Goal: Task Accomplishment & Management: Manage account settings

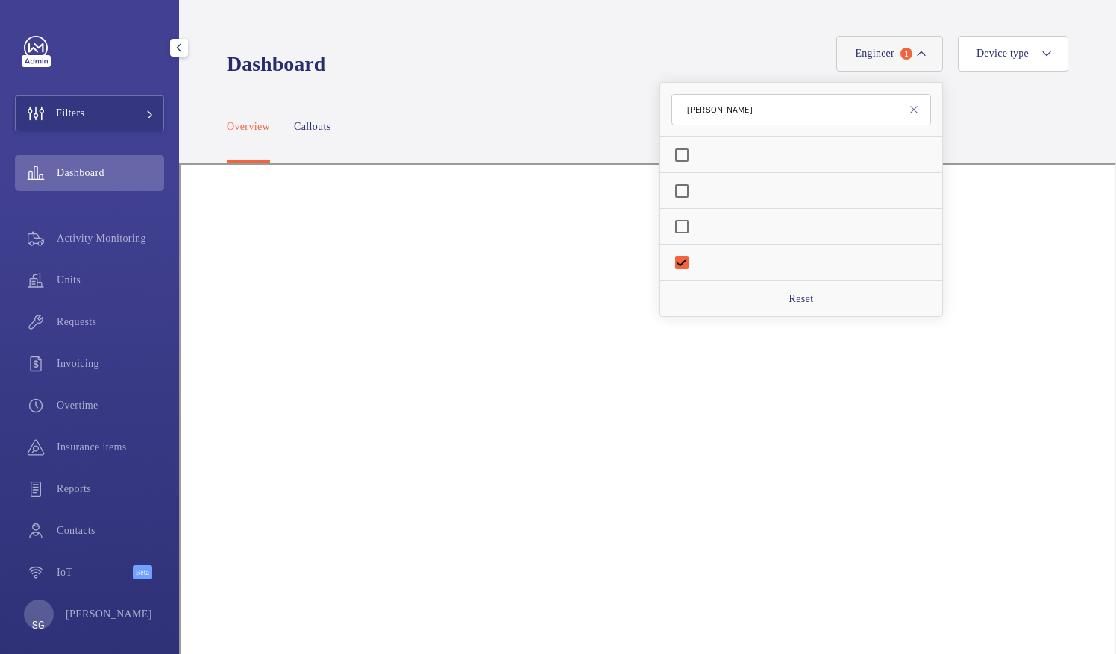
scroll to position [283, 0]
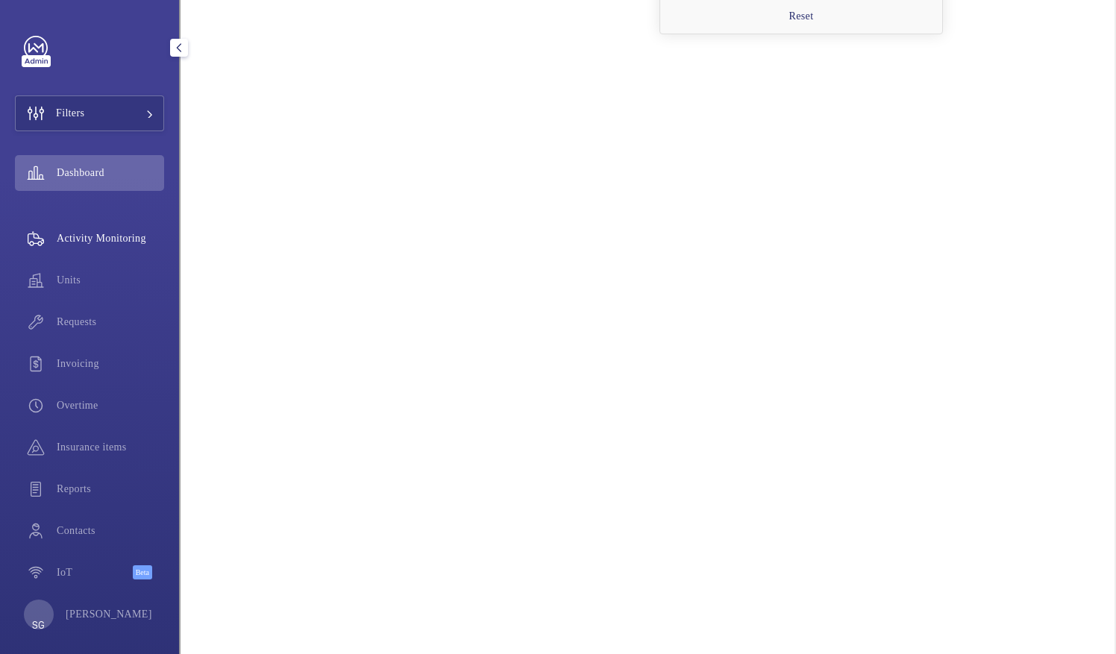
click at [119, 204] on div "Activity Monitoring" at bounding box center [89, 215] width 149 height 36
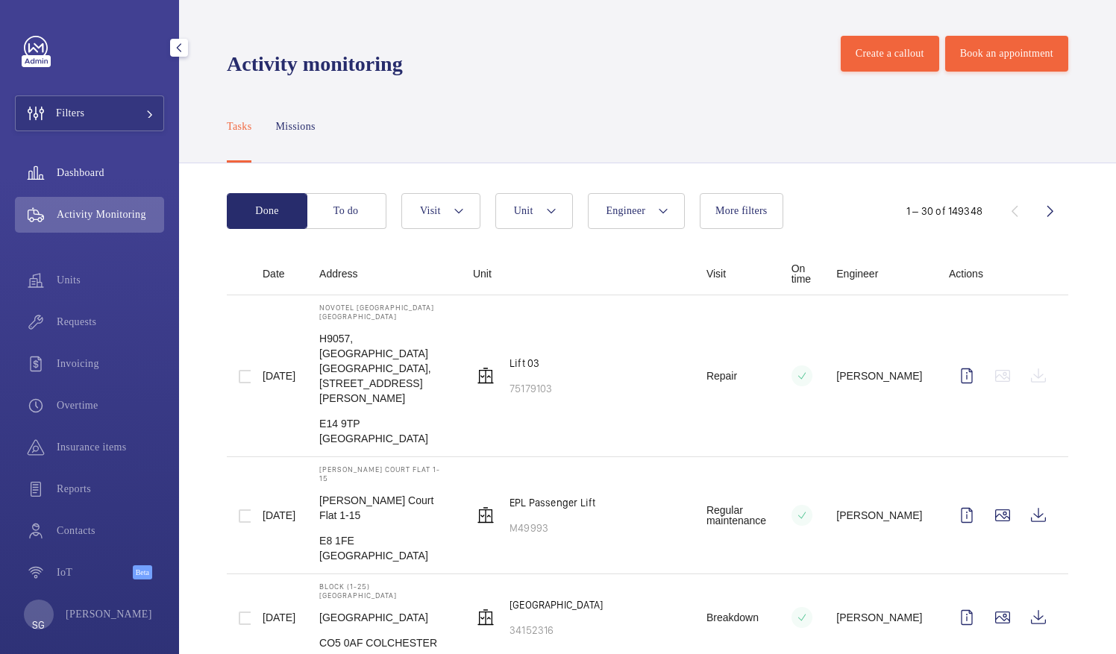
click at [107, 169] on span "Dashboard" at bounding box center [110, 173] width 107 height 15
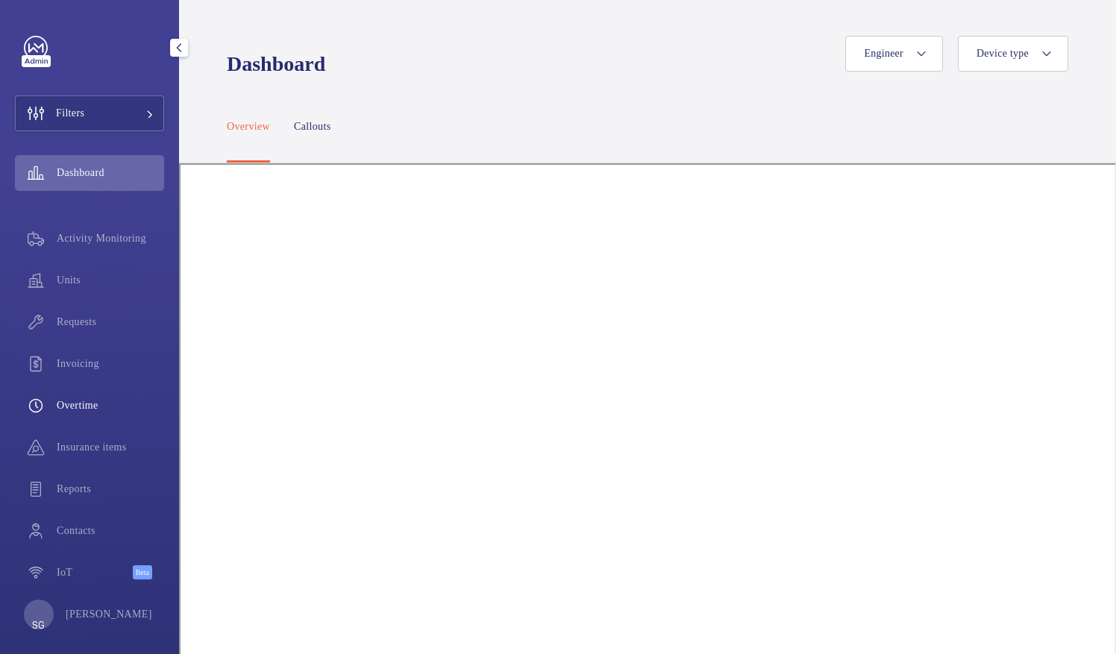
click at [115, 382] on span "Overtime" at bounding box center [110, 382] width 107 height 15
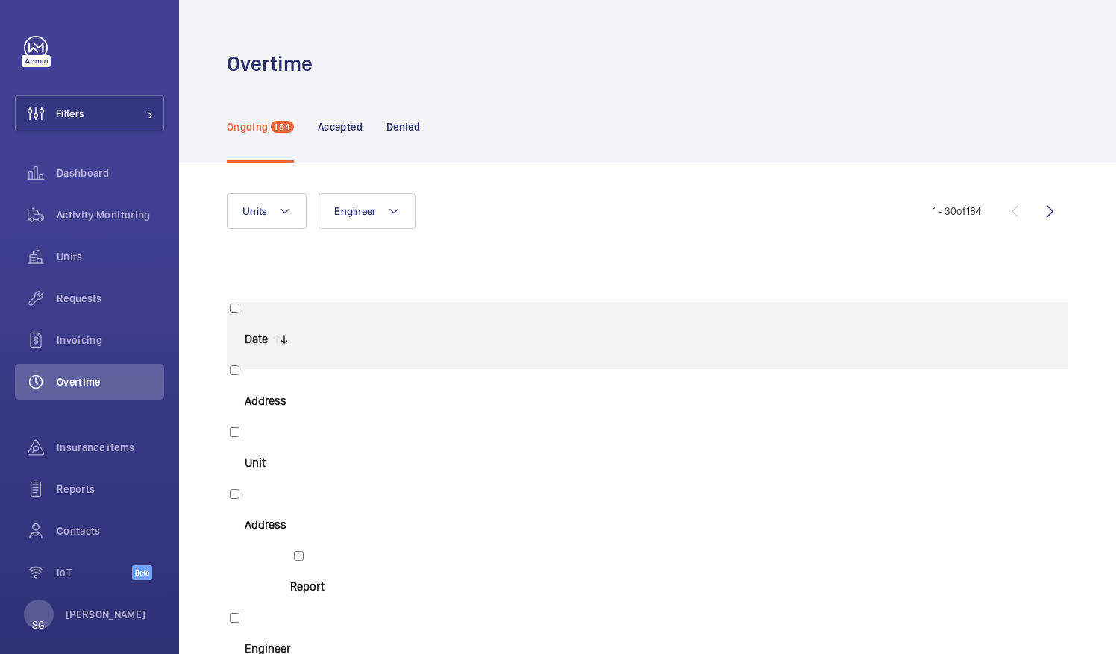
click at [275, 313] on span "[DATE]" at bounding box center [260, 307] width 28 height 12
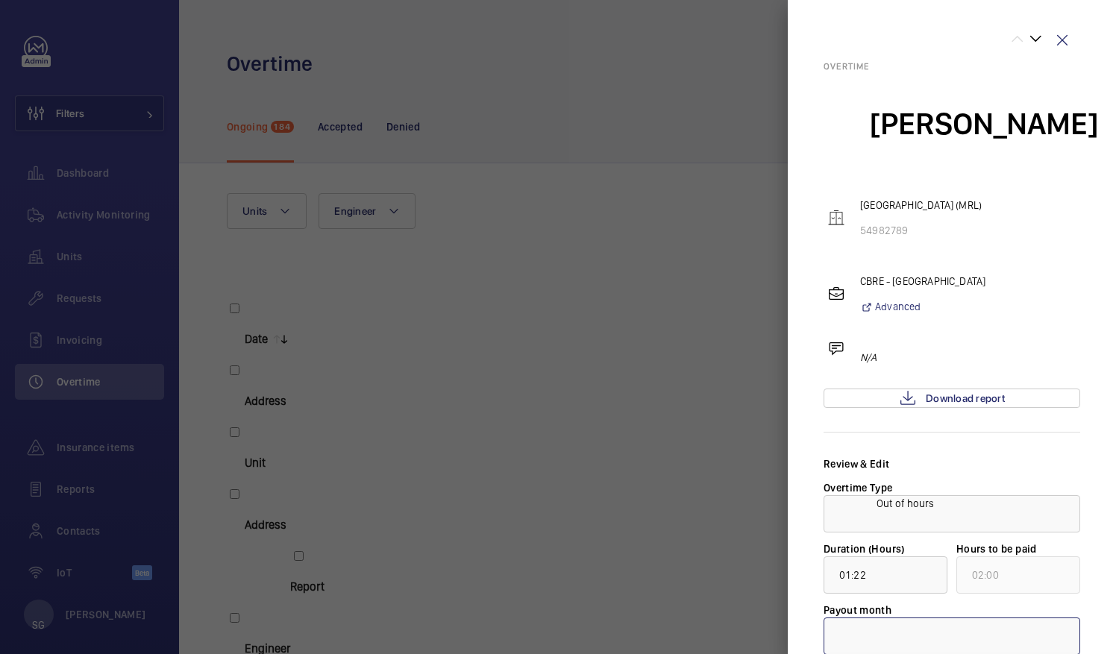
click at [863, 521] on div at bounding box center [951, 513] width 255 height 36
click at [857, 554] on span "[DATE]" at bounding box center [951, 559] width 225 height 15
click at [857, 554] on form "Review & Edit Overtime Type × Out of hours × Duration (Hours) 01:22 Hours to be…" at bounding box center [952, 494] width 257 height 322
click at [982, 269] on span "Download report" at bounding box center [965, 275] width 79 height 12
click at [984, 403] on div at bounding box center [951, 391] width 255 height 36
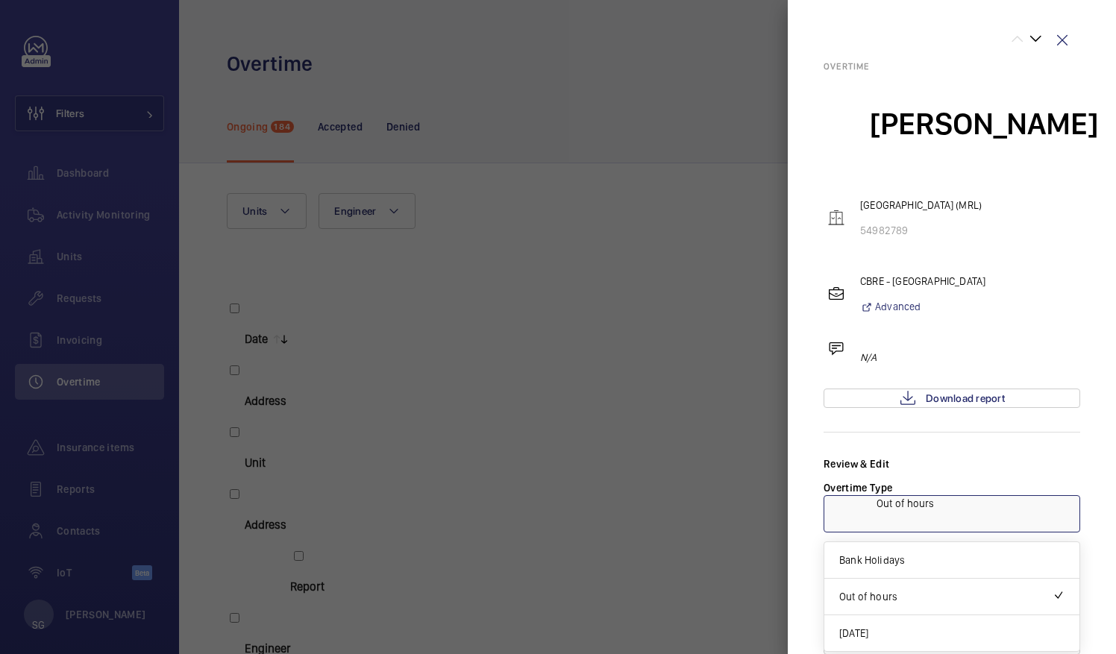
click at [1059, 170] on div "Overtime [PERSON_NAME][GEOGRAPHIC_DATA] (MRL) 54982789 [GEOGRAPHIC_DATA] - [GEO…" at bounding box center [952, 345] width 257 height 583
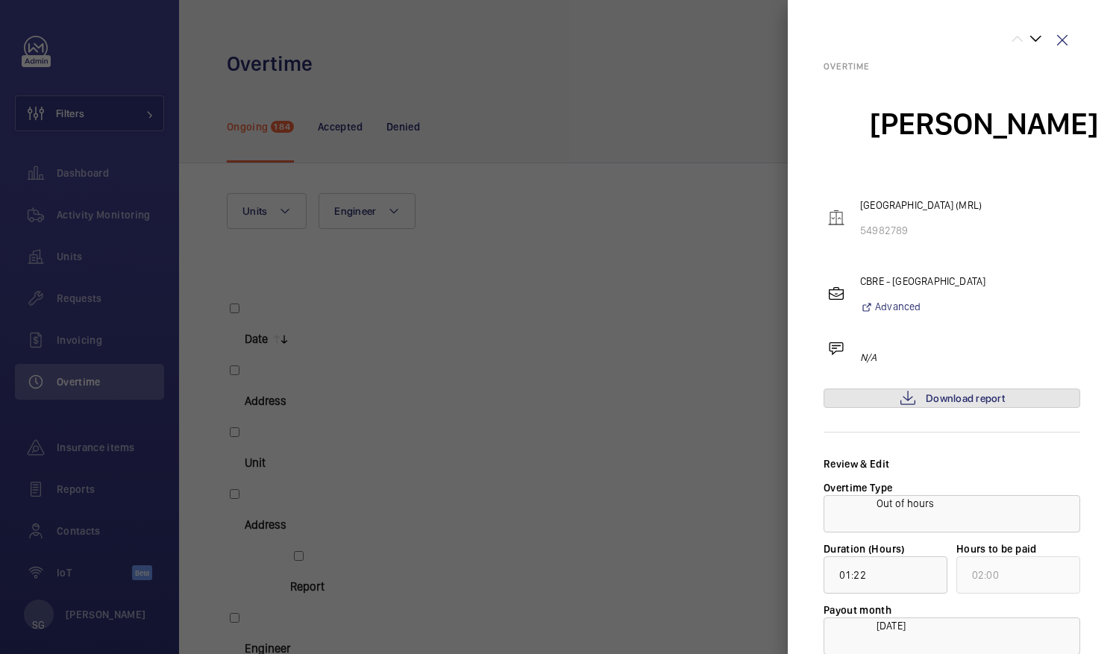
click at [981, 280] on span "Download report" at bounding box center [965, 275] width 79 height 12
click at [1080, 39] on wm-front-icon-button at bounding box center [1062, 40] width 36 height 36
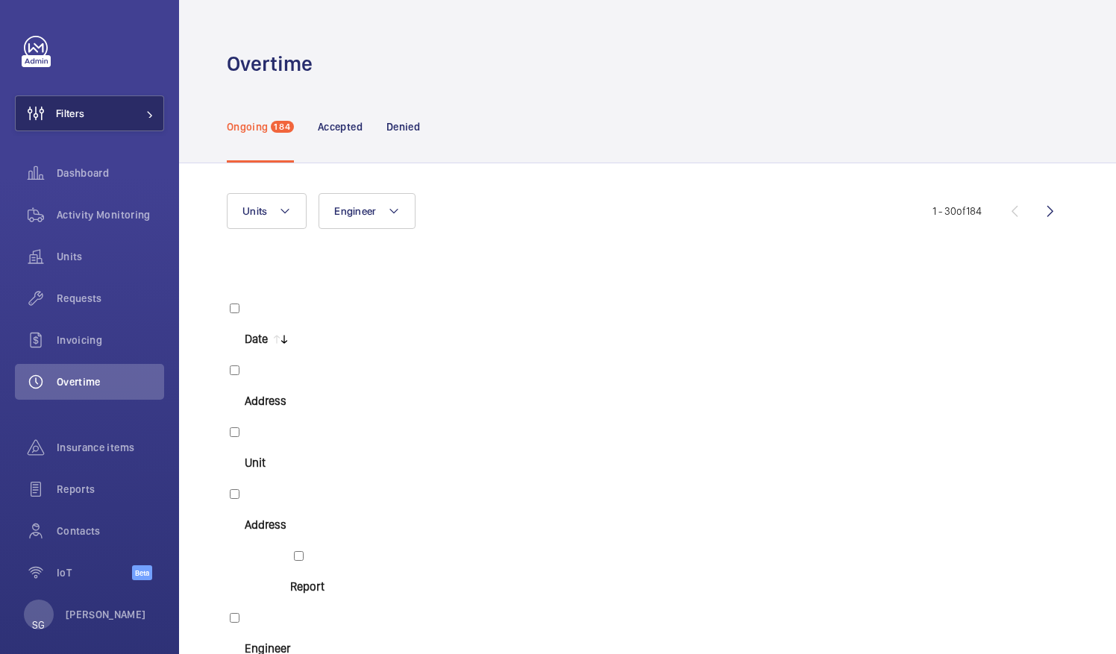
click at [104, 118] on button "Filters" at bounding box center [89, 113] width 149 height 36
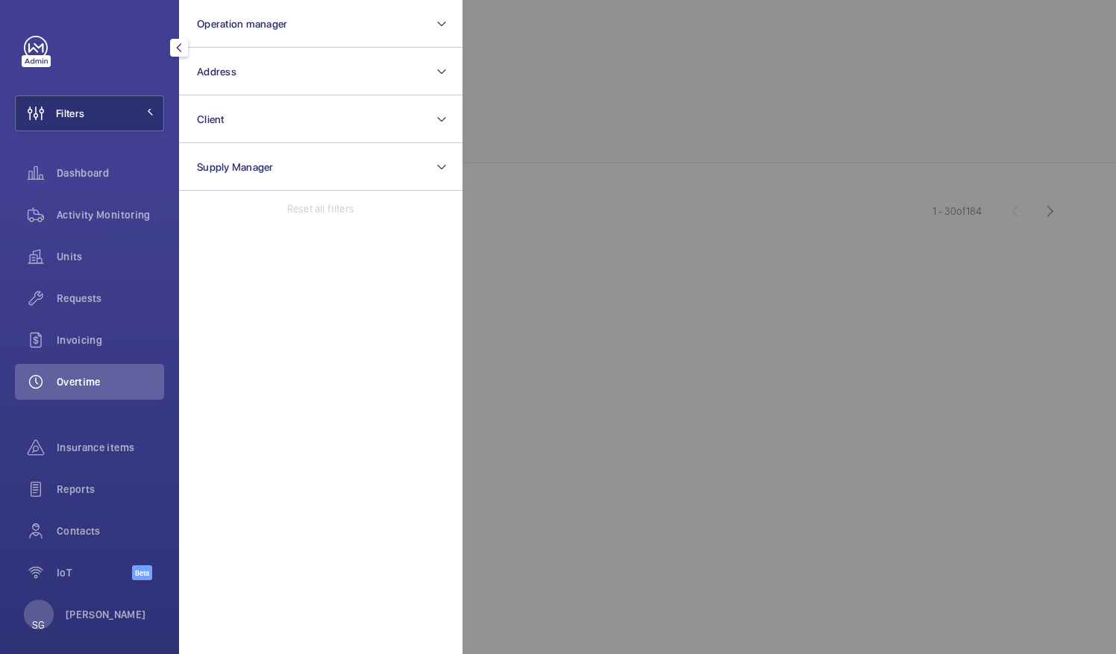
click at [113, 386] on span "Overtime" at bounding box center [110, 382] width 107 height 15
click at [792, 195] on div at bounding box center [1021, 327] width 1116 height 654
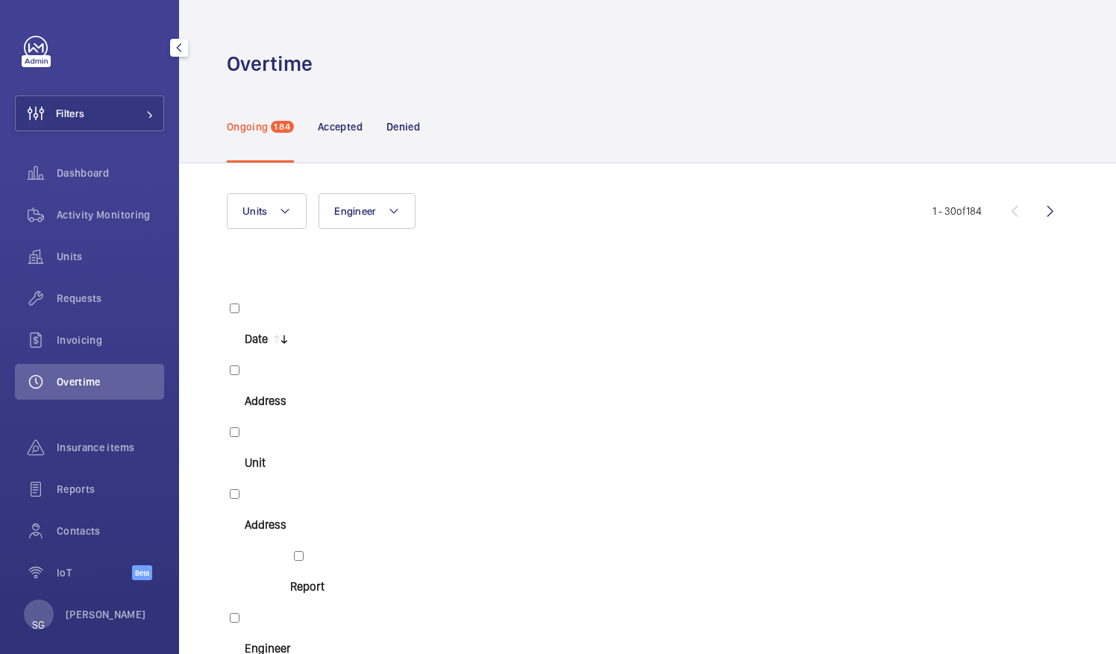
click at [275, 376] on span "[DATE]" at bounding box center [260, 375] width 28 height 12
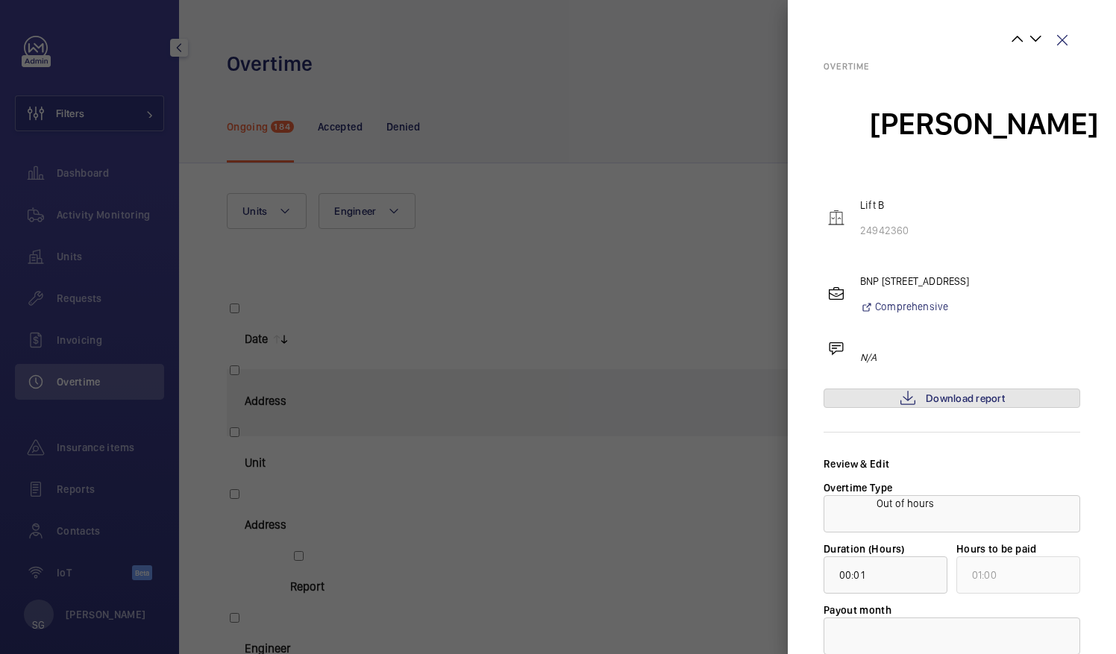
click at [989, 275] on span "Download report" at bounding box center [965, 275] width 79 height 12
click at [678, 116] on div at bounding box center [558, 327] width 1116 height 654
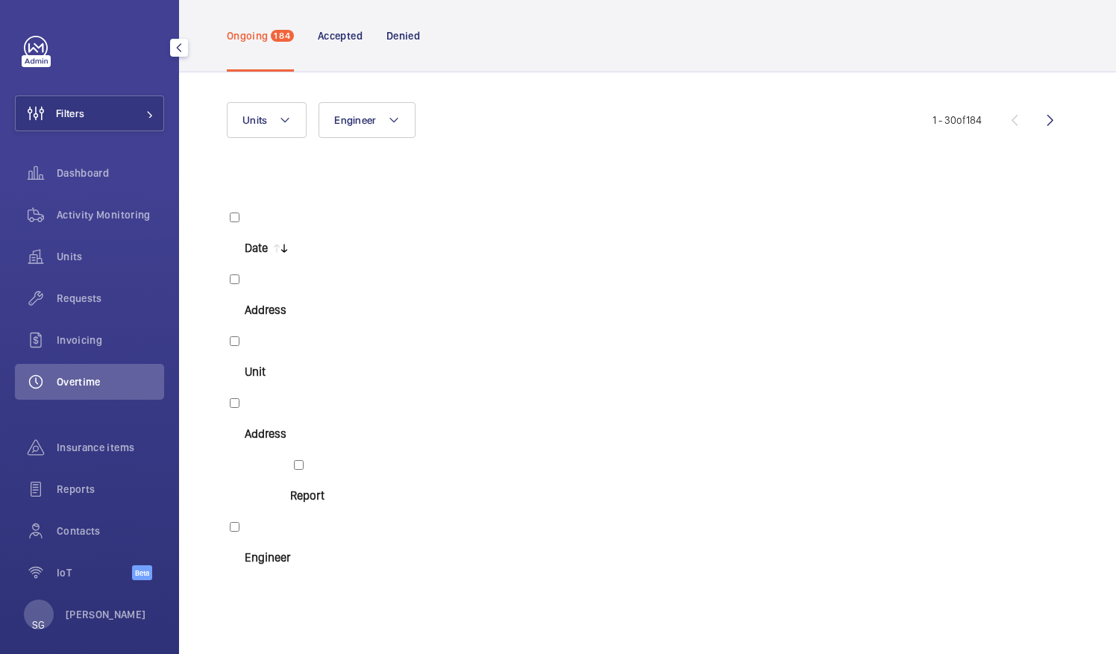
scroll to position [92, 0]
click at [419, 209] on p "[GEOGRAPHIC_DATA]" at bounding box center [420, 213] width 124 height 15
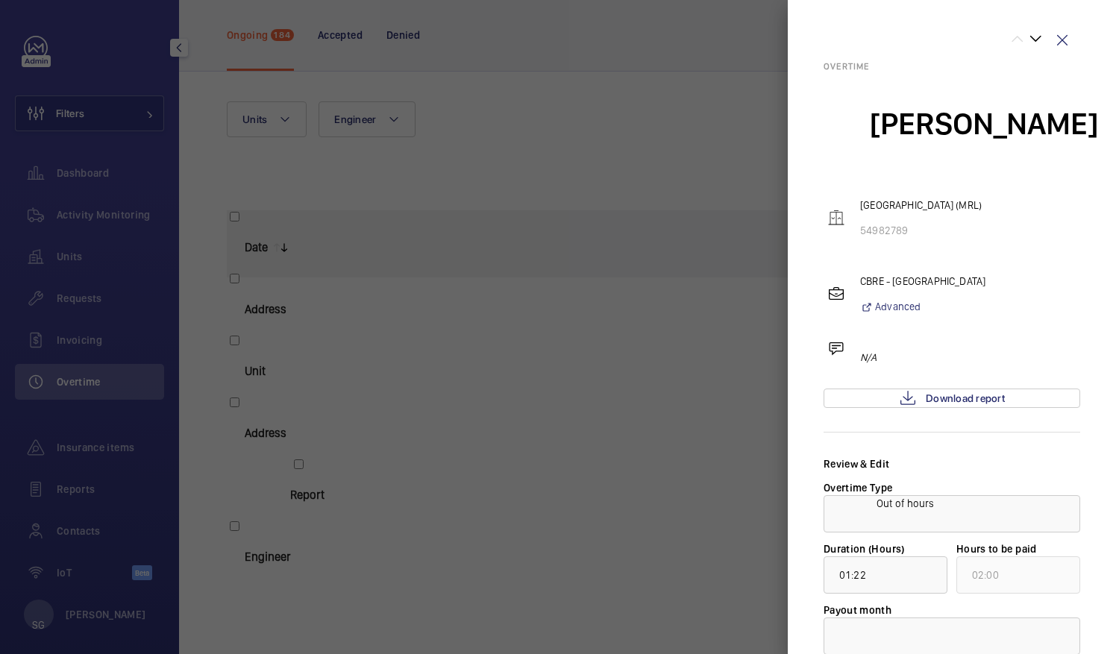
click at [671, 90] on div at bounding box center [558, 327] width 1116 height 654
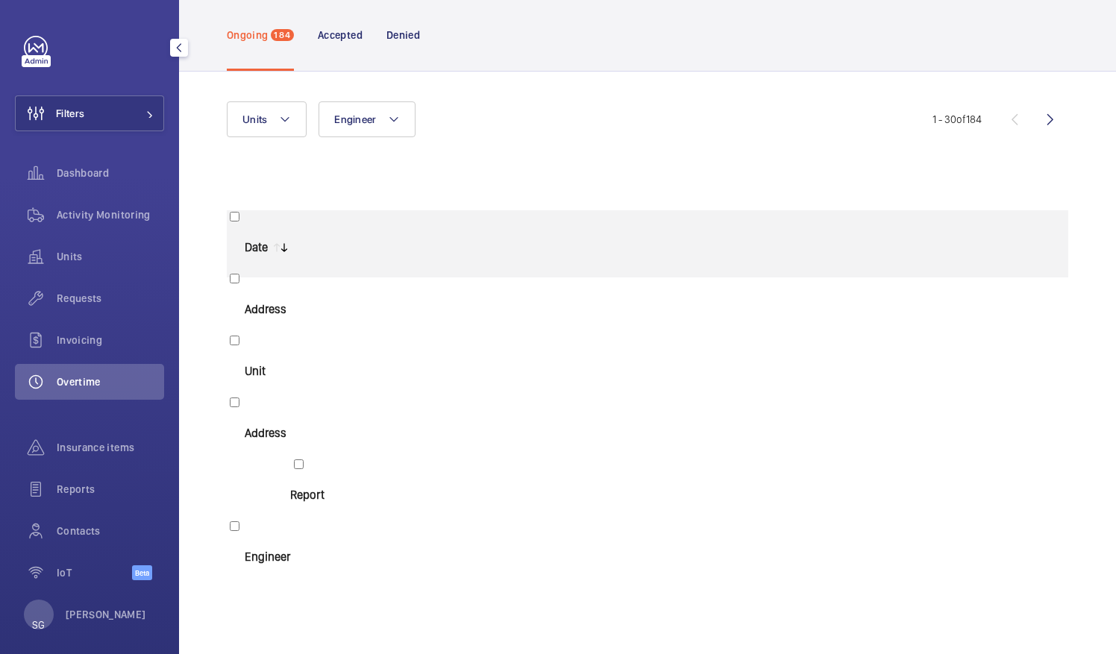
click at [434, 227] on p "TW2 7BA TWICKENHAM" at bounding box center [420, 228] width 124 height 15
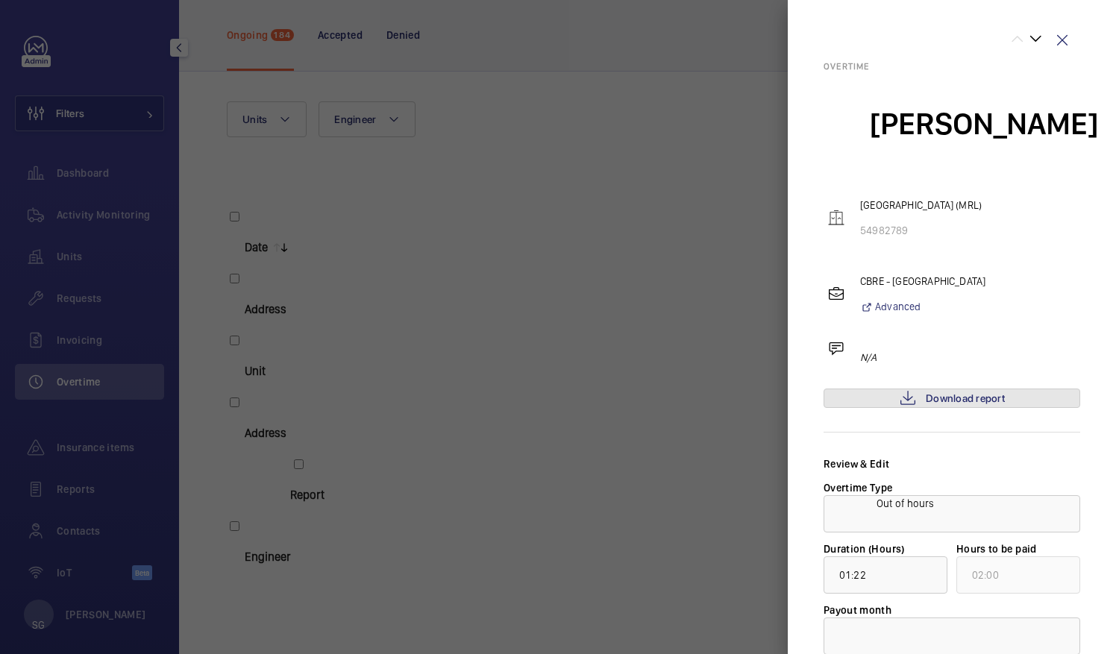
click at [1030, 271] on link "Download report" at bounding box center [952, 275] width 257 height 19
click at [930, 512] on div at bounding box center [951, 513] width 255 height 36
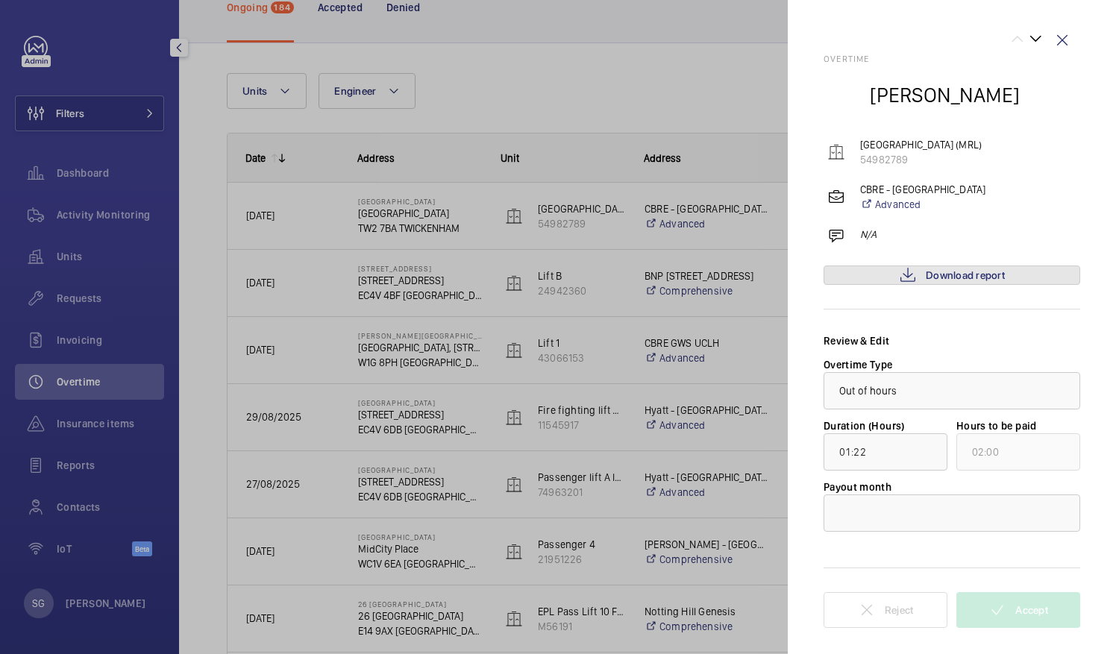
click at [922, 275] on link "Download report" at bounding box center [952, 275] width 257 height 19
click at [965, 511] on div at bounding box center [951, 513] width 255 height 36
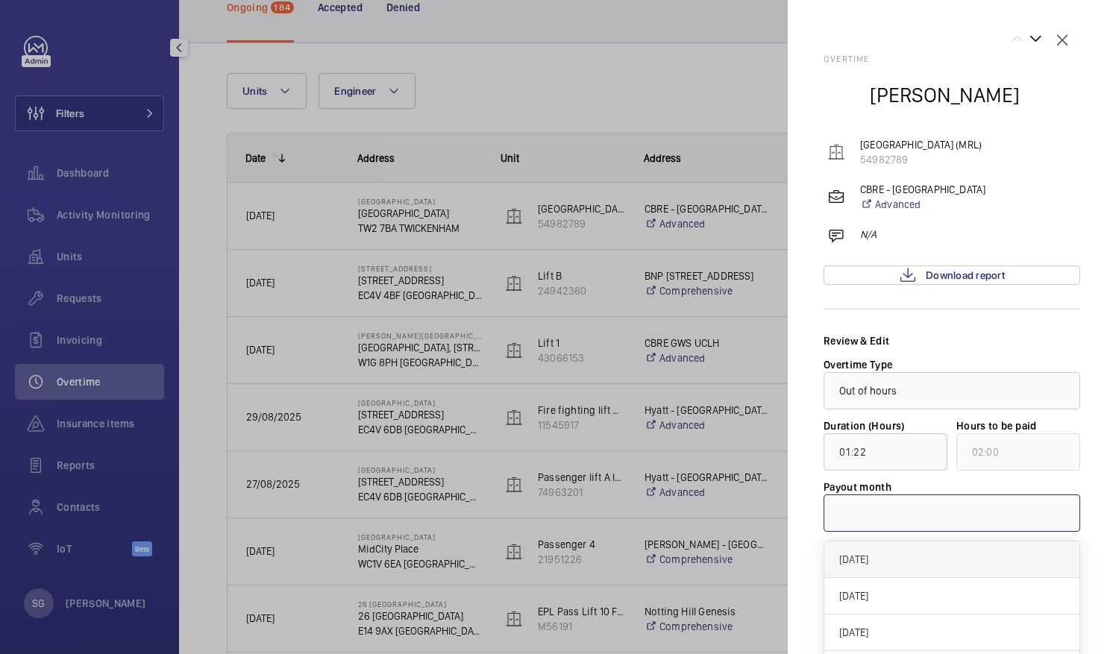
click at [856, 568] on div "[DATE]" at bounding box center [951, 560] width 255 height 37
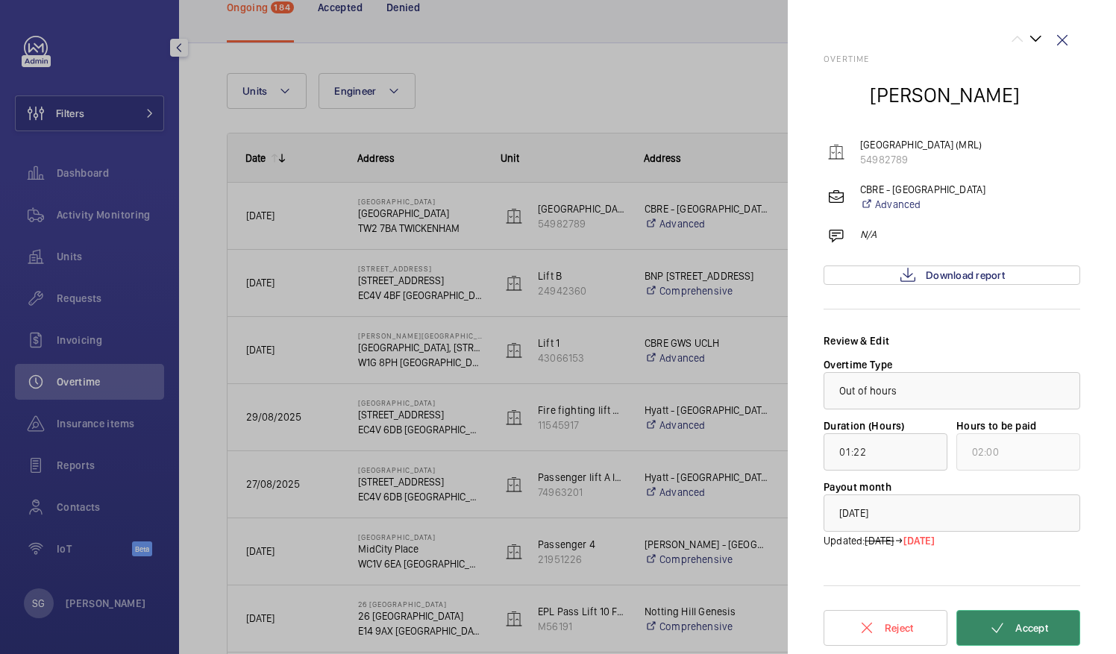
click at [1015, 620] on button "Accept" at bounding box center [1018, 628] width 124 height 36
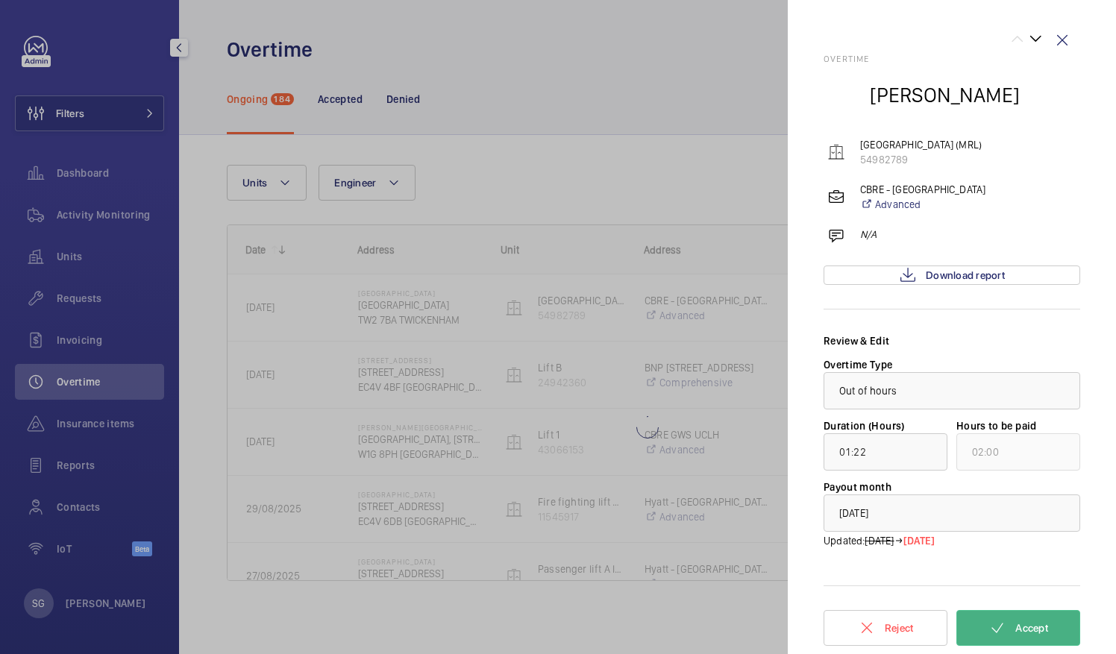
scroll to position [0, 0]
type input "00:01"
type input "01:00"
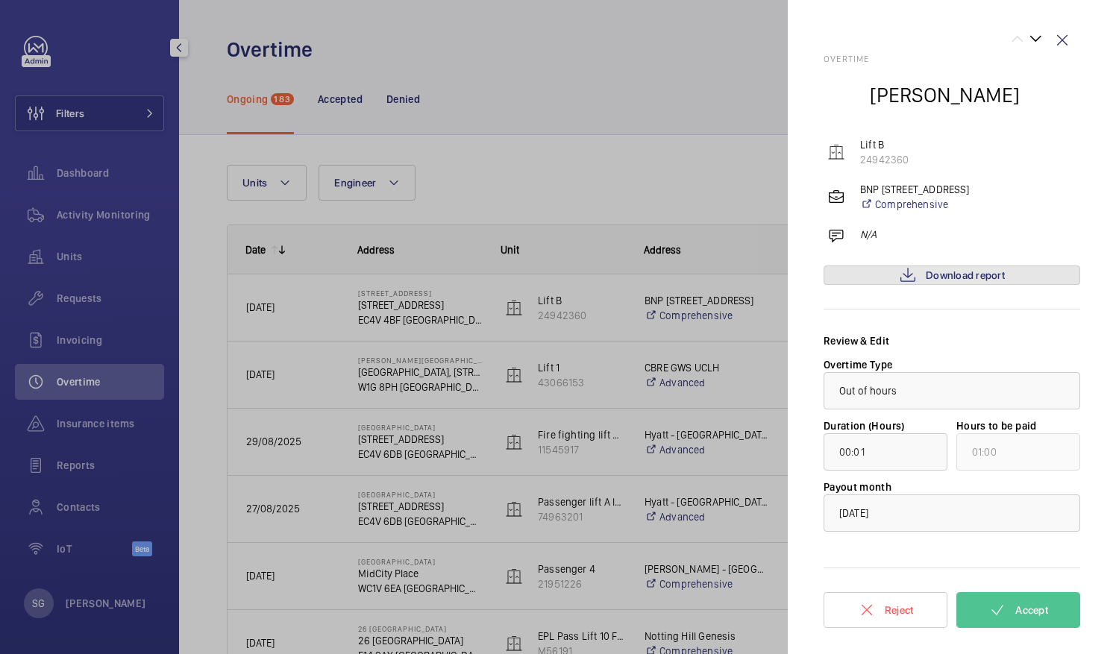
click at [916, 272] on mat-icon at bounding box center [908, 275] width 18 height 18
click at [1035, 616] on button "Accept" at bounding box center [1018, 610] width 124 height 36
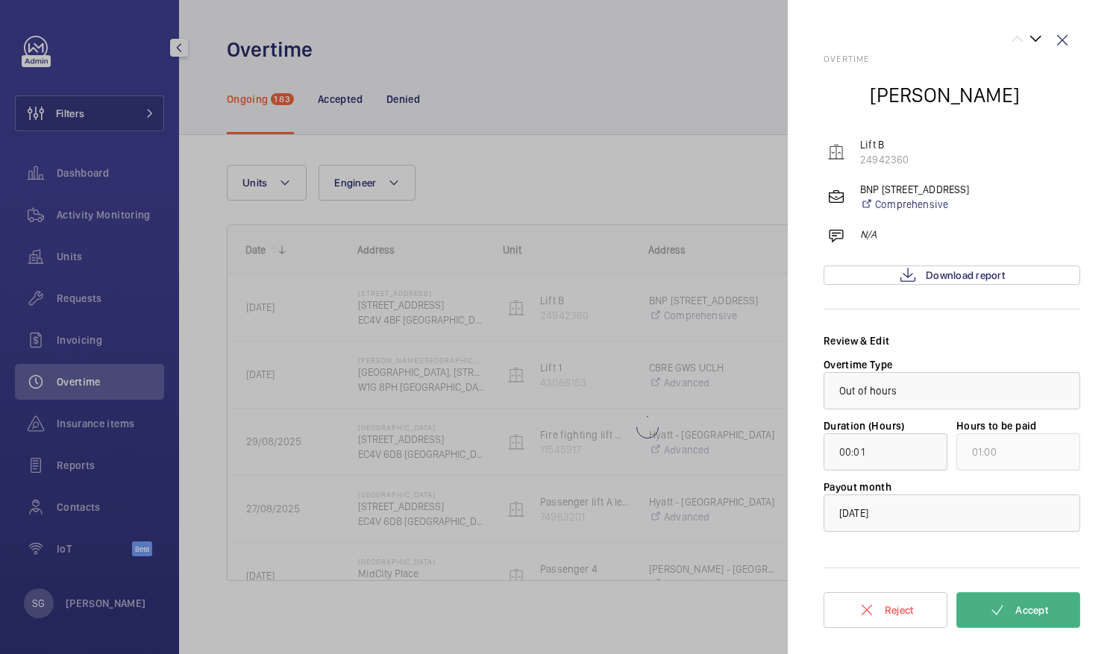
type input "00:02"
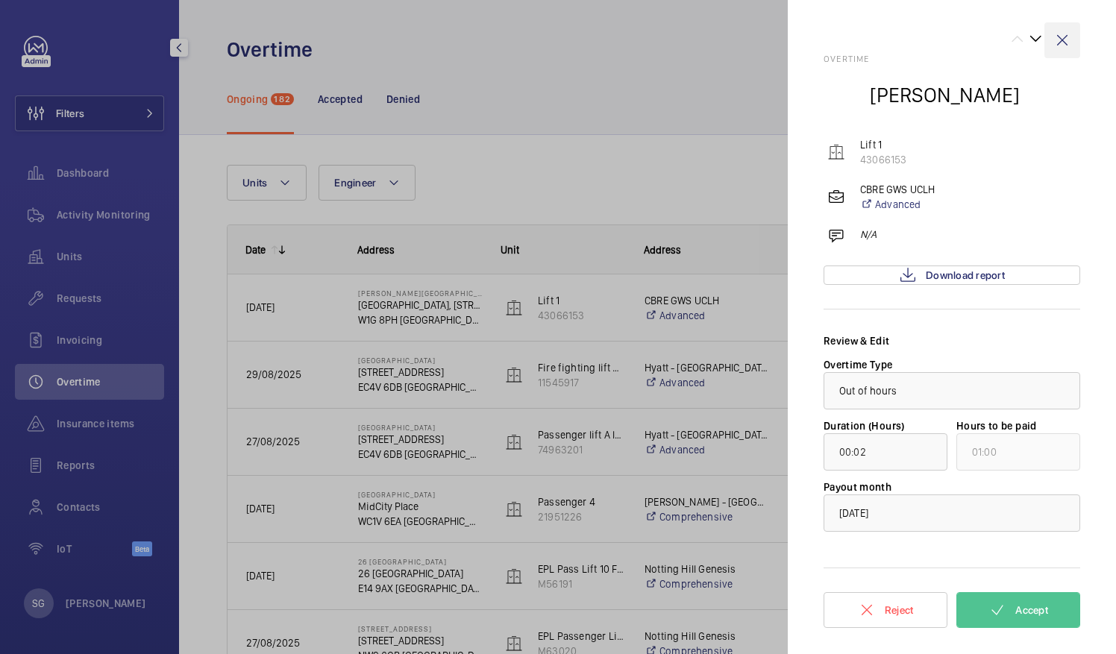
click at [1065, 39] on wm-front-icon-button at bounding box center [1062, 40] width 36 height 36
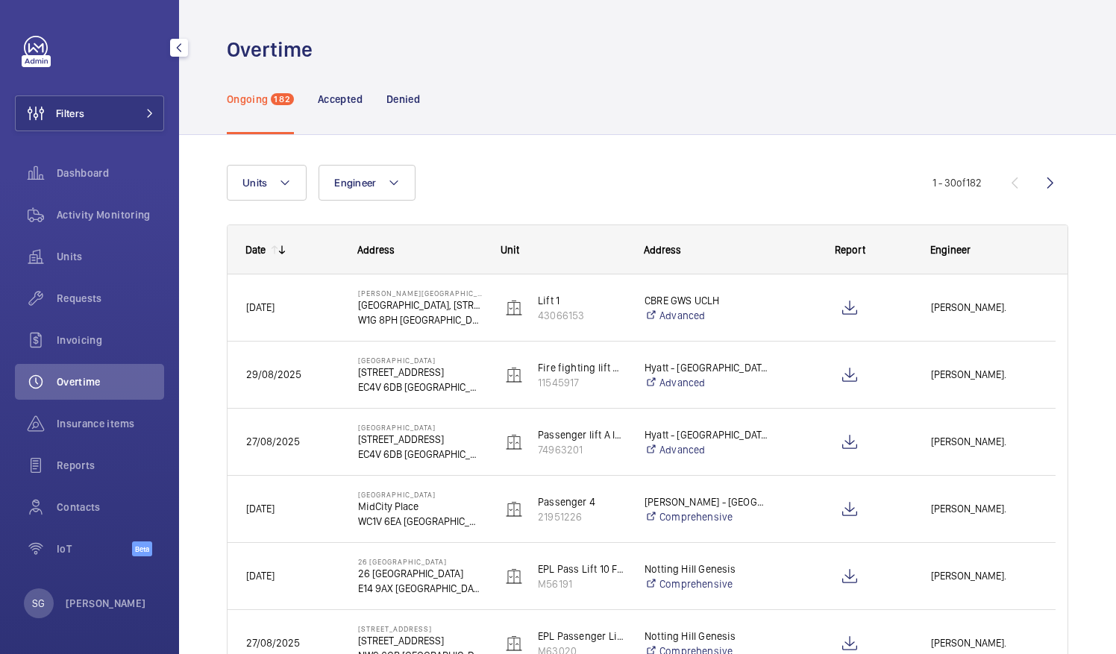
click at [961, 249] on span "Engineer" at bounding box center [950, 250] width 40 height 12
click at [970, 251] on div "Engineer" at bounding box center [983, 250] width 107 height 12
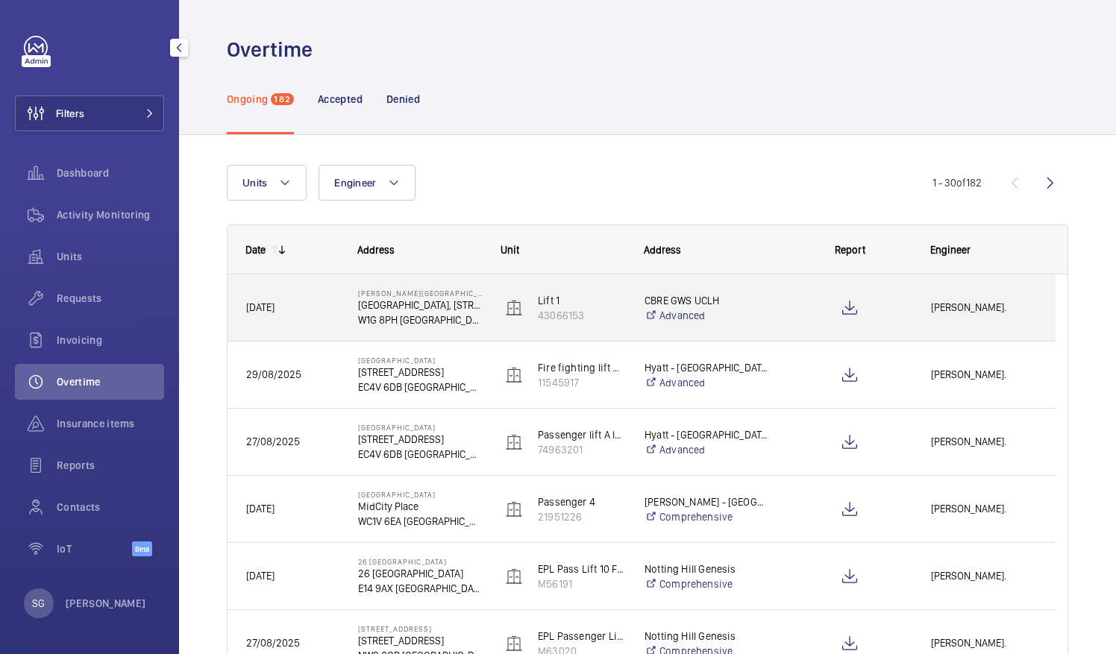
click at [774, 314] on div "Press SPACE to select this row." at bounding box center [841, 308] width 142 height 67
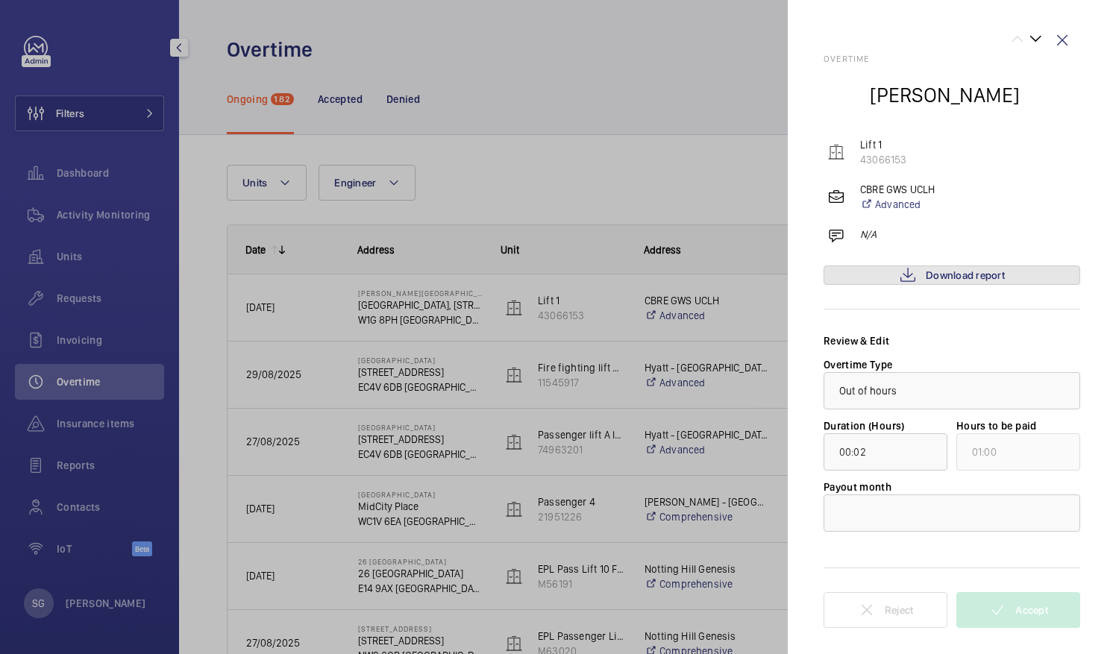
click at [913, 272] on mat-icon at bounding box center [908, 275] width 18 height 18
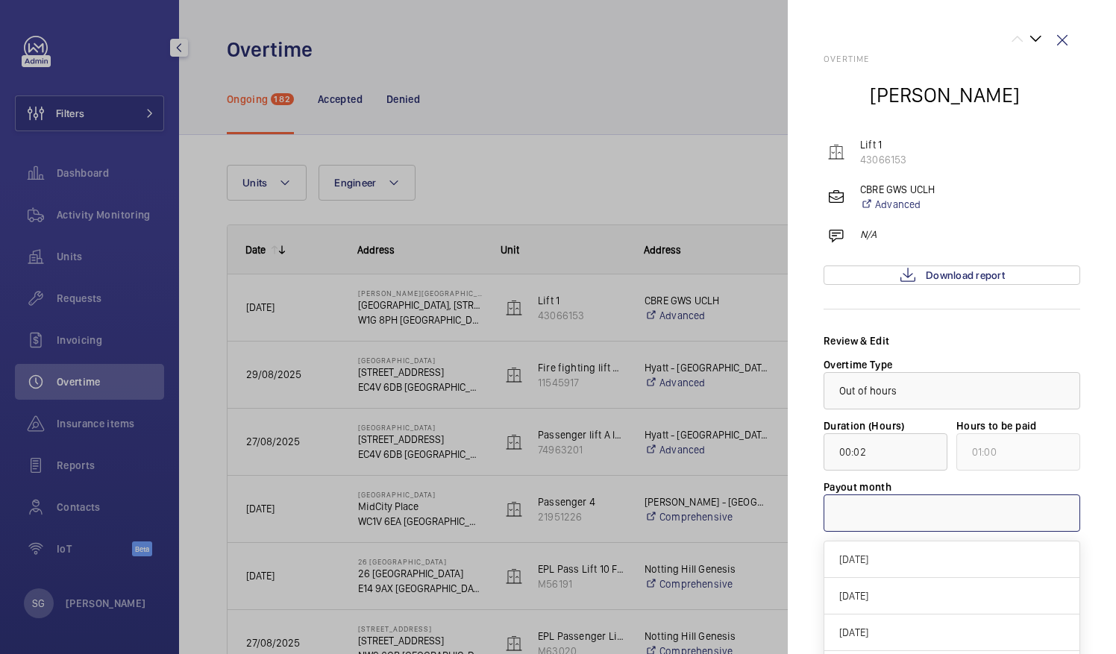
click at [967, 516] on div at bounding box center [951, 513] width 255 height 36
click at [900, 552] on span "[DATE]" at bounding box center [951, 559] width 225 height 15
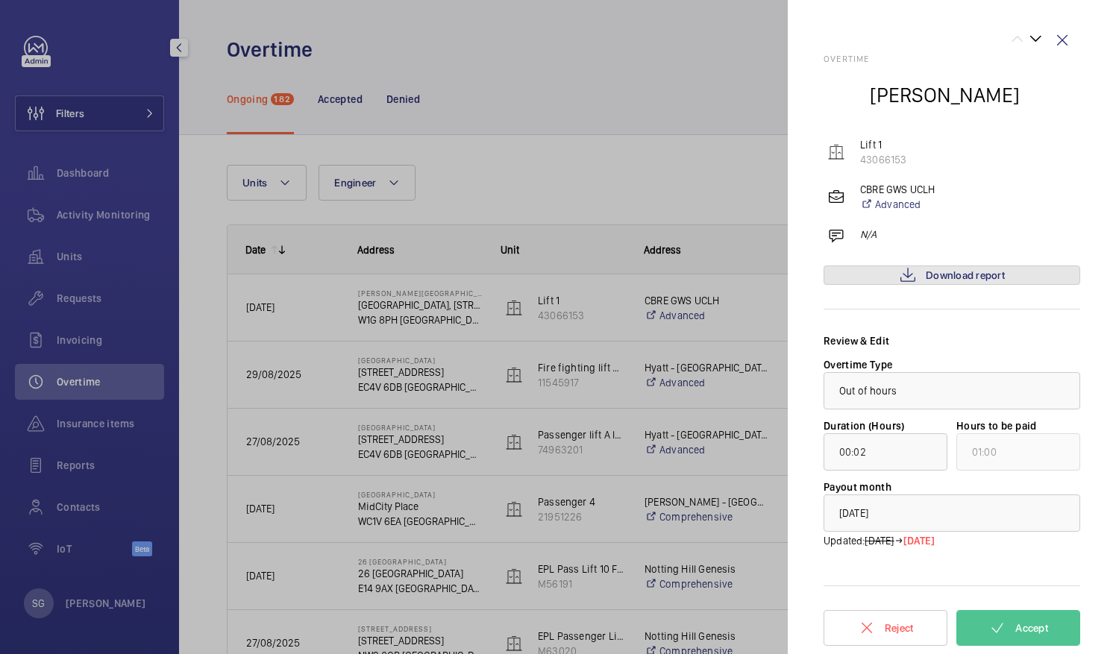
click at [928, 272] on span "Download report" at bounding box center [965, 275] width 79 height 12
click at [1018, 273] on link "Download report" at bounding box center [952, 275] width 257 height 19
click at [1030, 630] on span "Accept" at bounding box center [1031, 628] width 33 height 12
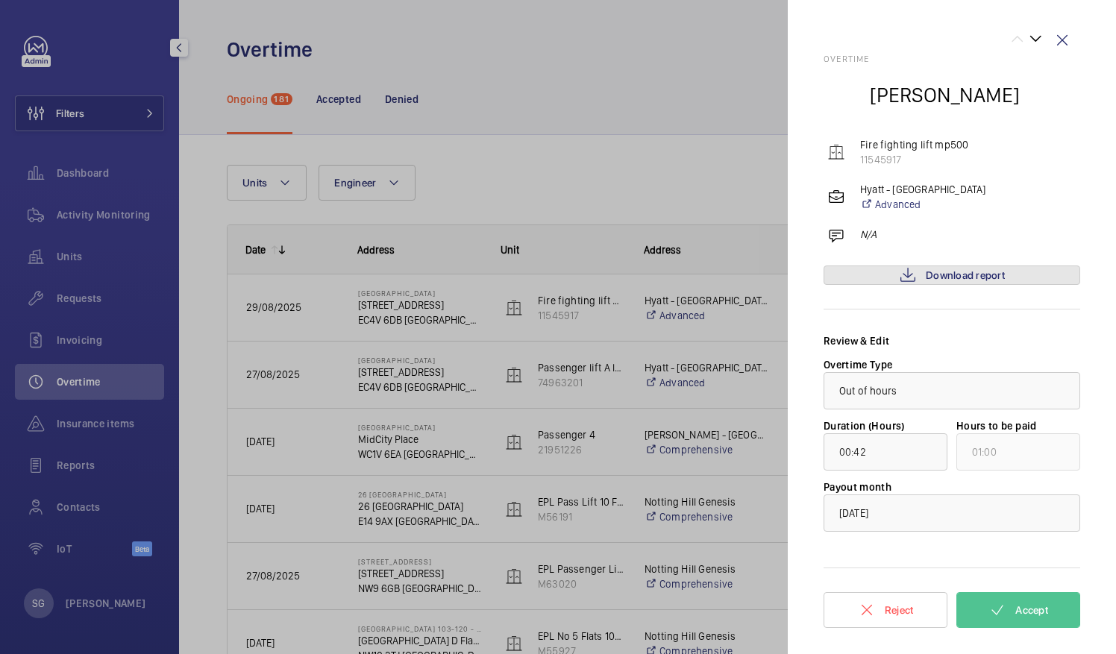
click at [927, 284] on link "Download report" at bounding box center [952, 275] width 257 height 19
click at [1008, 605] on button "Accept" at bounding box center [1018, 610] width 124 height 36
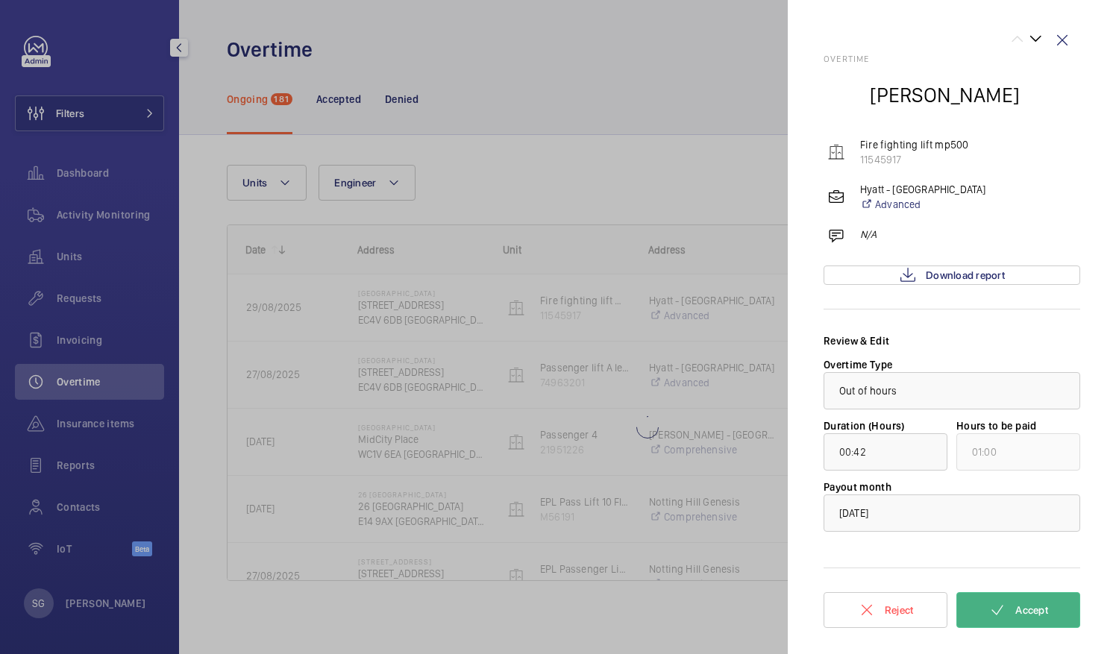
type input "154:12"
type input "155:00"
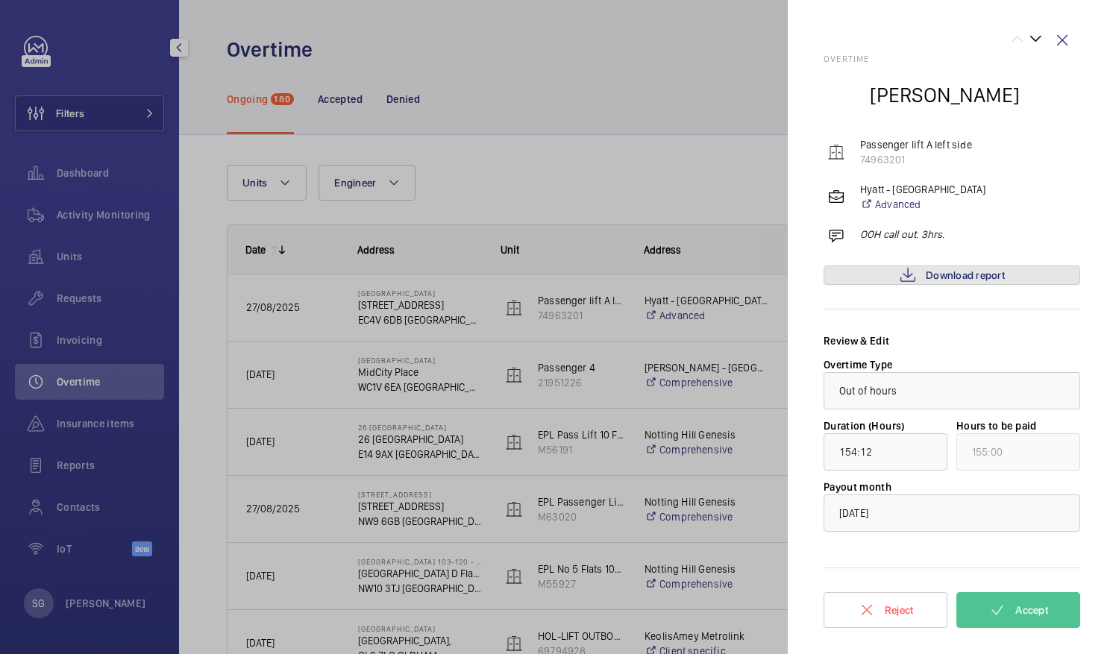
click at [954, 272] on span "Download report" at bounding box center [965, 275] width 79 height 12
click at [1008, 281] on link "Download report" at bounding box center [952, 275] width 257 height 19
click at [898, 457] on input "154:12" at bounding box center [886, 451] width 124 height 37
click at [924, 448] on input "154:12" at bounding box center [886, 451] width 124 height 37
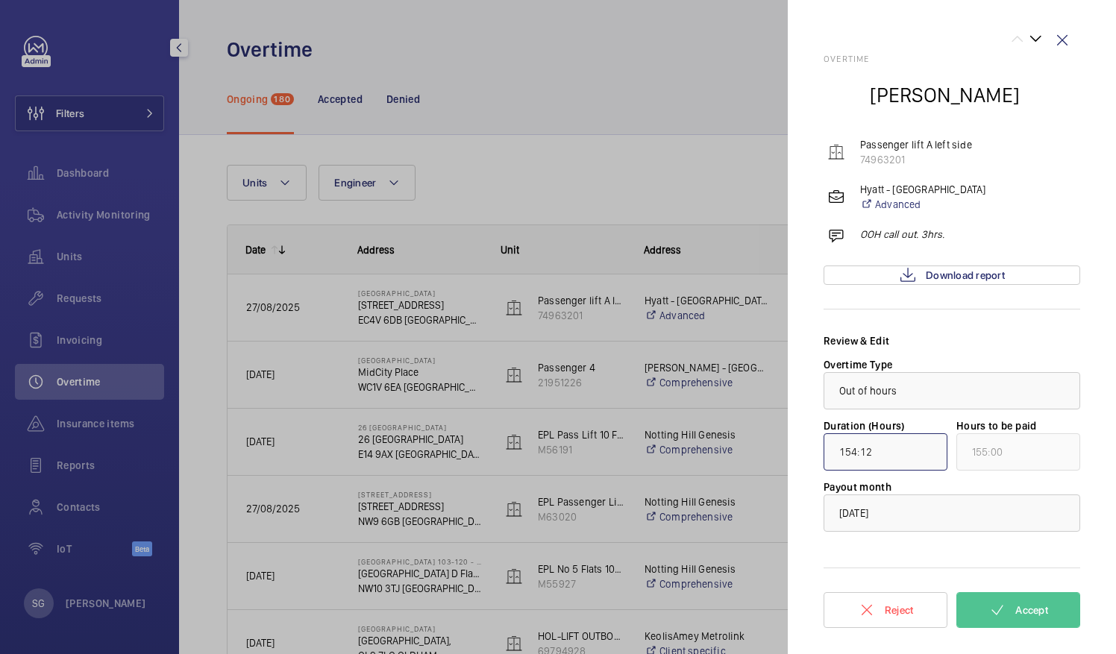
click at [856, 466] on input "154:12" at bounding box center [886, 451] width 124 height 37
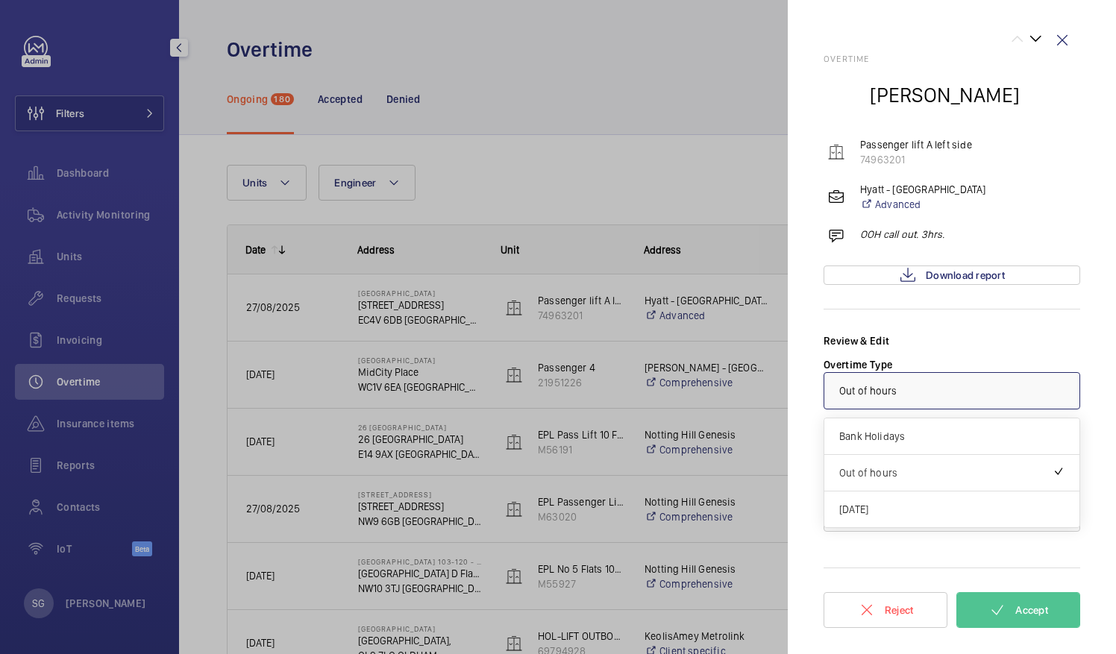
click at [959, 390] on div at bounding box center [951, 391] width 255 height 36
click at [937, 477] on span "Out of hours" at bounding box center [945, 473] width 213 height 15
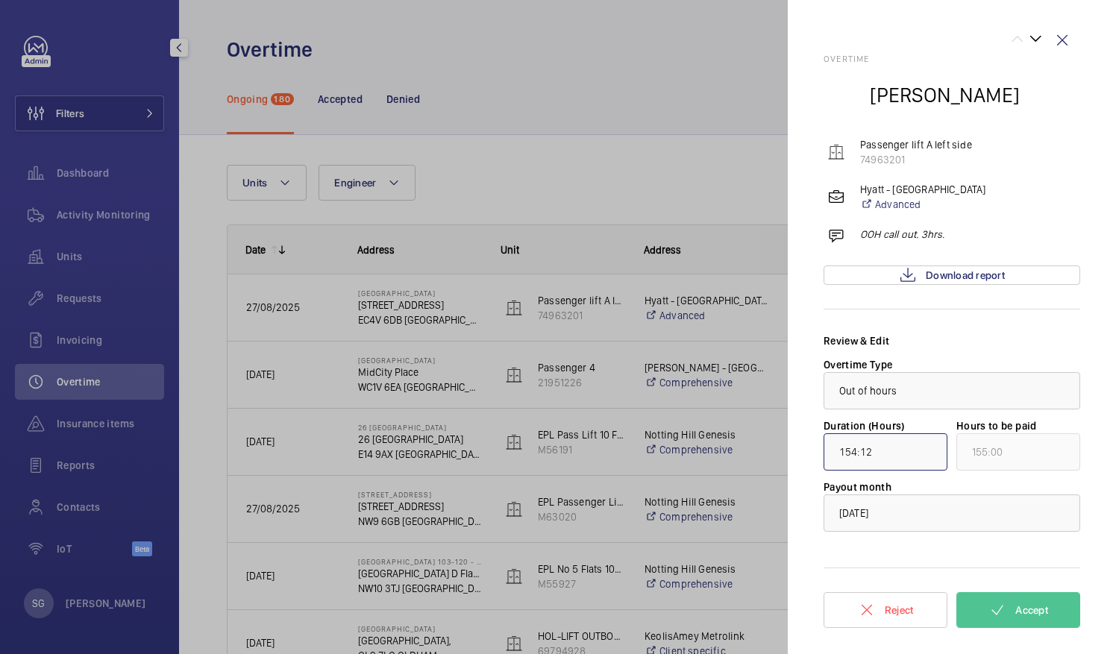
click at [882, 457] on input "154:12" at bounding box center [886, 451] width 124 height 37
click at [867, 451] on input "154:12" at bounding box center [886, 451] width 124 height 37
click at [858, 451] on input "154:12" at bounding box center [886, 451] width 124 height 37
click at [873, 351] on div "Review & Edit Overtime Type × Out of hours × Duration (Hours) 154:12 Hours to b…" at bounding box center [952, 432] width 257 height 198
click at [879, 457] on input "154:12" at bounding box center [886, 451] width 124 height 37
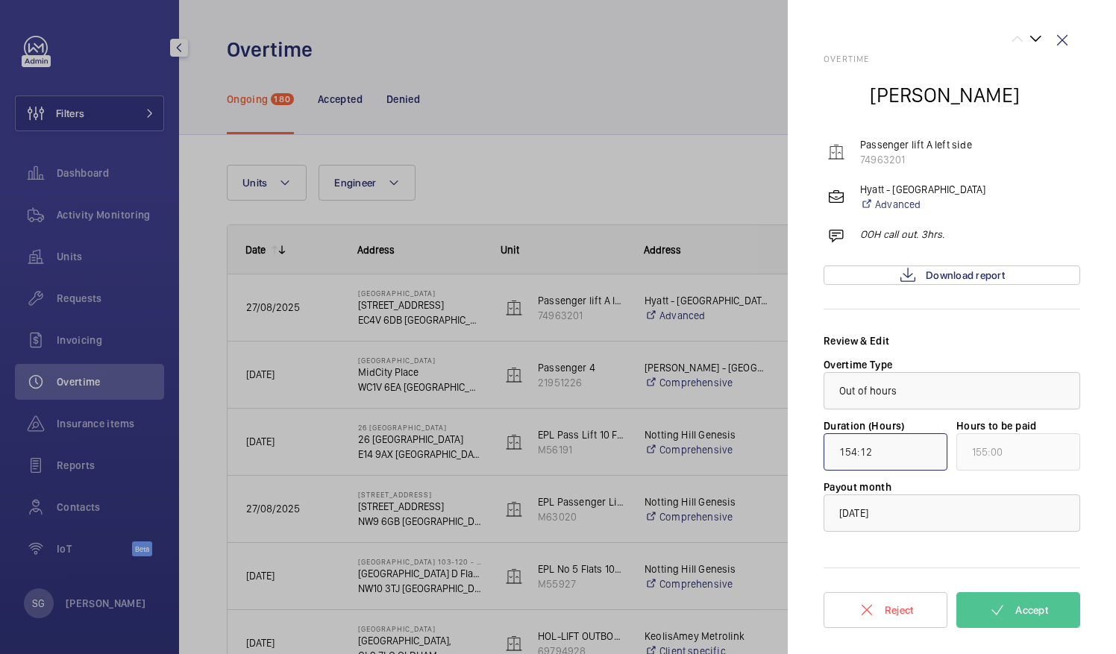
click at [905, 448] on input "154:12" at bounding box center [886, 451] width 124 height 37
click at [1032, 521] on div at bounding box center [951, 513] width 255 height 36
click at [891, 468] on input "154:12" at bounding box center [886, 451] width 124 height 37
type input "154:12"
click at [992, 525] on div at bounding box center [951, 513] width 255 height 36
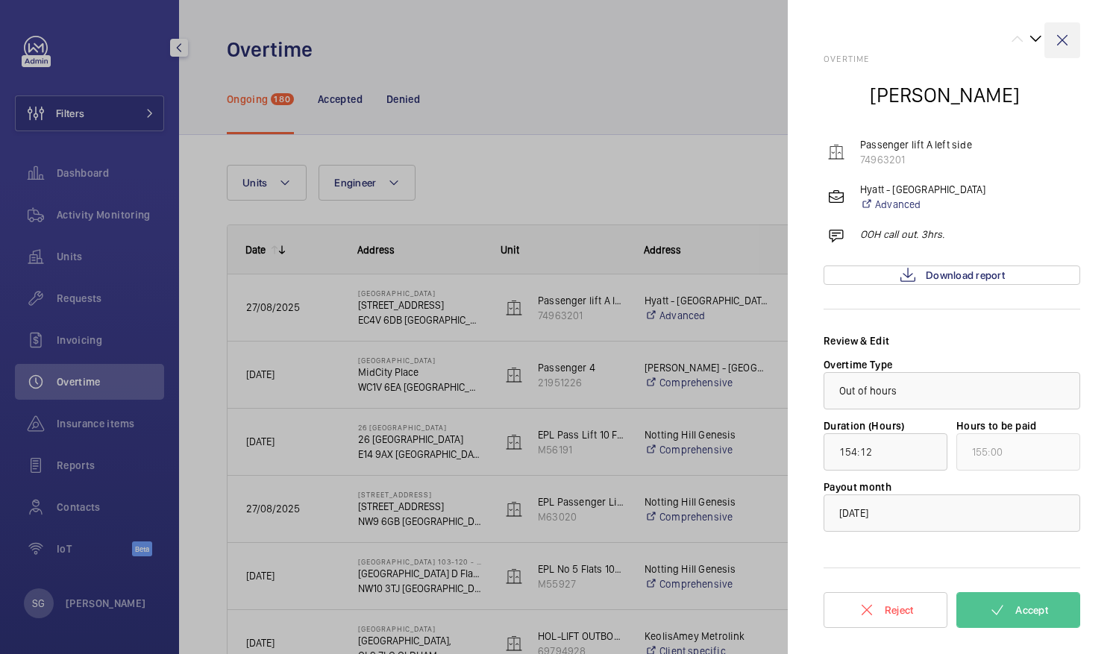
click at [1067, 36] on wm-front-icon-button at bounding box center [1062, 40] width 36 height 36
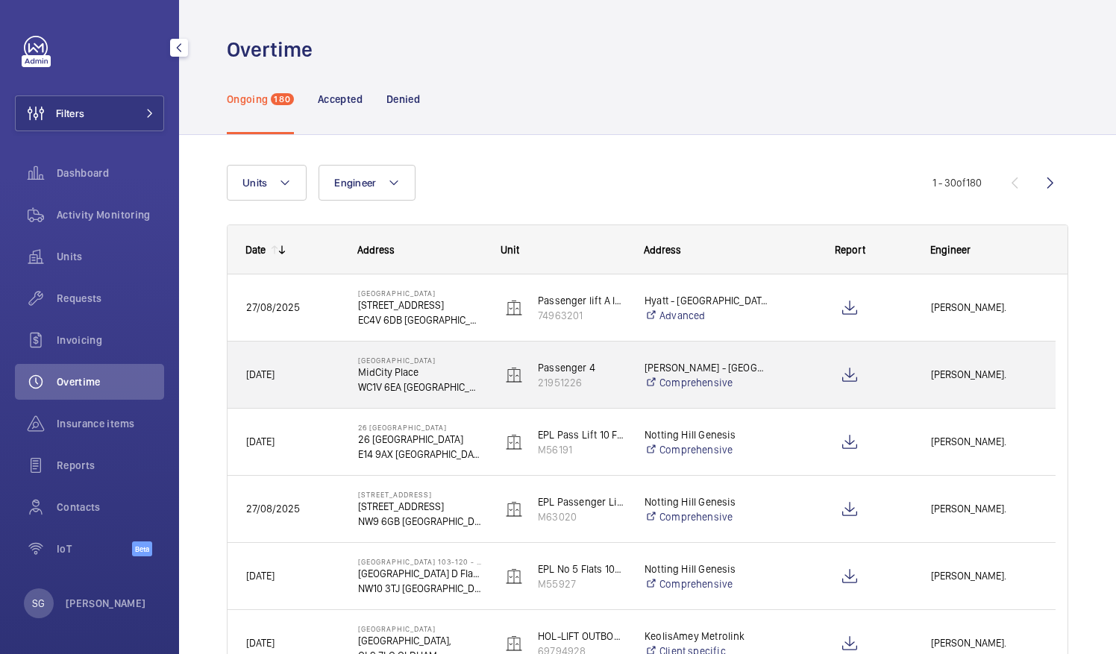
click at [423, 372] on p "MidCity Place" at bounding box center [420, 372] width 124 height 15
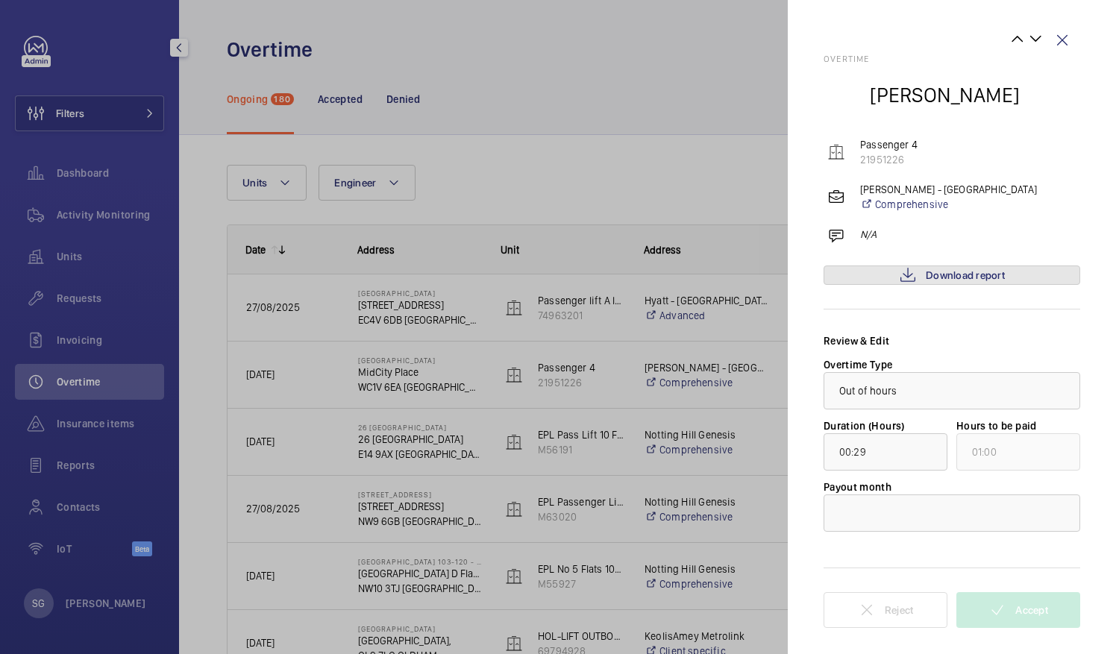
click at [941, 273] on span "Download report" at bounding box center [965, 275] width 79 height 12
click at [1017, 508] on div at bounding box center [951, 513] width 255 height 36
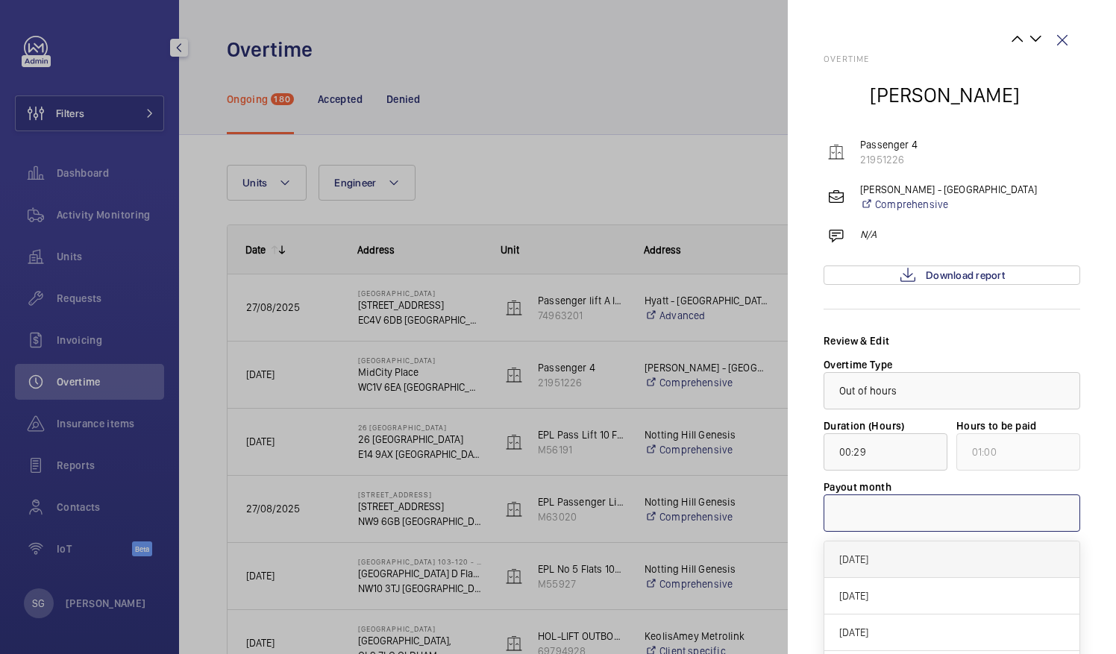
click at [943, 567] on div "[DATE]" at bounding box center [951, 560] width 255 height 37
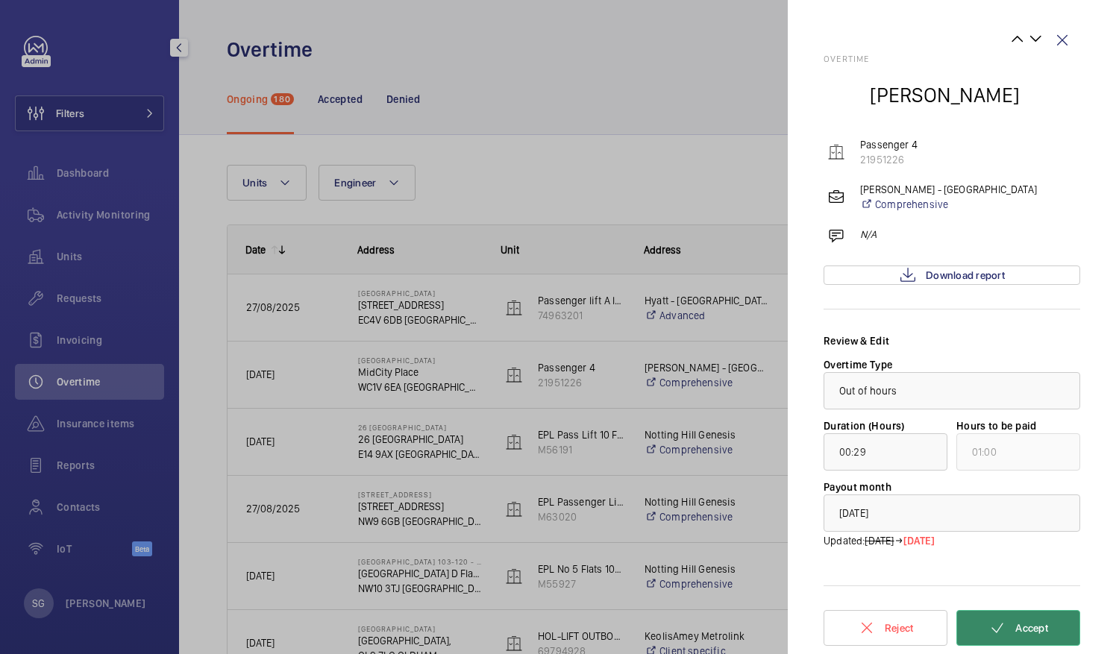
click at [1042, 625] on span "Accept" at bounding box center [1031, 628] width 33 height 12
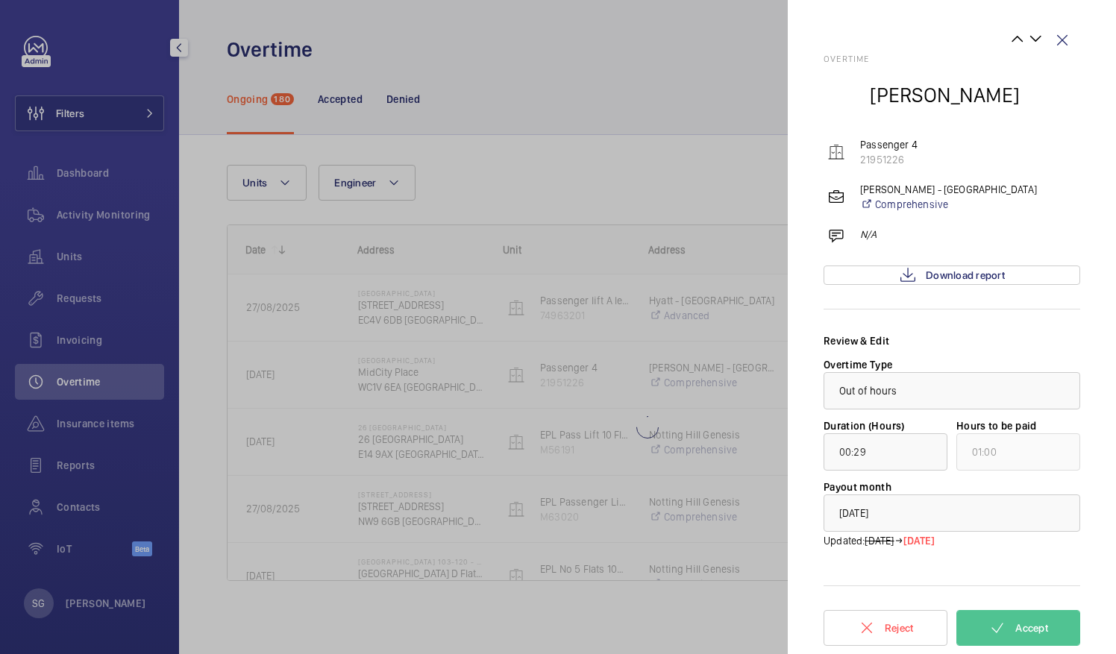
type input "00:01"
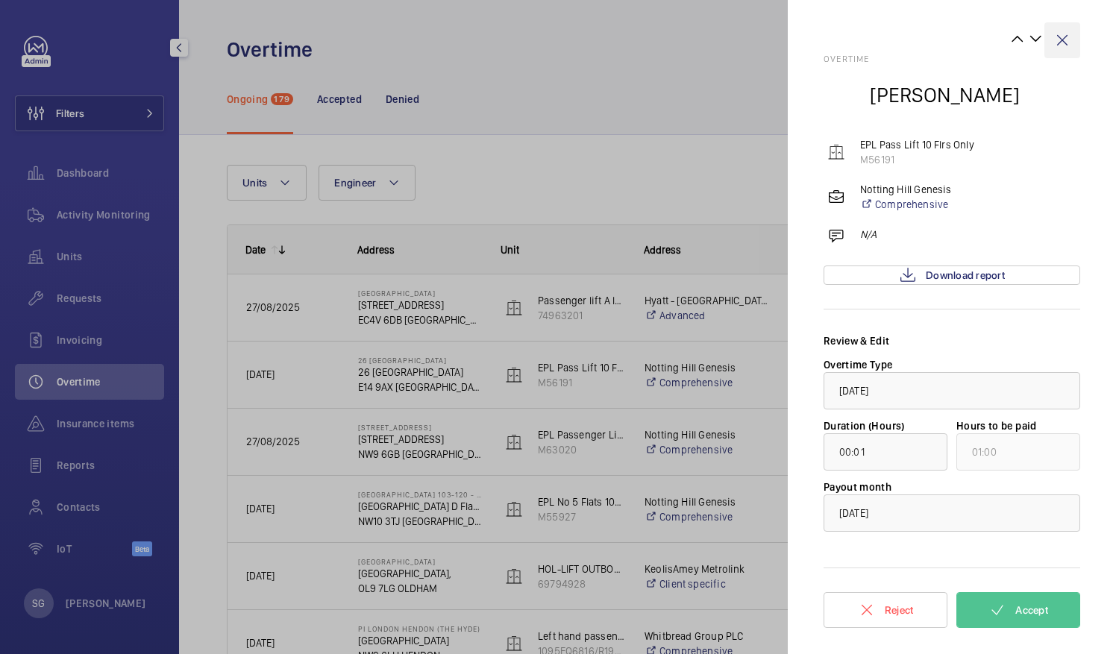
click at [1065, 45] on wm-front-icon-button at bounding box center [1062, 40] width 36 height 36
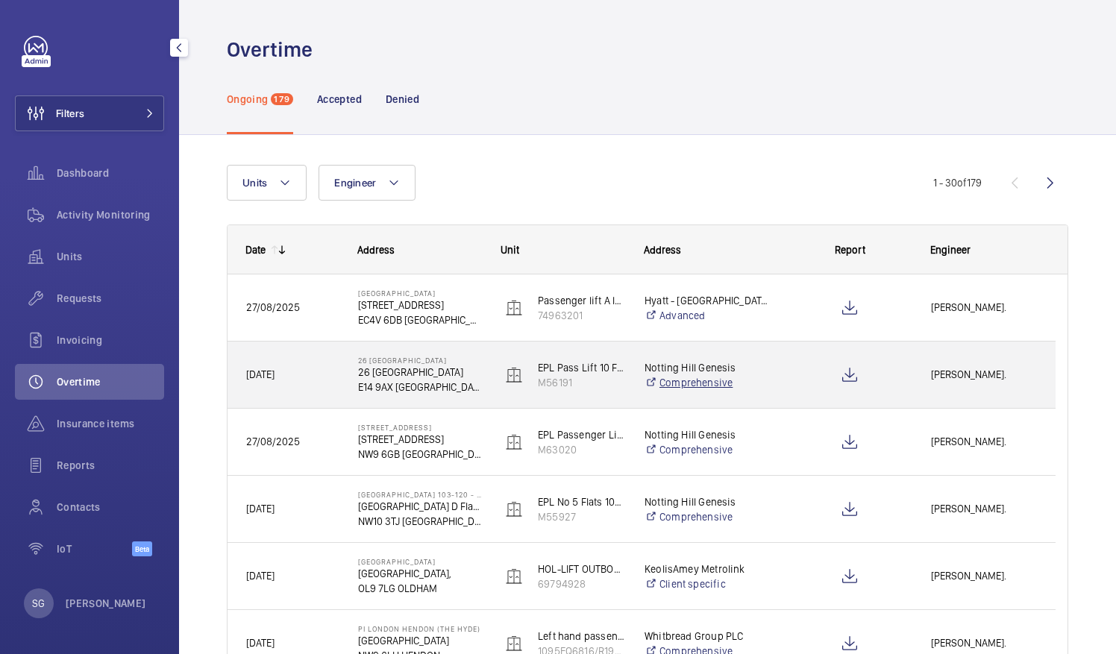
click at [713, 375] on link "Comprehensive" at bounding box center [707, 382] width 124 height 15
click at [949, 377] on span "[PERSON_NAME]." at bounding box center [984, 374] width 106 height 17
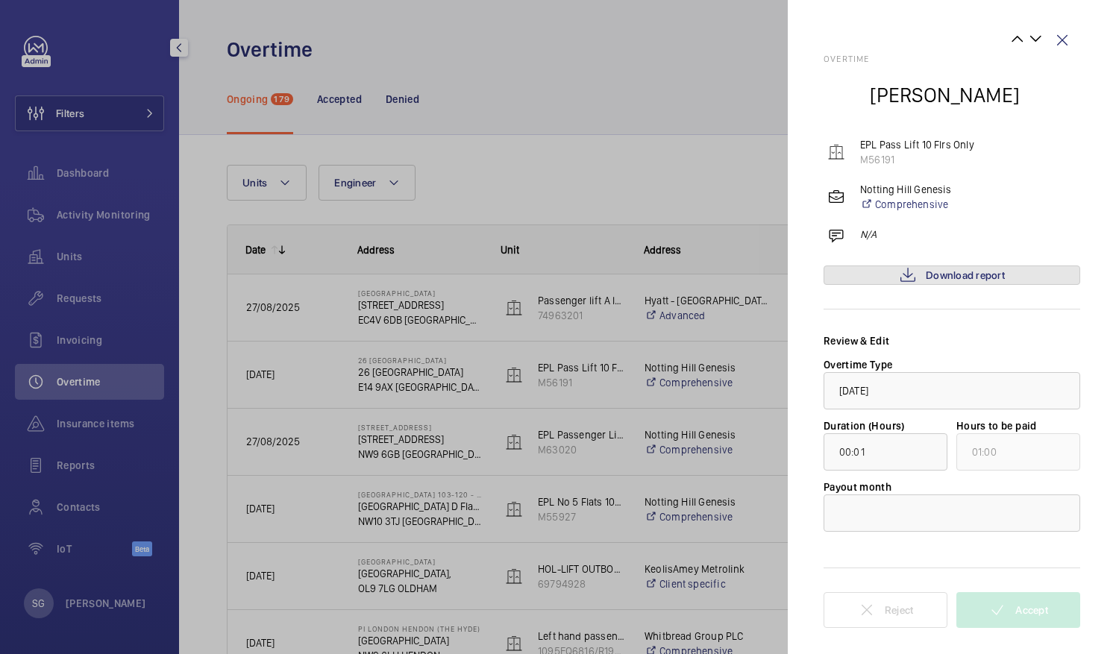
click at [982, 276] on span "Download report" at bounding box center [965, 275] width 79 height 12
click at [1027, 519] on div at bounding box center [951, 513] width 255 height 36
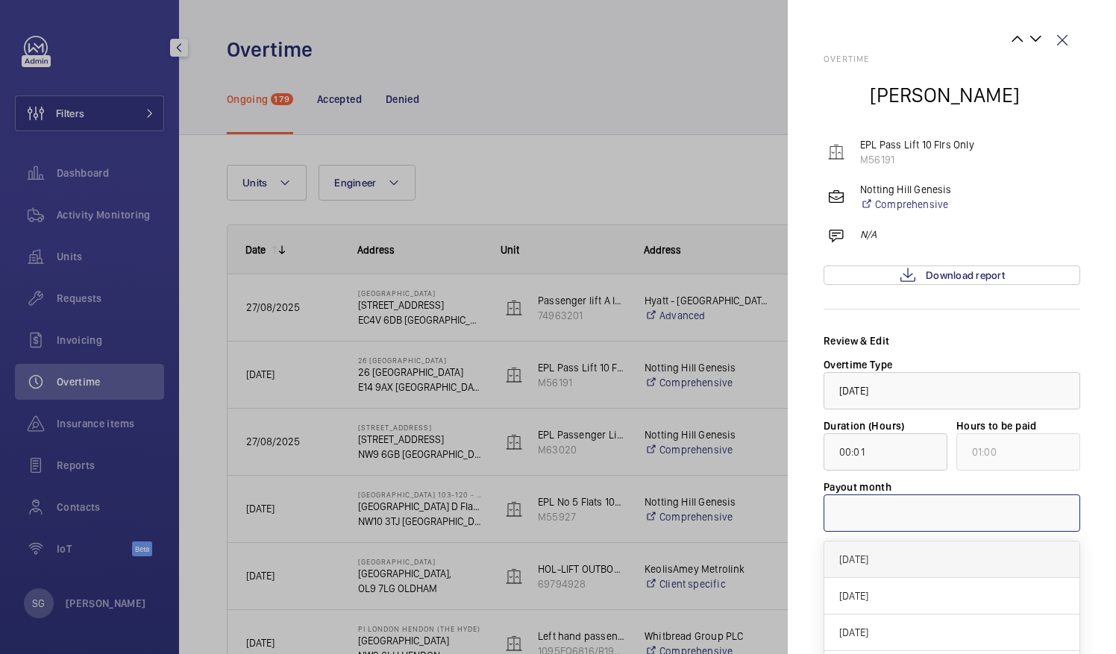
click at [910, 554] on span "[DATE]" at bounding box center [951, 559] width 225 height 15
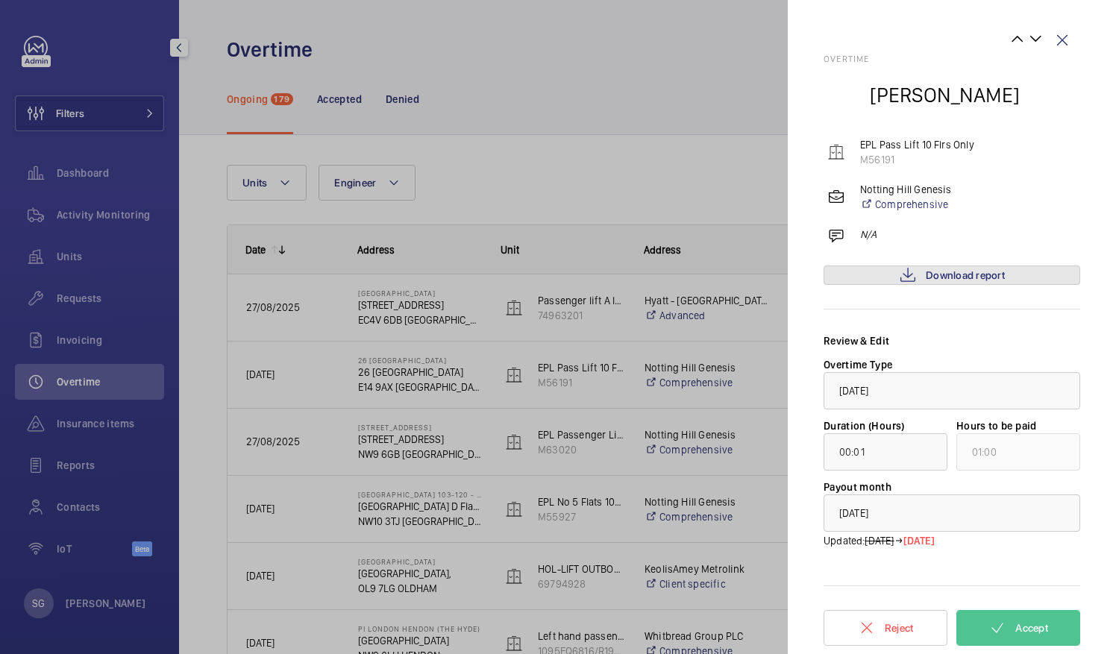
click at [1010, 281] on link "Download report" at bounding box center [952, 275] width 257 height 19
click at [1030, 615] on button "Accept" at bounding box center [1018, 628] width 124 height 36
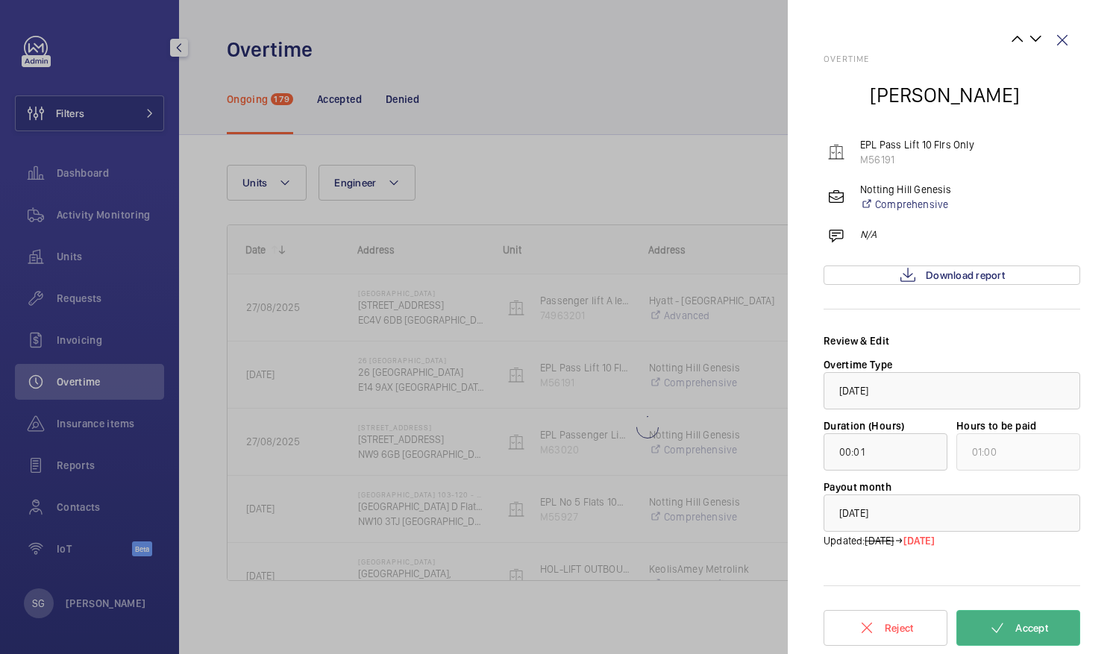
type input "154:12"
type input "155:00"
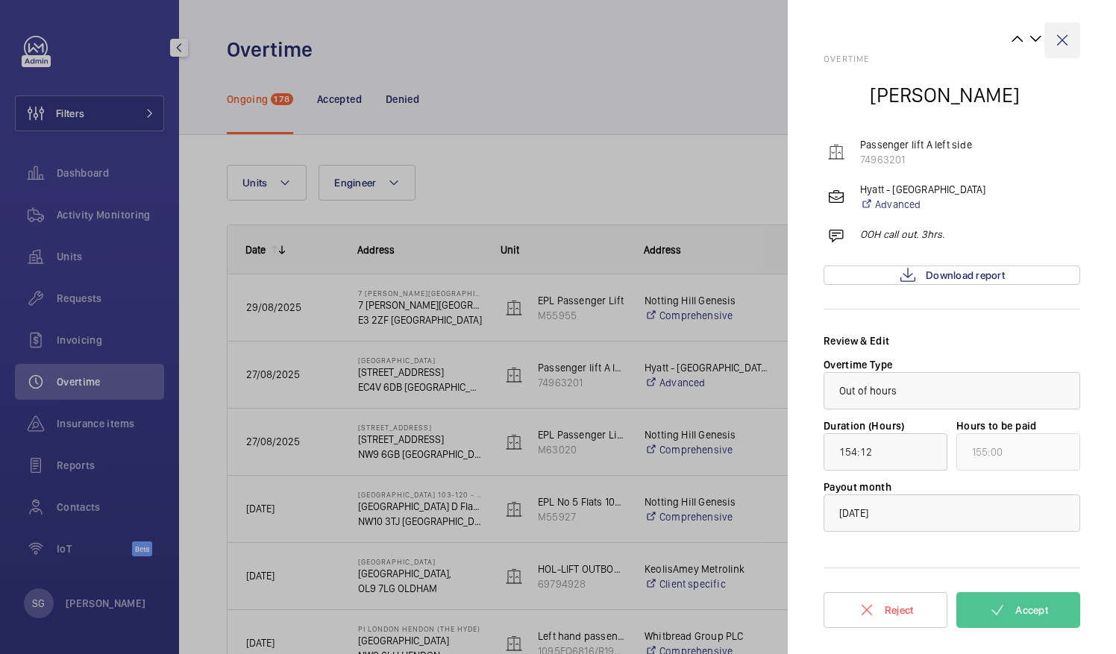
click at [1067, 37] on wm-front-icon-button at bounding box center [1062, 40] width 36 height 36
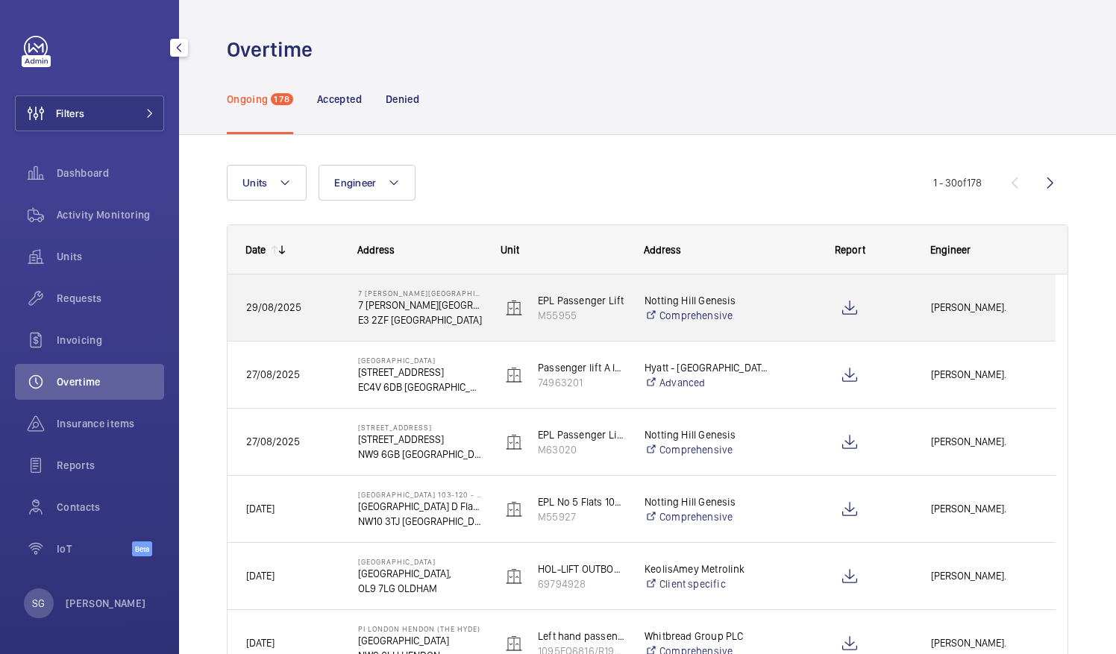
click at [442, 306] on p "7 [PERSON_NAME][GEOGRAPHIC_DATA]" at bounding box center [420, 305] width 124 height 15
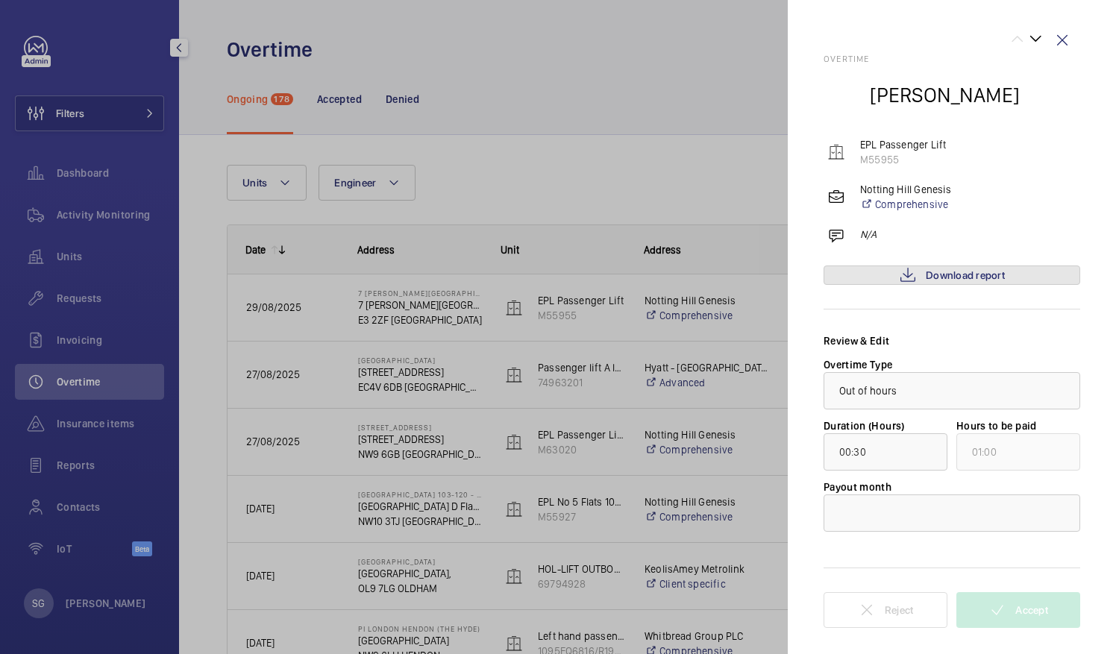
click at [992, 270] on span "Download report" at bounding box center [965, 275] width 79 height 12
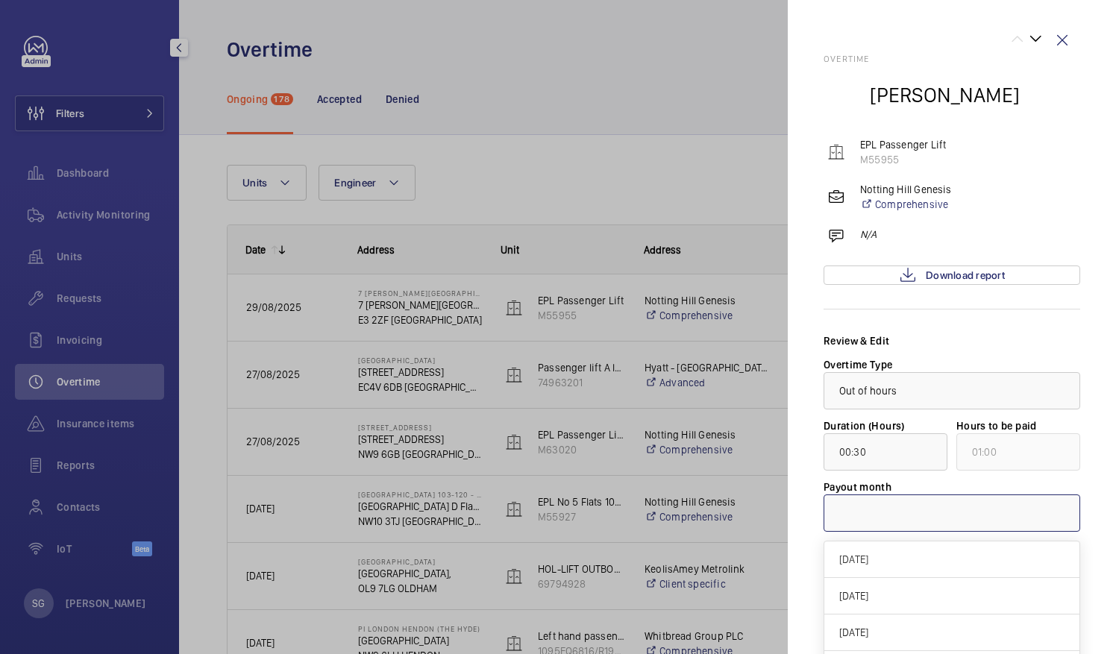
click at [1040, 521] on div at bounding box center [951, 513] width 255 height 36
click at [971, 563] on span "[DATE]" at bounding box center [951, 559] width 225 height 15
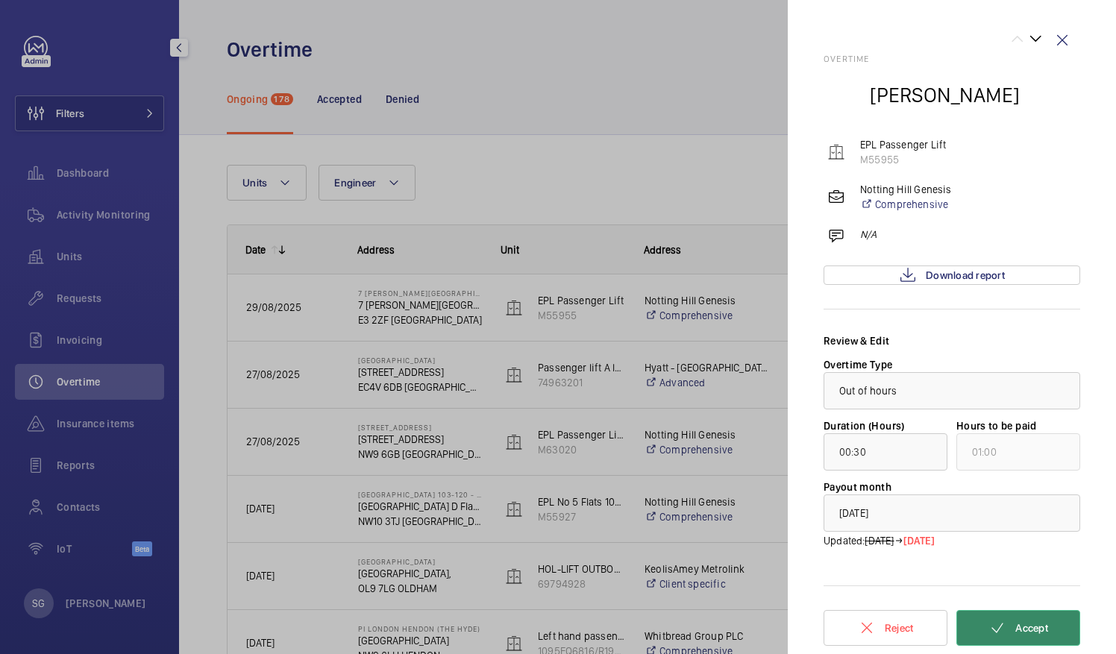
click at [1041, 625] on span "Accept" at bounding box center [1031, 628] width 33 height 12
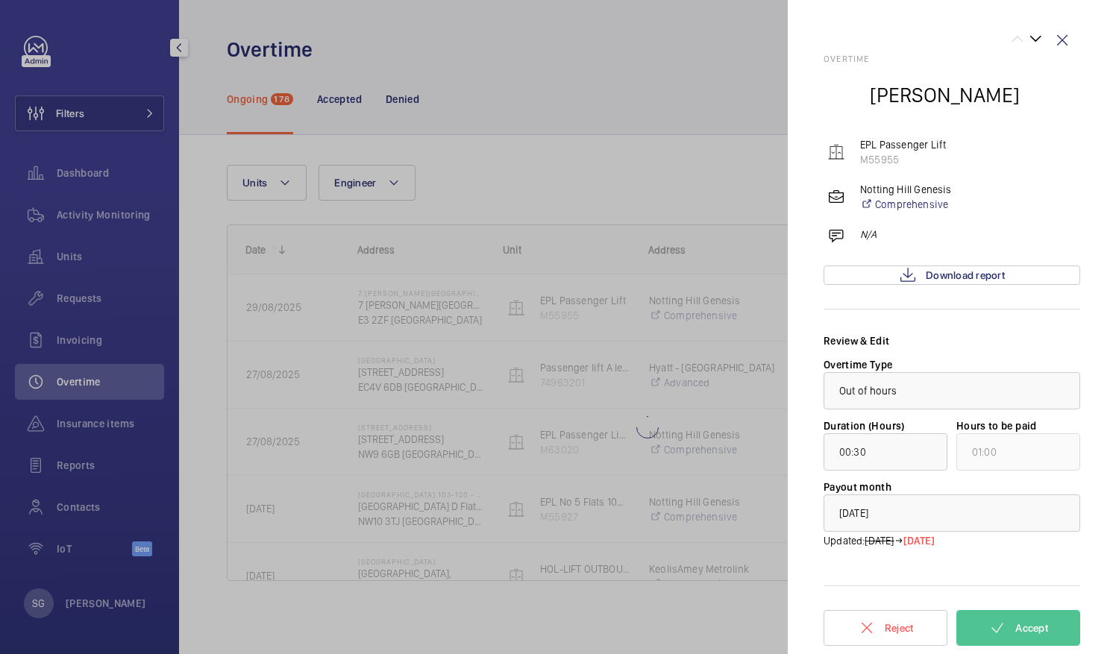
type input "154:12"
type input "155:00"
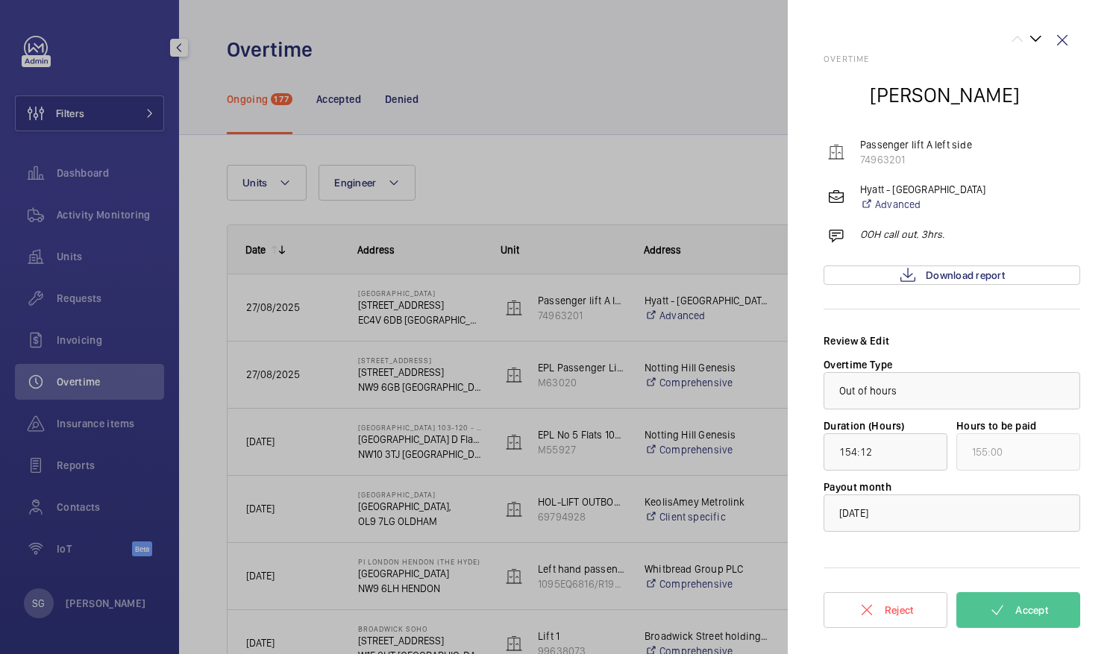
click at [1062, 59] on h2 "Overtime" at bounding box center [952, 59] width 257 height 10
drag, startPoint x: 1062, startPoint y: 59, endPoint x: 1064, endPoint y: 44, distance: 15.1
click at [1064, 44] on wm-front-icon-button at bounding box center [1062, 40] width 36 height 36
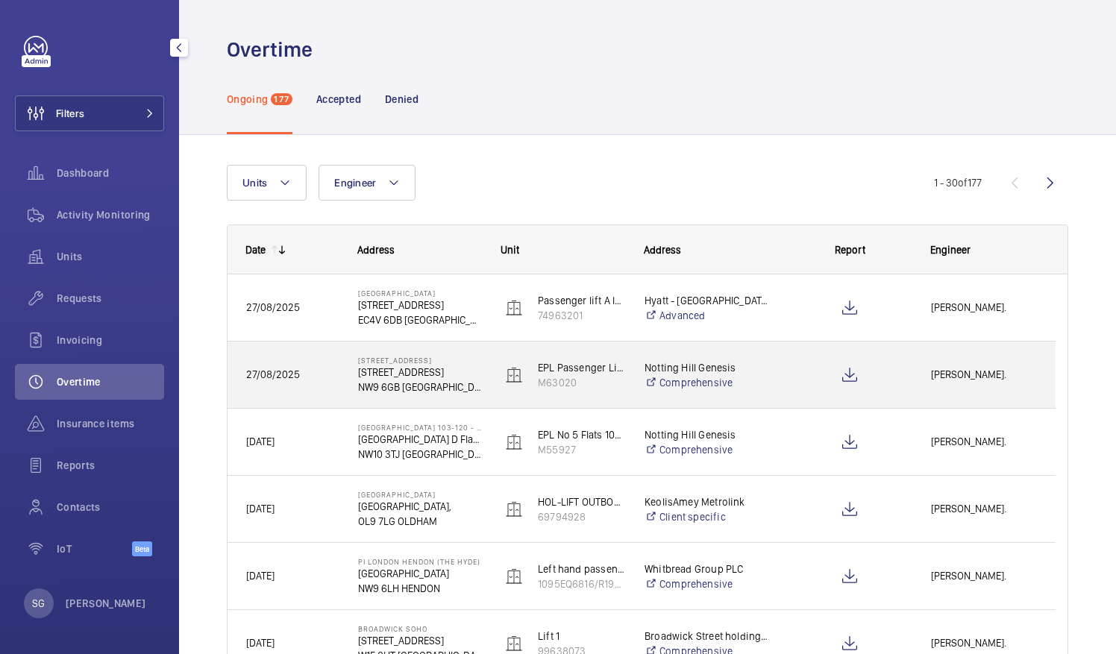
click at [421, 376] on p "[STREET_ADDRESS]" at bounding box center [420, 372] width 124 height 15
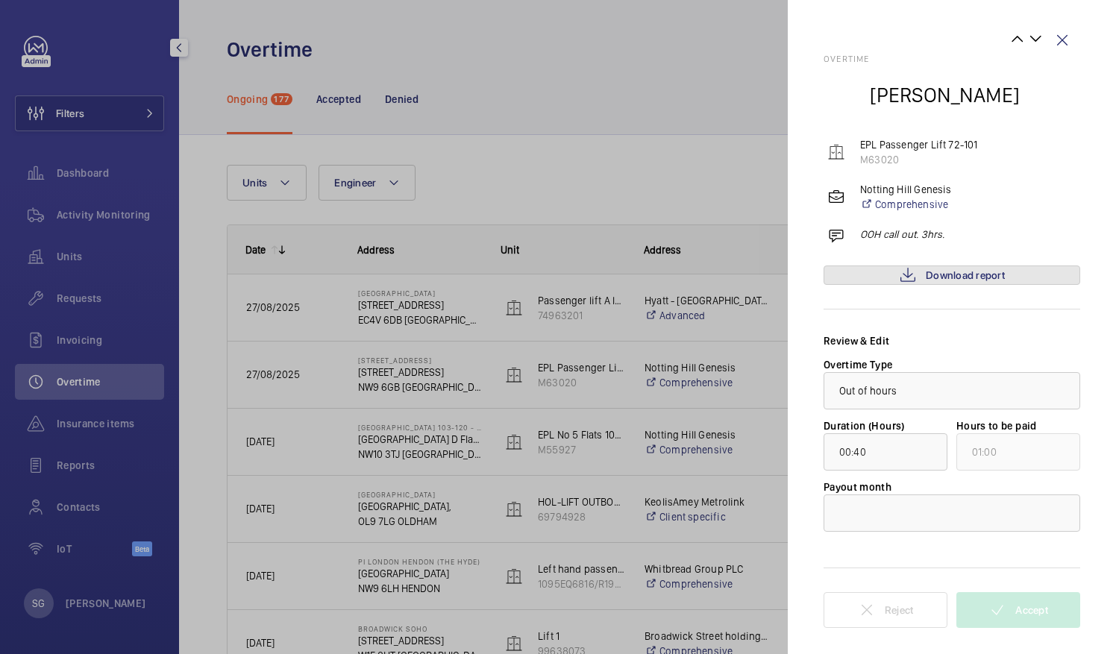
click at [995, 273] on span "Download report" at bounding box center [965, 275] width 79 height 12
click at [1006, 507] on div at bounding box center [951, 513] width 255 height 36
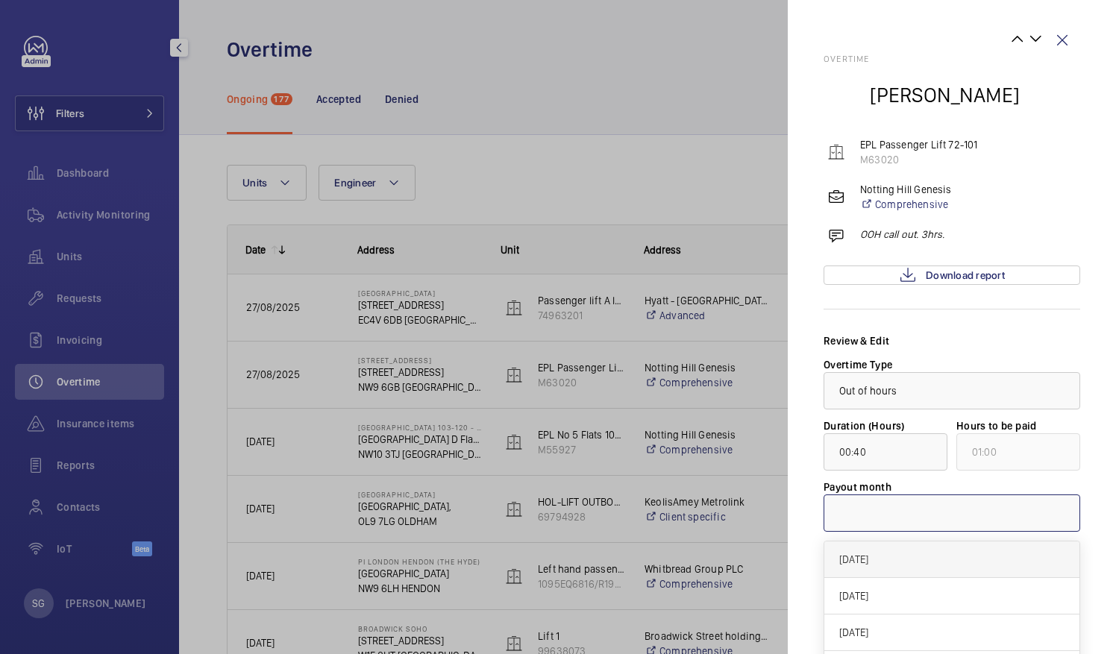
click at [869, 553] on span "[DATE]" at bounding box center [951, 559] width 225 height 15
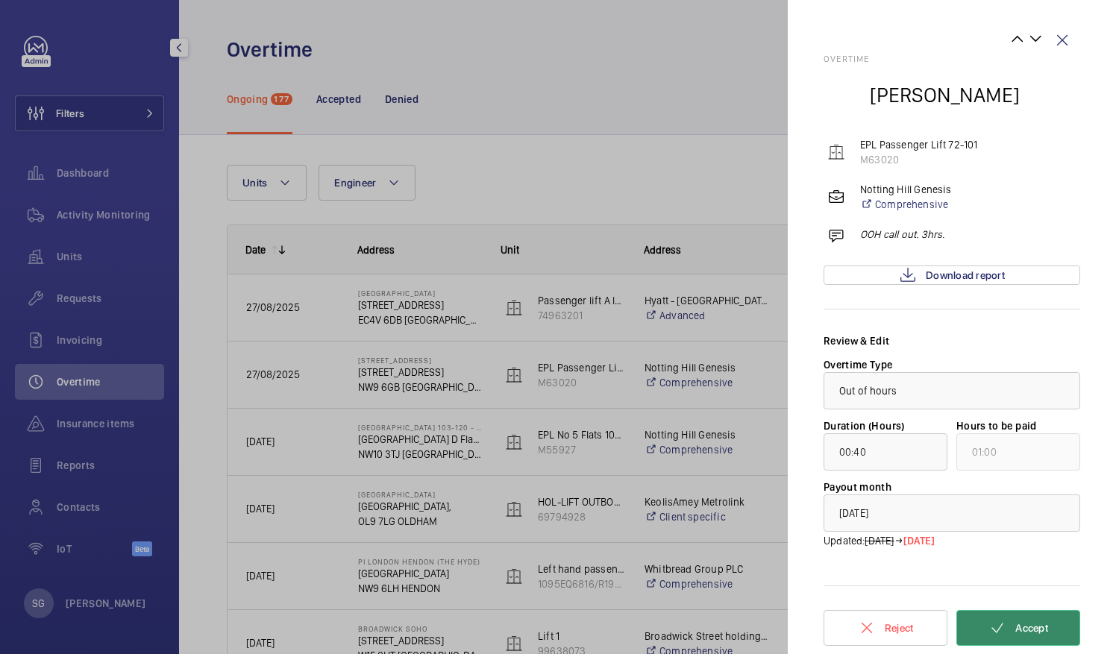
click at [1010, 636] on button "Accept" at bounding box center [1018, 628] width 124 height 36
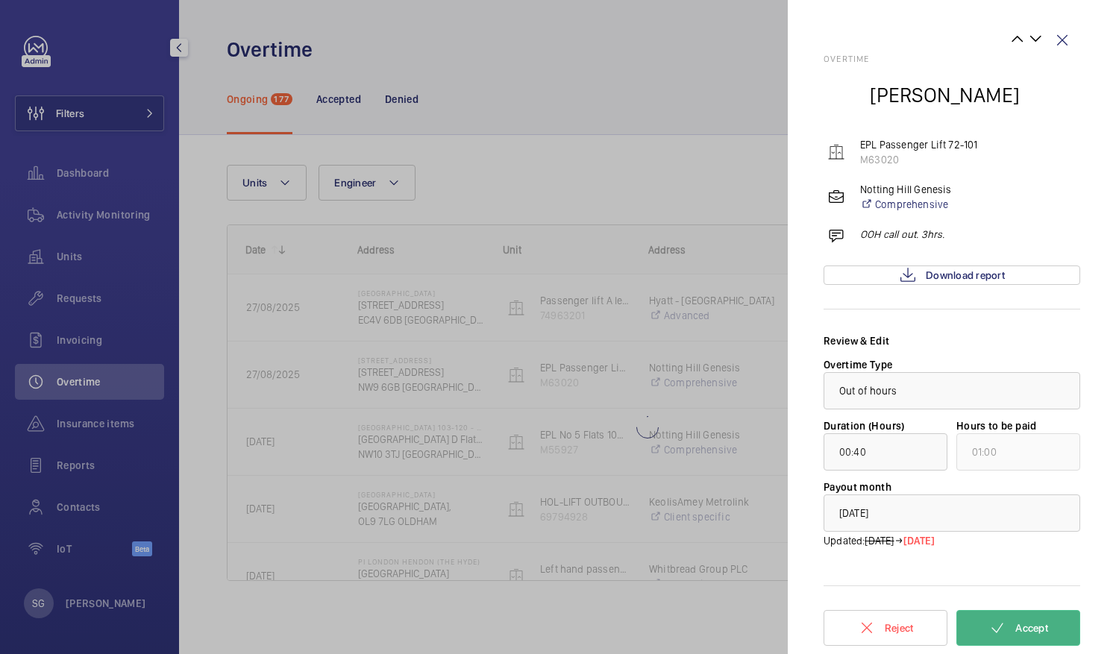
type input "02:44"
type input "03:00"
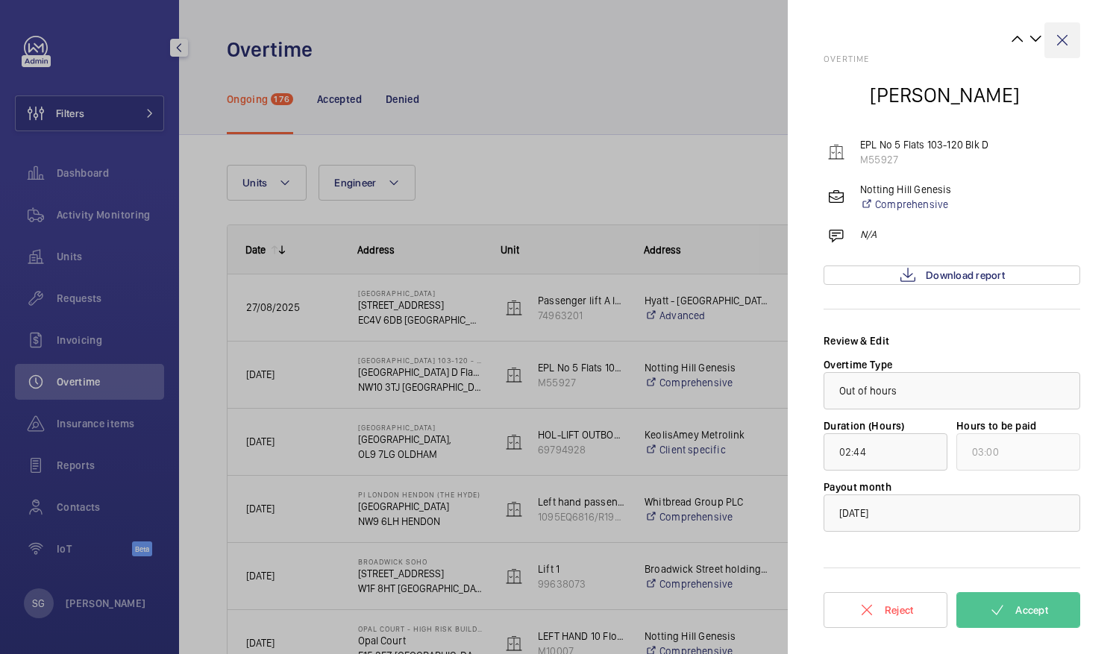
click at [1068, 36] on wm-front-icon-button at bounding box center [1062, 40] width 36 height 36
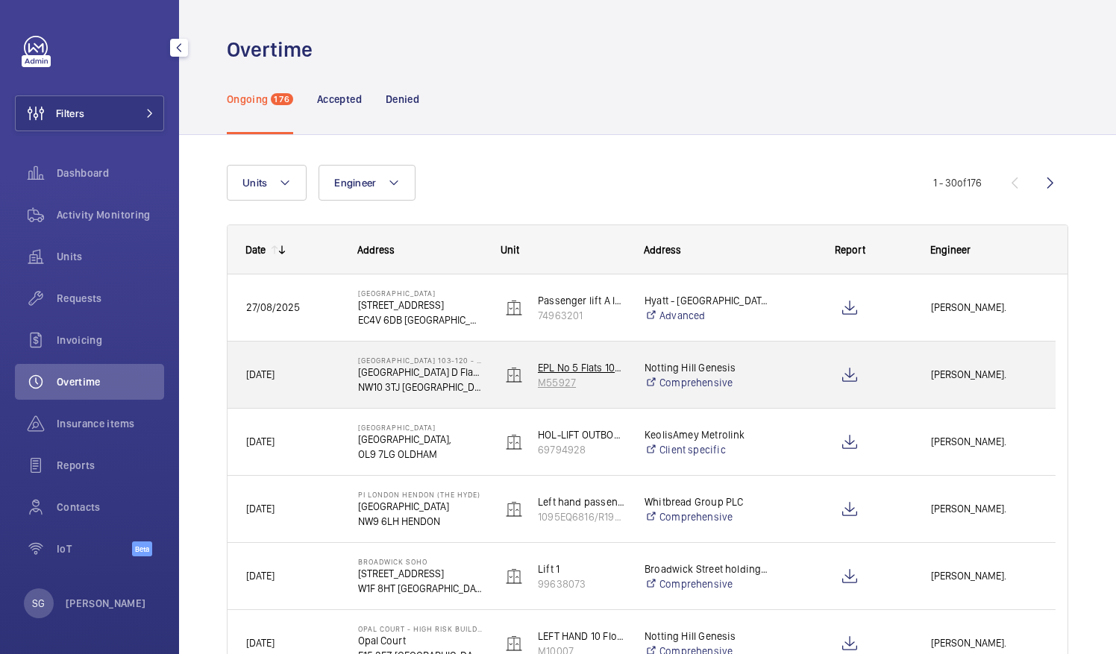
click at [528, 387] on wm-front-device-cell "EPL No 5 Flats 103-120 Blk D M55927" at bounding box center [563, 375] width 124 height 37
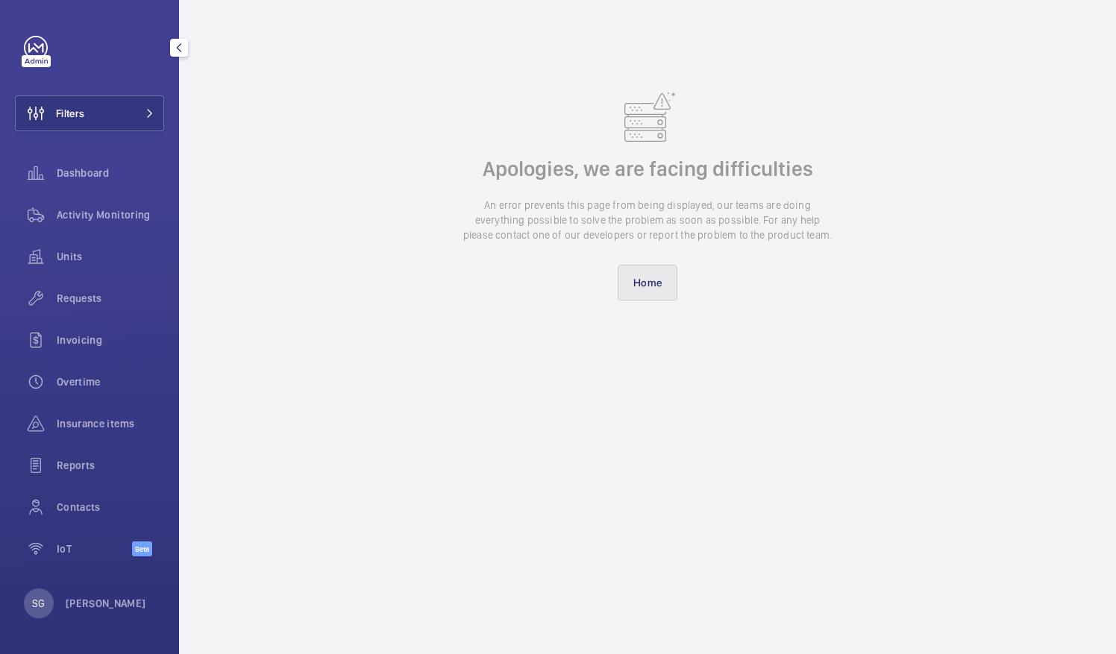
click at [661, 275] on link "Home" at bounding box center [648, 283] width 60 height 36
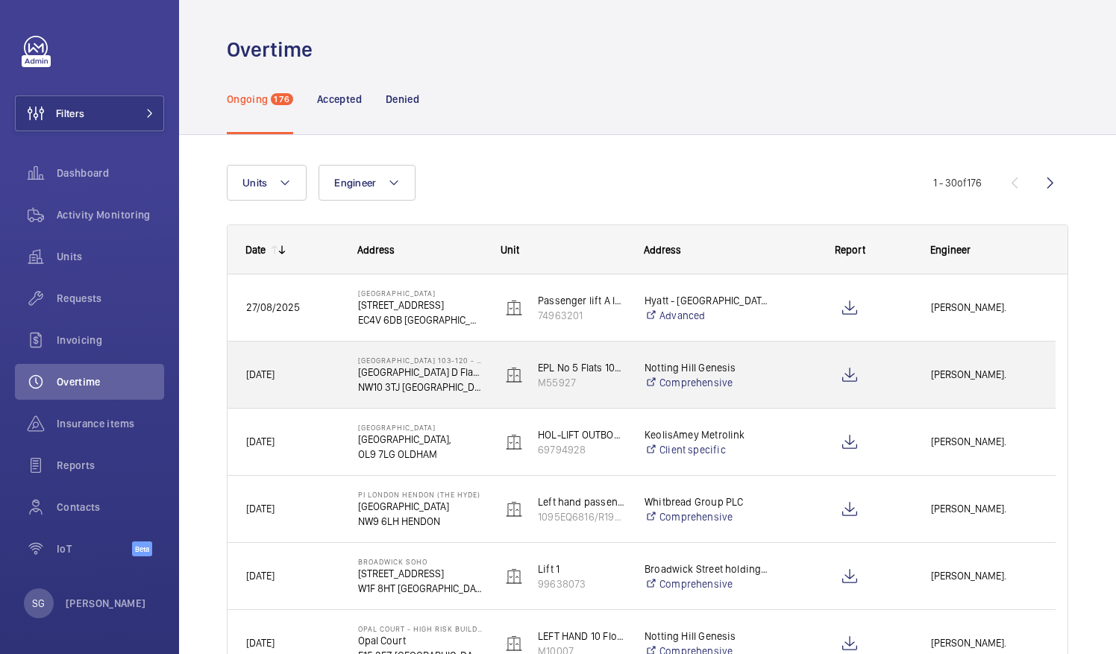
click at [957, 375] on span "[PERSON_NAME]." at bounding box center [984, 374] width 106 height 17
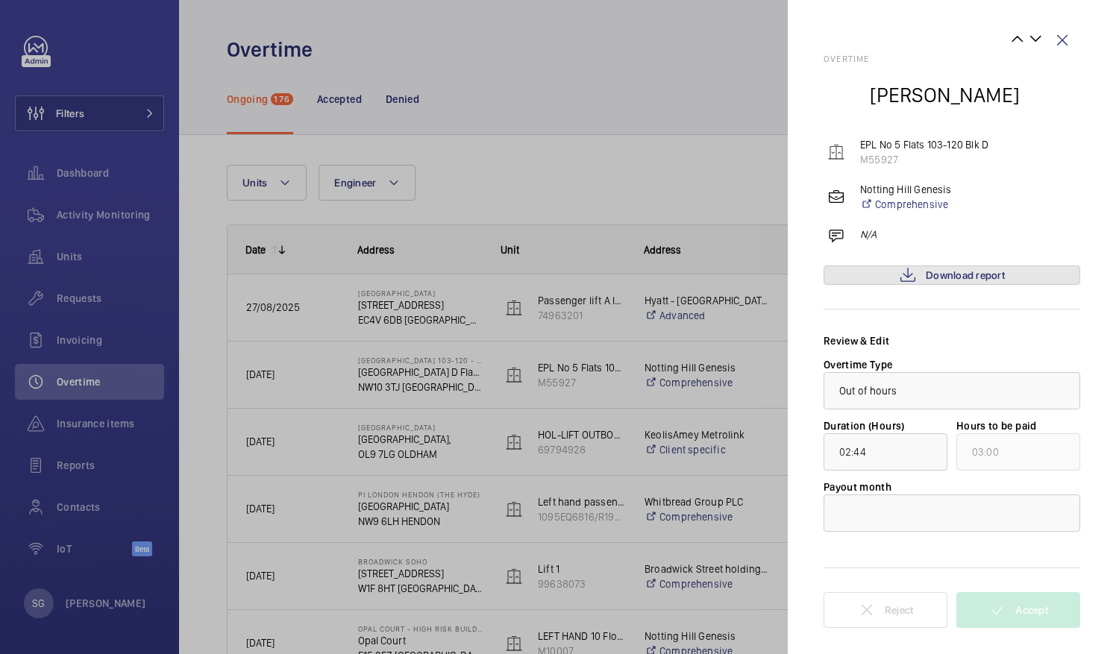
click at [995, 275] on span "Download report" at bounding box center [965, 275] width 79 height 12
click at [974, 275] on span "Download report" at bounding box center [965, 275] width 79 height 12
click at [1064, 41] on wm-front-icon-button at bounding box center [1062, 40] width 36 height 36
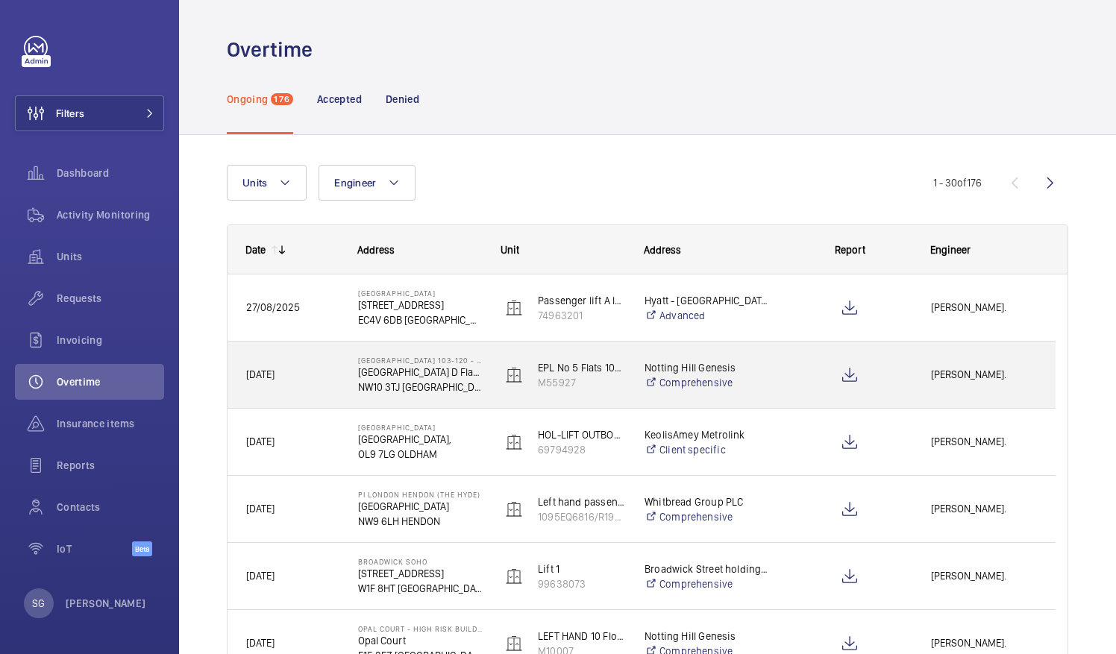
click at [956, 376] on span "[PERSON_NAME]." at bounding box center [984, 374] width 106 height 17
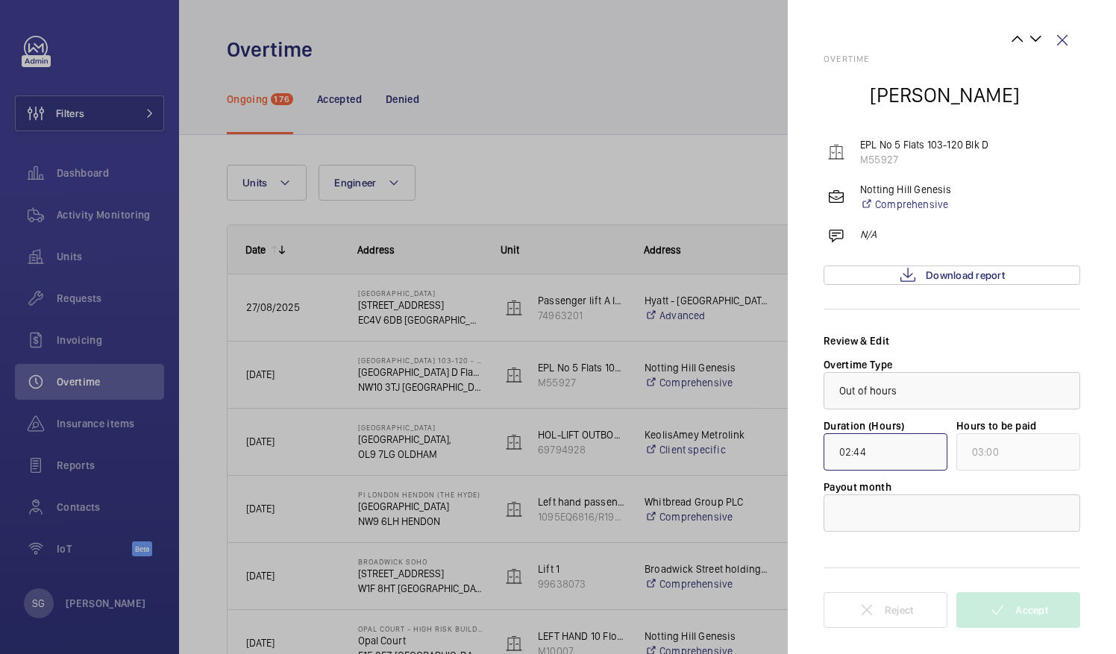
click at [891, 445] on input "02:44" at bounding box center [886, 451] width 124 height 37
type input "00:44"
type input "01:00"
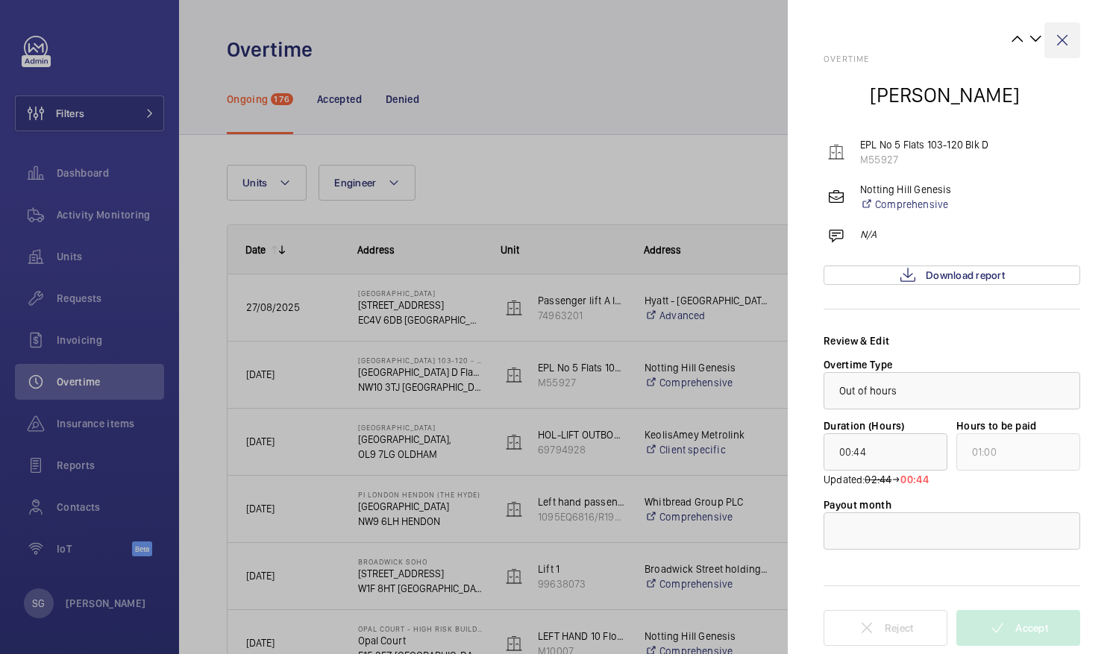
click at [1066, 33] on wm-front-icon-button at bounding box center [1062, 40] width 36 height 36
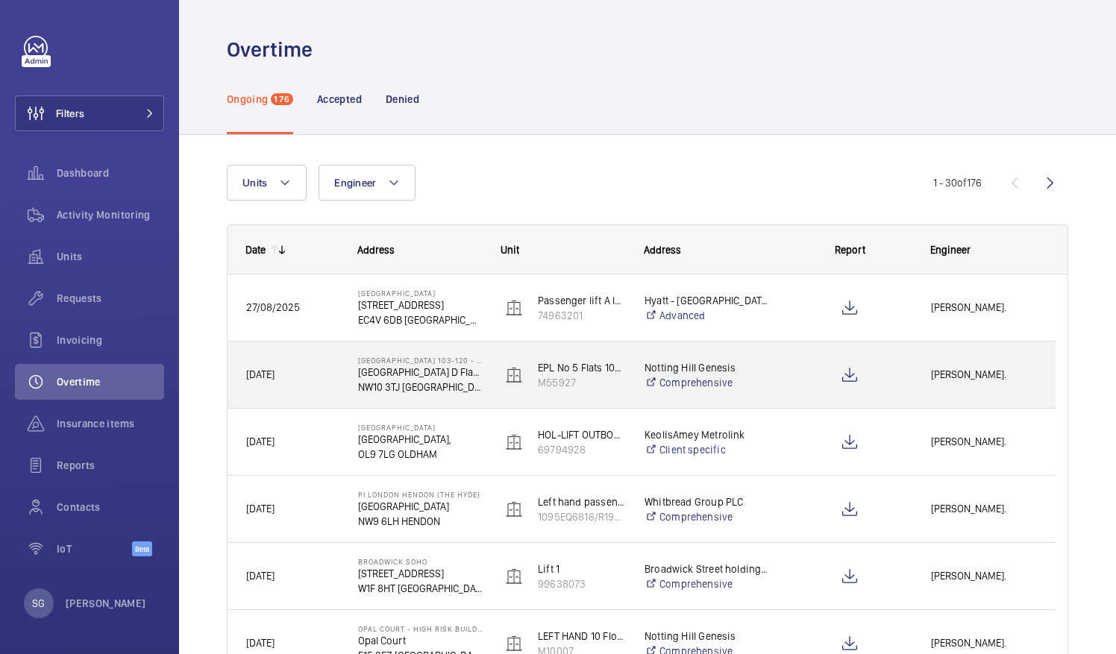
click at [934, 376] on span "[PERSON_NAME]." at bounding box center [984, 374] width 106 height 17
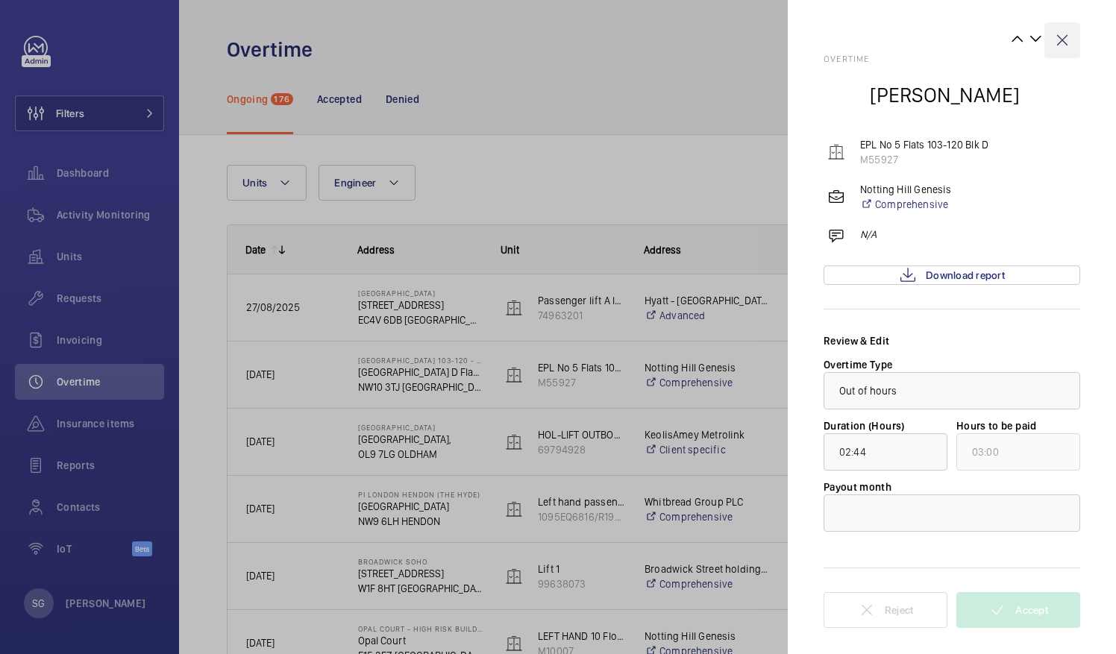
click at [1071, 31] on wm-front-icon-button at bounding box center [1062, 40] width 36 height 36
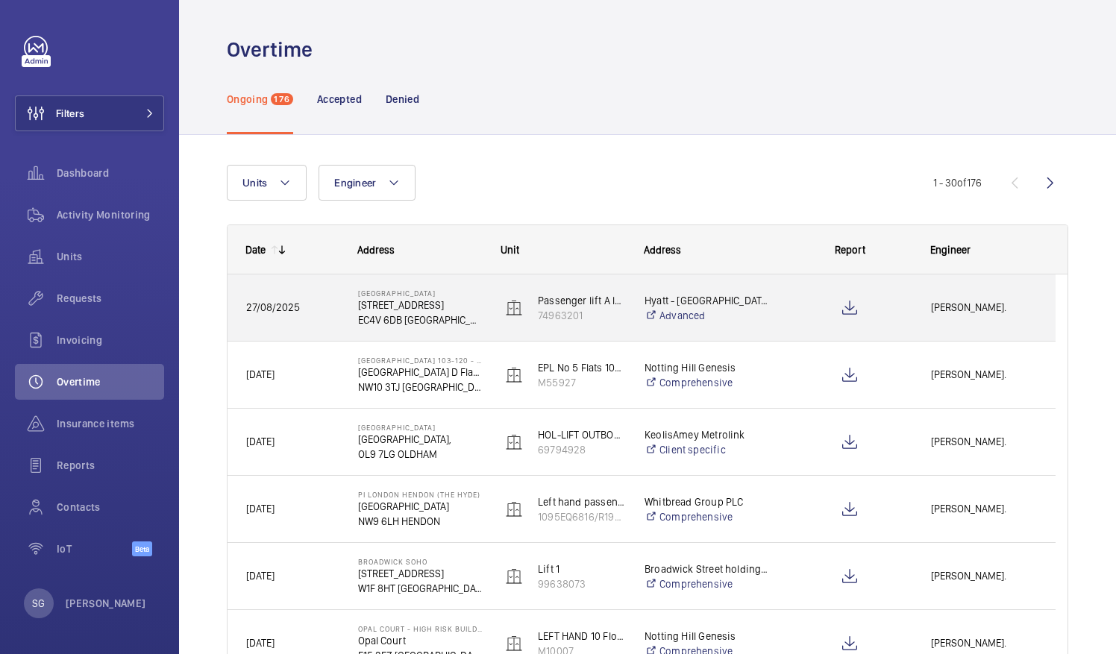
click at [987, 304] on span "[PERSON_NAME]." at bounding box center [984, 307] width 106 height 17
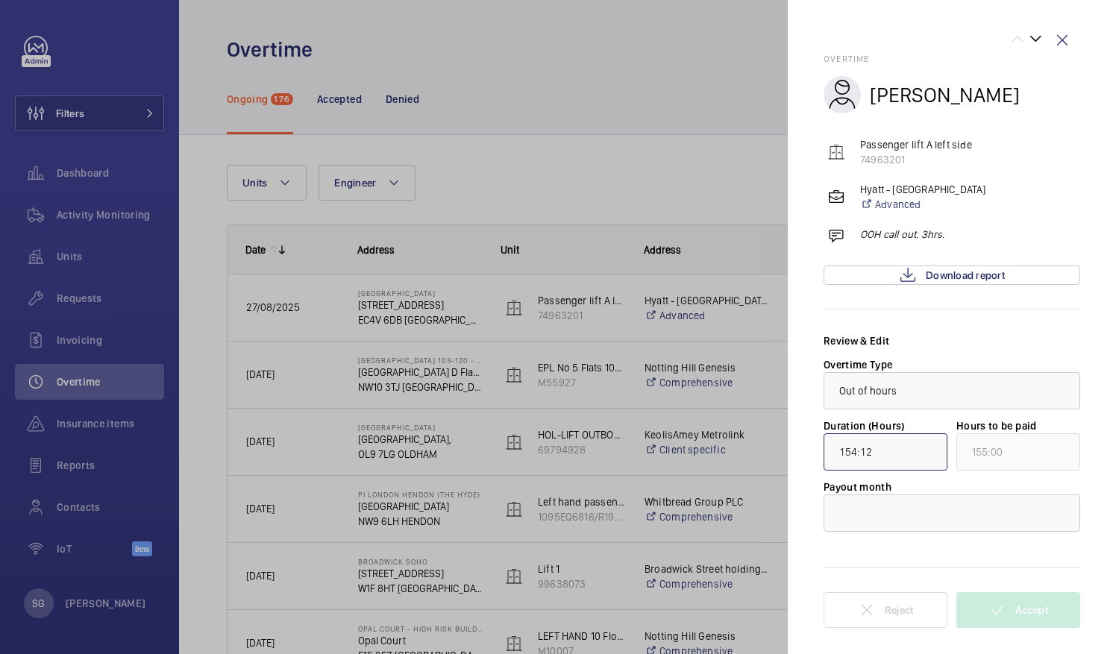
click at [845, 449] on input "154:12" at bounding box center [886, 451] width 124 height 37
type input "00:12"
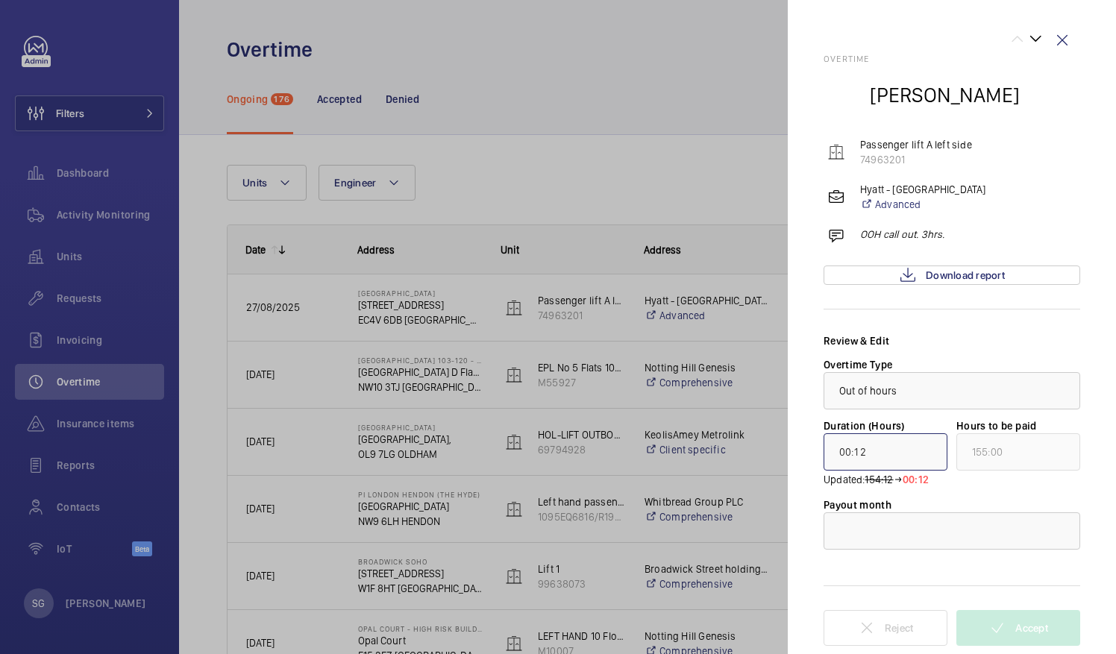
type input "01:00"
click at [885, 461] on input "00:12" at bounding box center [886, 451] width 124 height 37
type input "00:00"
type input "00:30"
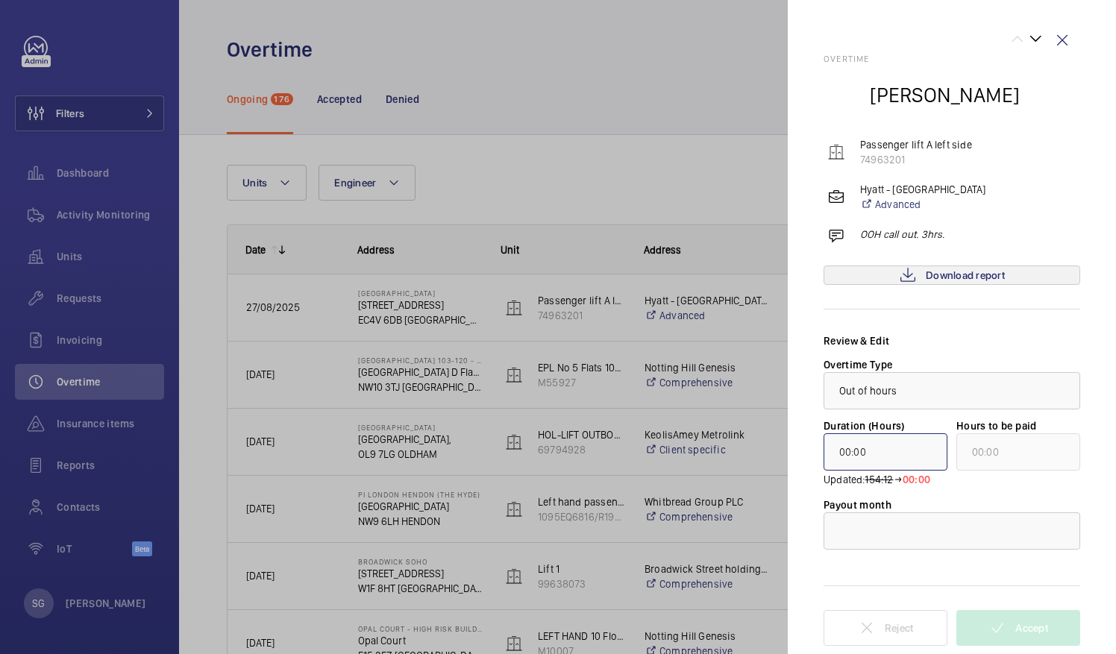
type input "01:00"
type input "00:00"
type input "03:00"
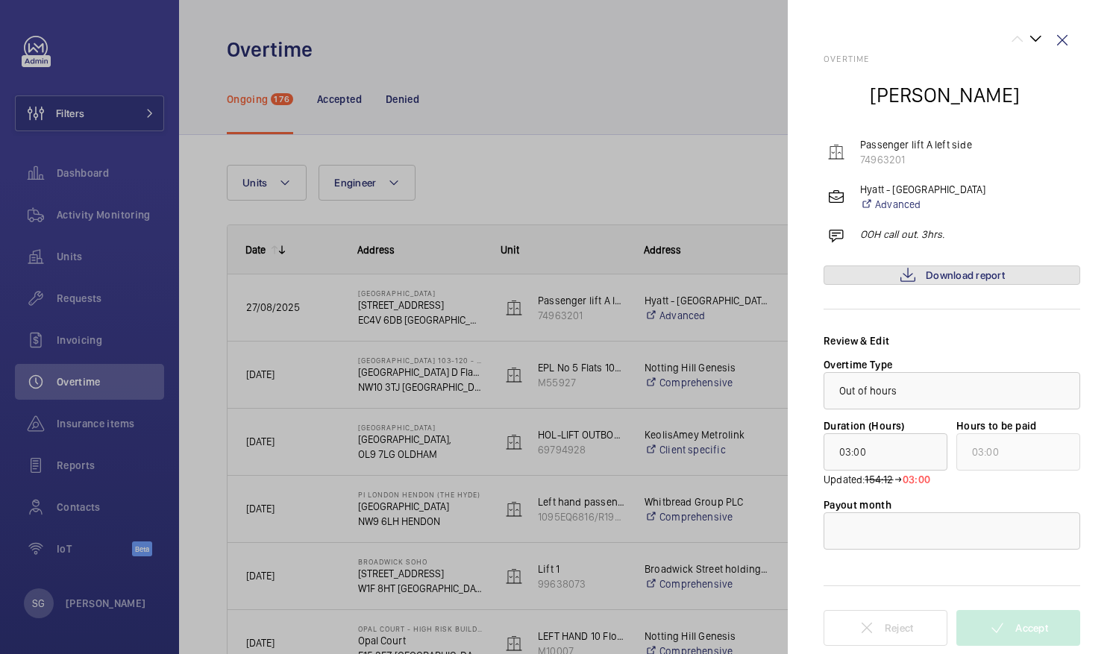
click at [944, 272] on span "Download report" at bounding box center [965, 275] width 79 height 12
click at [910, 278] on mat-icon at bounding box center [908, 275] width 18 height 18
click at [985, 523] on div at bounding box center [951, 531] width 255 height 36
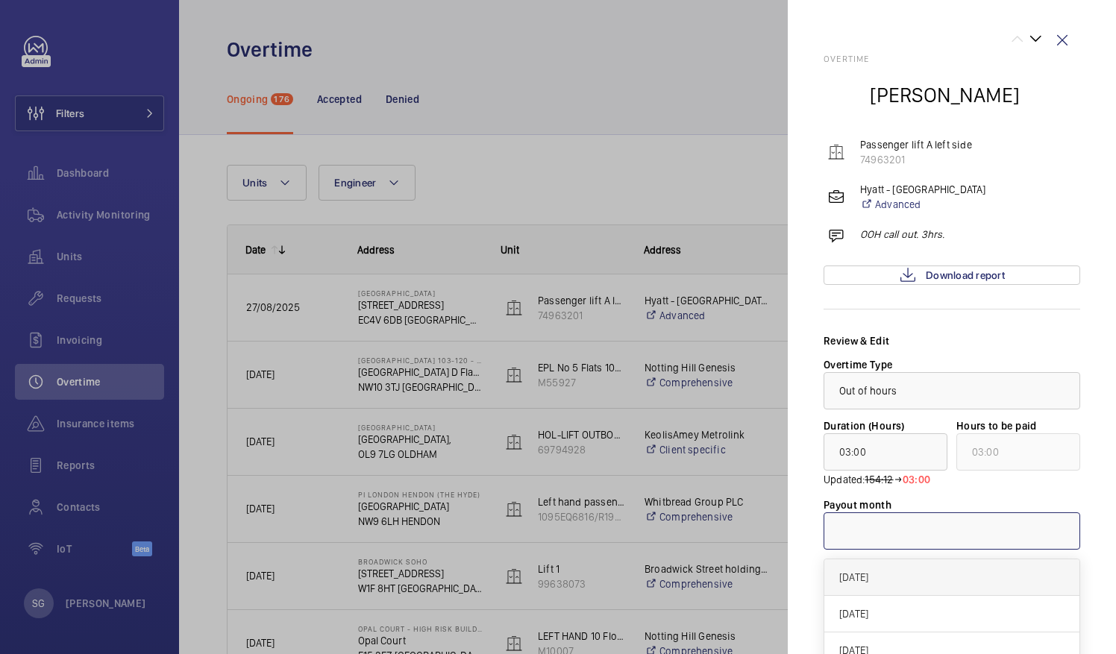
click at [972, 573] on span "[DATE]" at bounding box center [951, 577] width 225 height 15
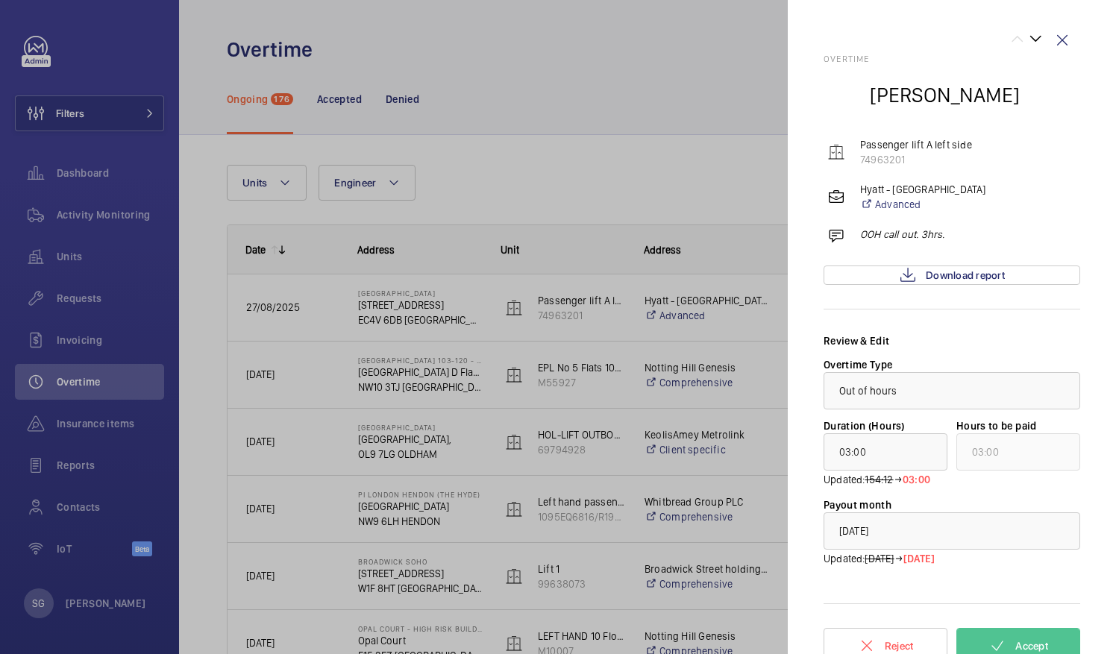
scroll to position [17, 0]
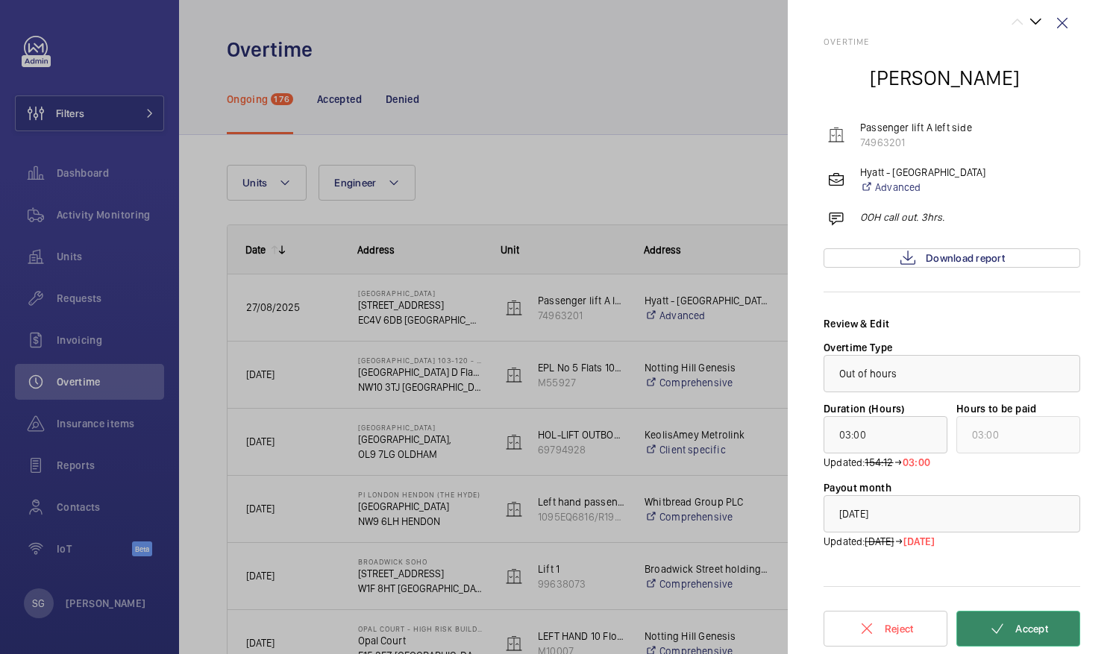
click at [1025, 625] on span "Accept" at bounding box center [1031, 629] width 33 height 12
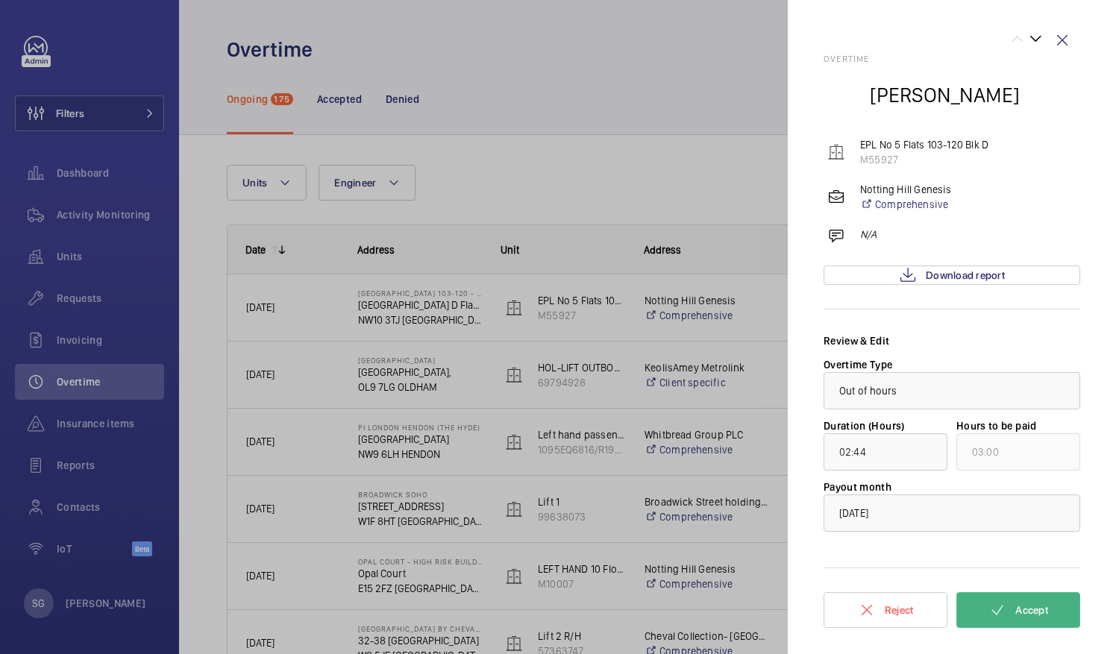
scroll to position [0, 0]
click at [985, 278] on span "Download report" at bounding box center [965, 275] width 79 height 12
click at [991, 279] on span "Download report" at bounding box center [965, 275] width 79 height 12
click at [1056, 622] on button "Accept" at bounding box center [1018, 610] width 124 height 36
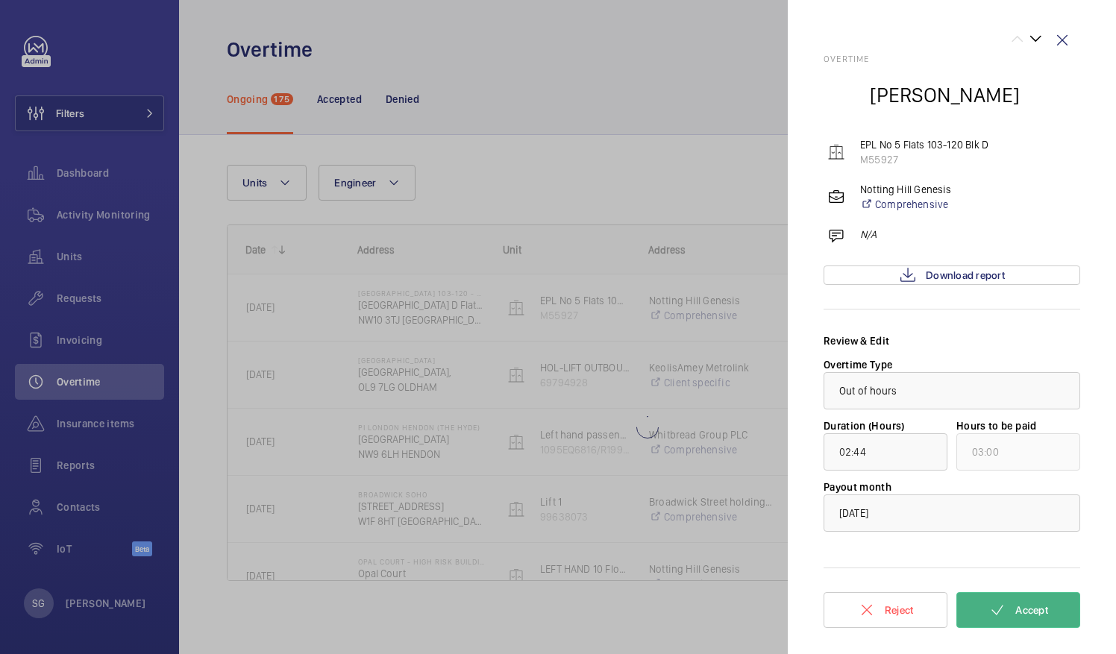
type input "01:10"
type input "02:00"
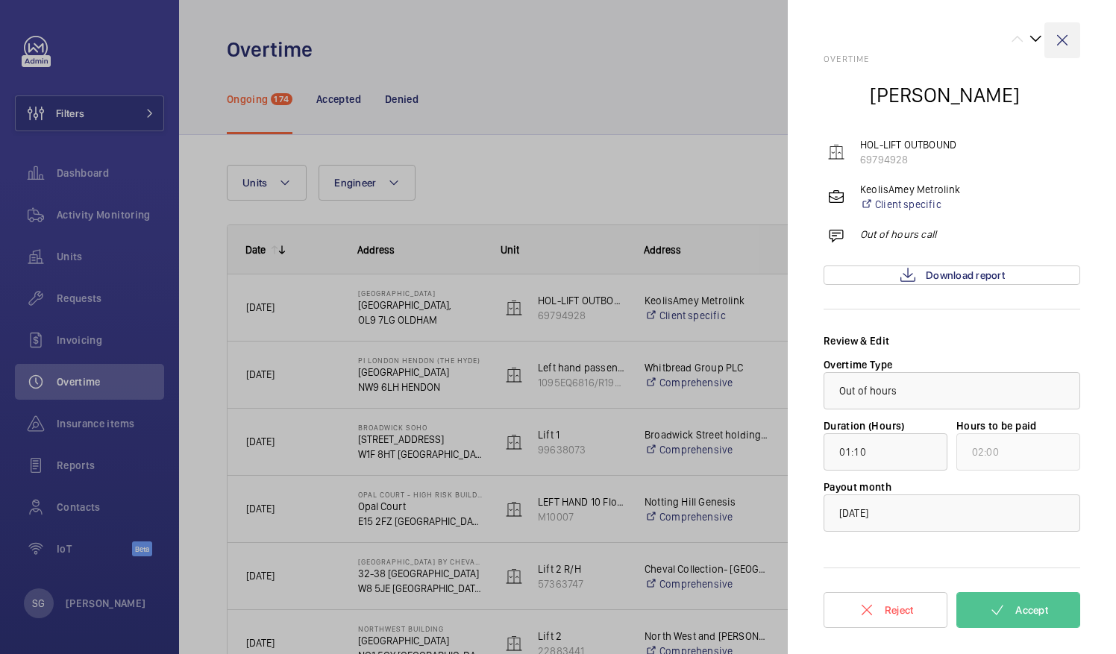
click at [1064, 43] on wm-front-icon-button at bounding box center [1062, 40] width 36 height 36
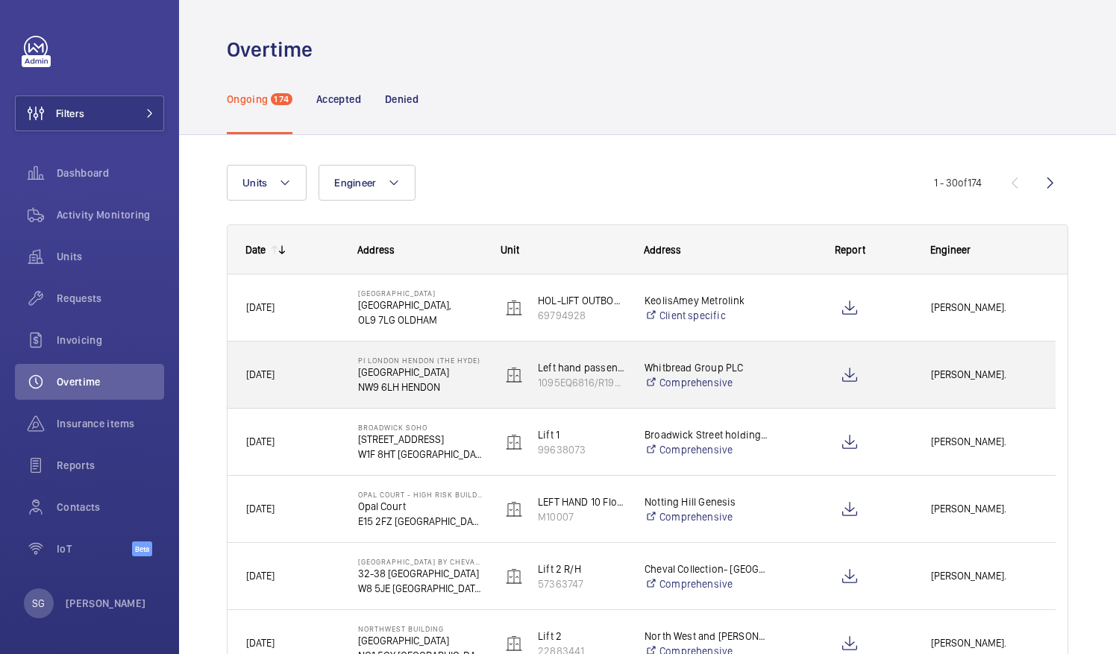
click at [969, 372] on span "[PERSON_NAME]." at bounding box center [984, 374] width 106 height 17
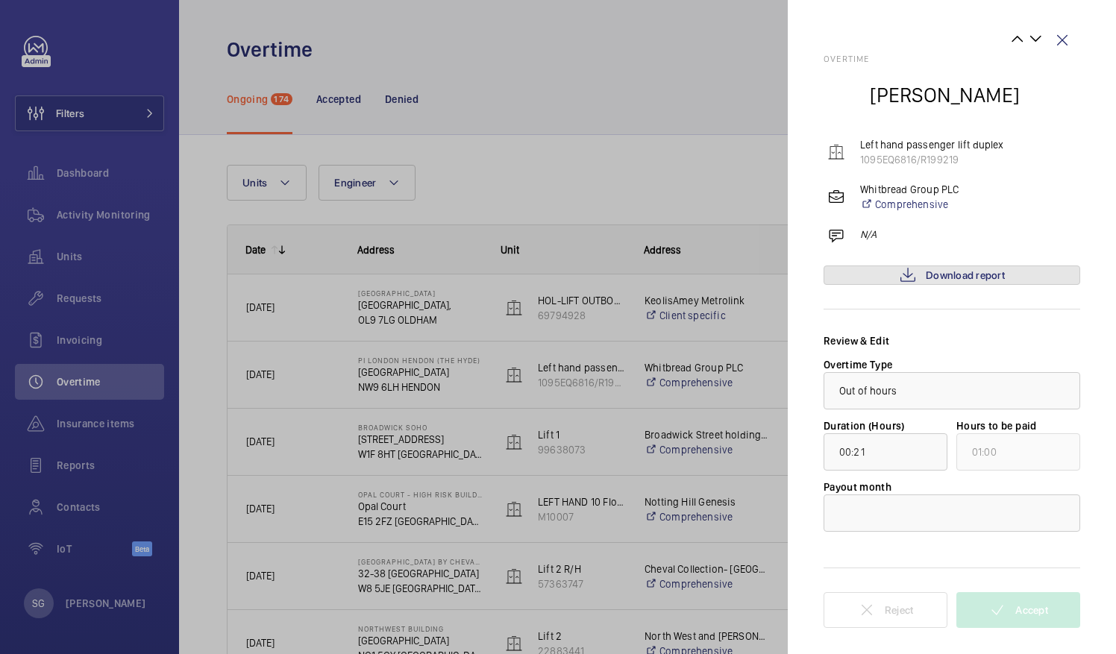
click at [982, 273] on span "Download report" at bounding box center [965, 275] width 79 height 12
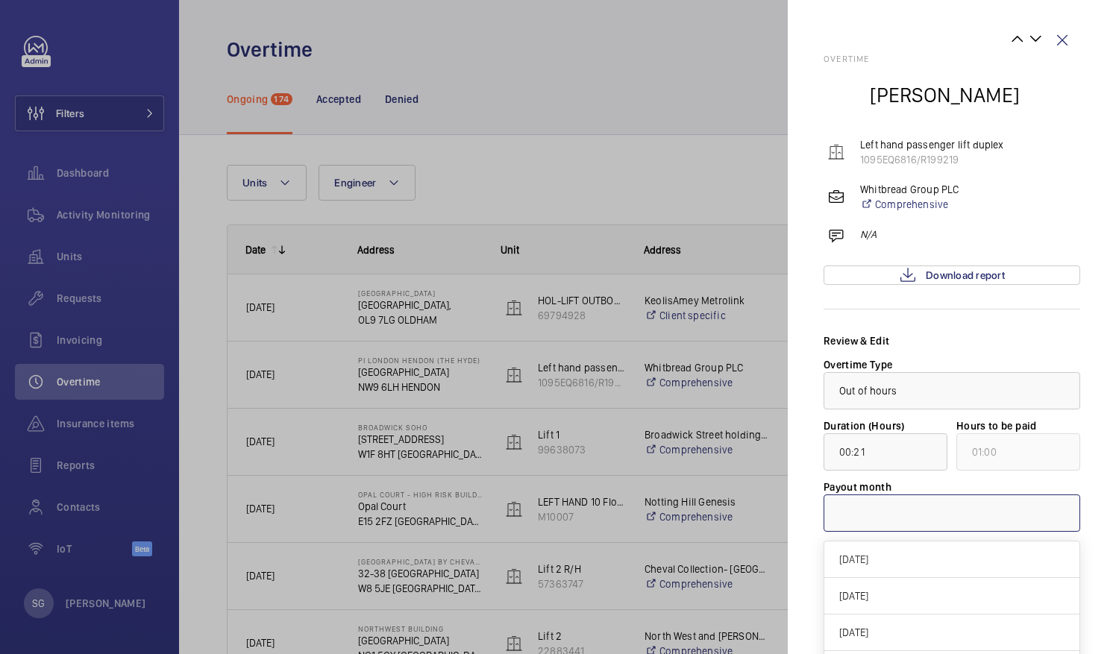
click at [944, 513] on div at bounding box center [951, 513] width 255 height 36
click at [913, 559] on span "[DATE]" at bounding box center [951, 559] width 225 height 15
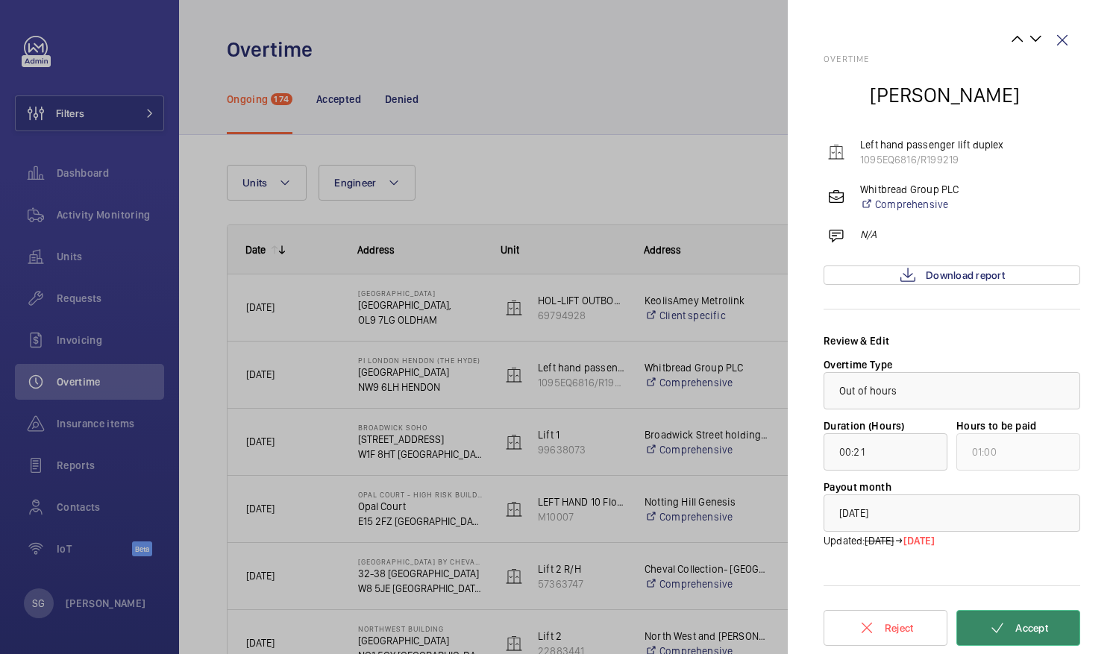
click at [1024, 619] on button "Accept" at bounding box center [1018, 628] width 124 height 36
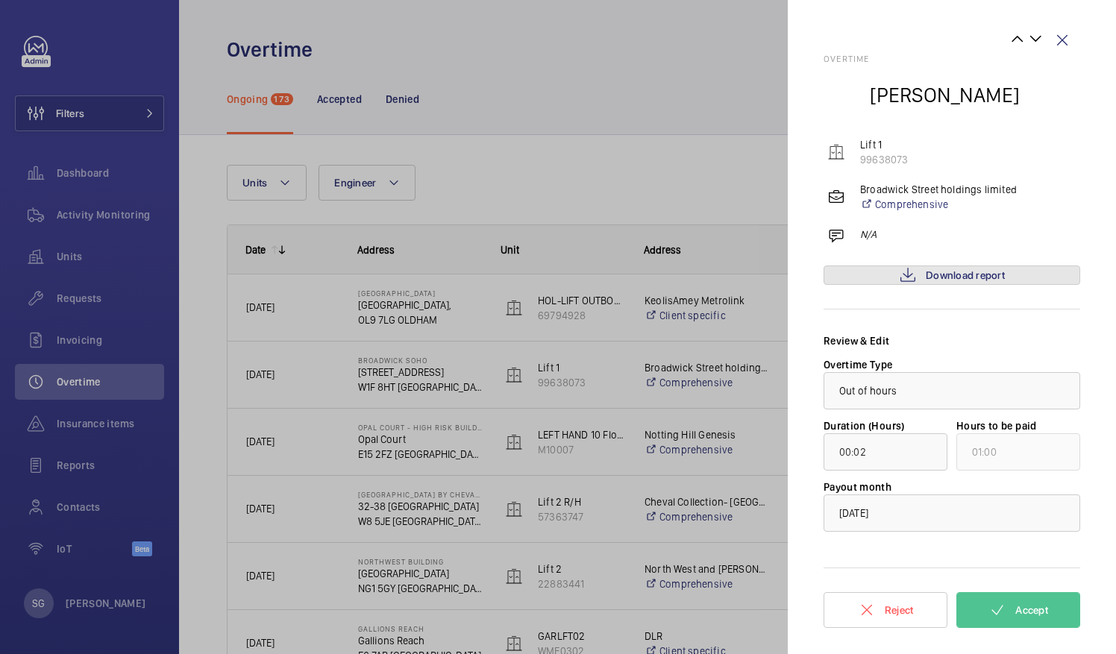
click at [969, 270] on span "Download report" at bounding box center [965, 275] width 79 height 12
click at [1024, 598] on button "Accept" at bounding box center [1018, 610] width 124 height 36
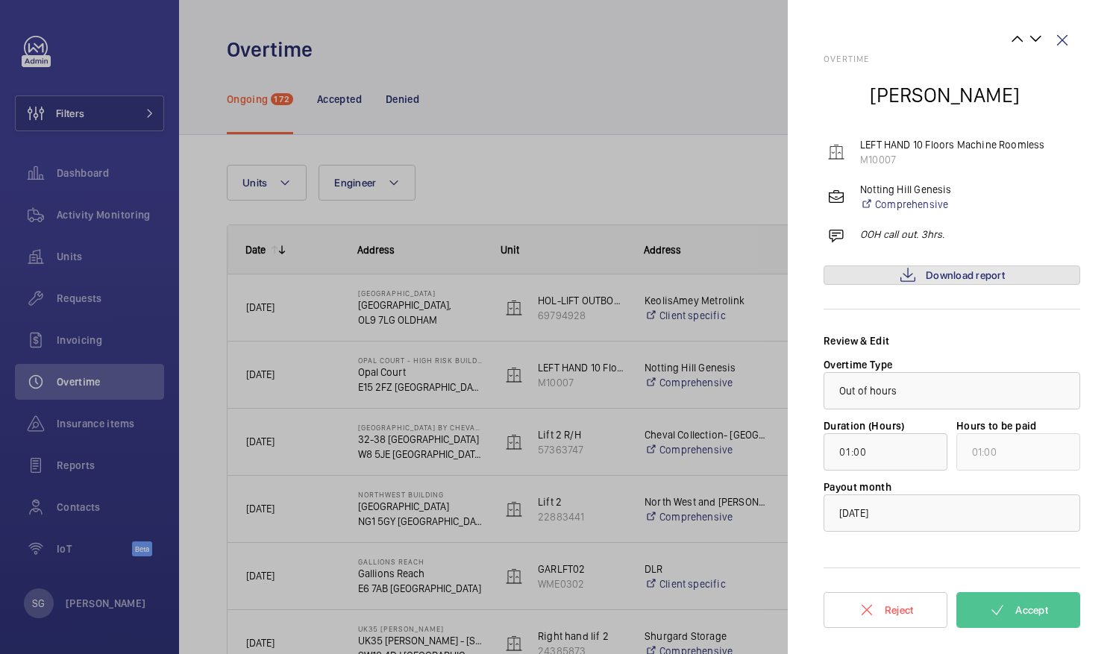
click at [983, 276] on span "Download report" at bounding box center [965, 275] width 79 height 12
click at [997, 610] on mat-icon at bounding box center [998, 610] width 18 height 18
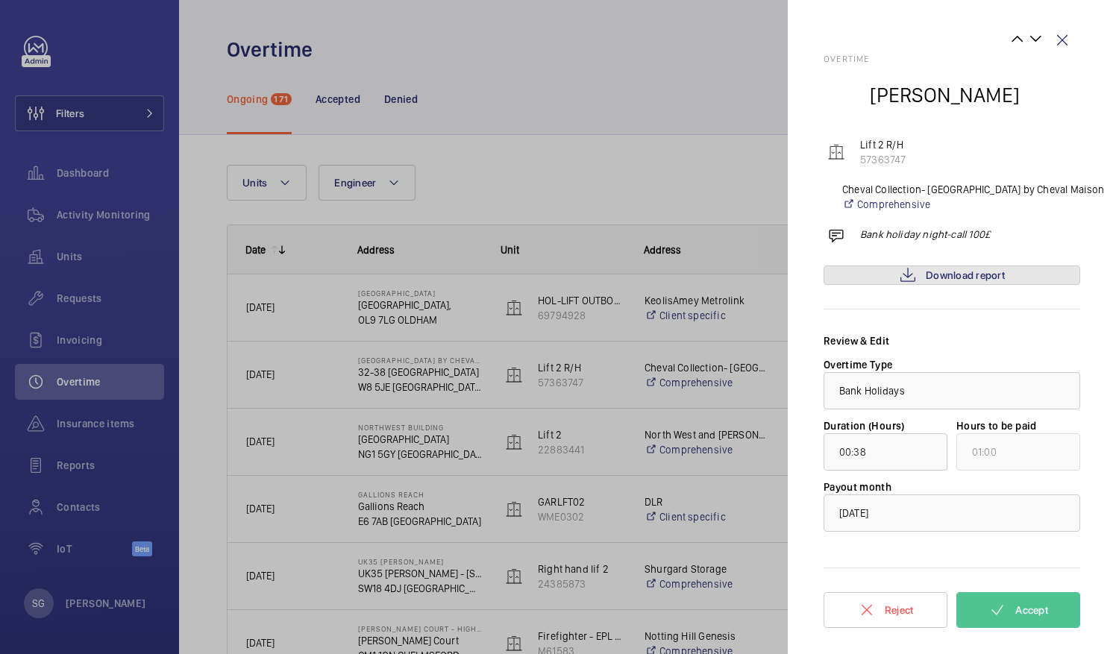
click at [965, 275] on span "Download report" at bounding box center [965, 275] width 79 height 12
click at [1018, 607] on span "Accept" at bounding box center [1031, 610] width 33 height 12
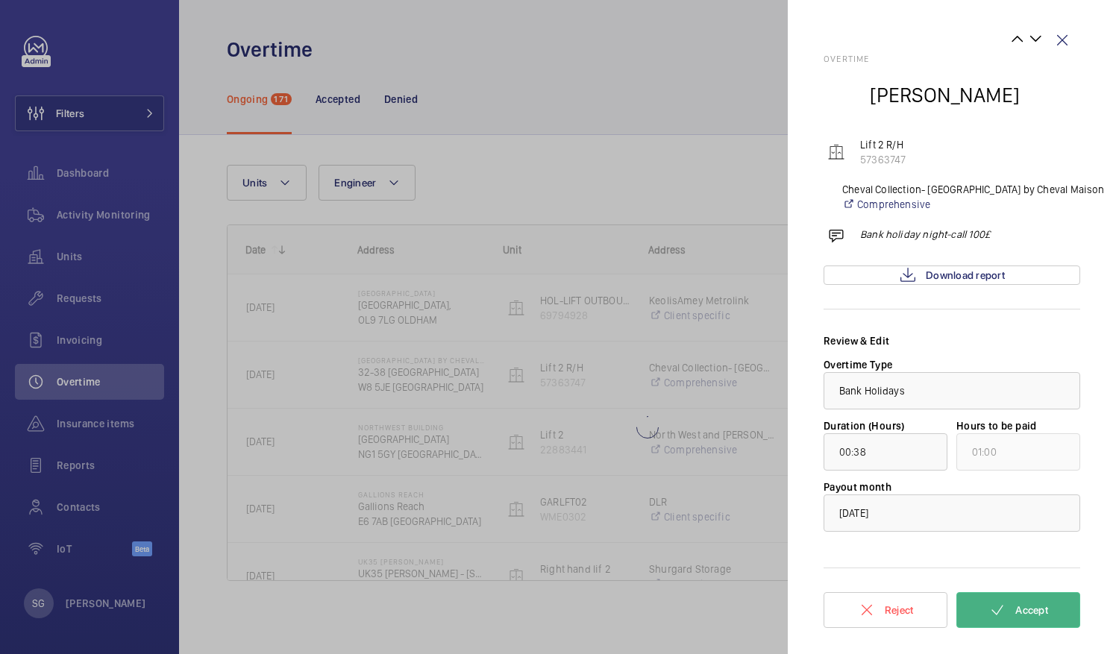
type input "00:27"
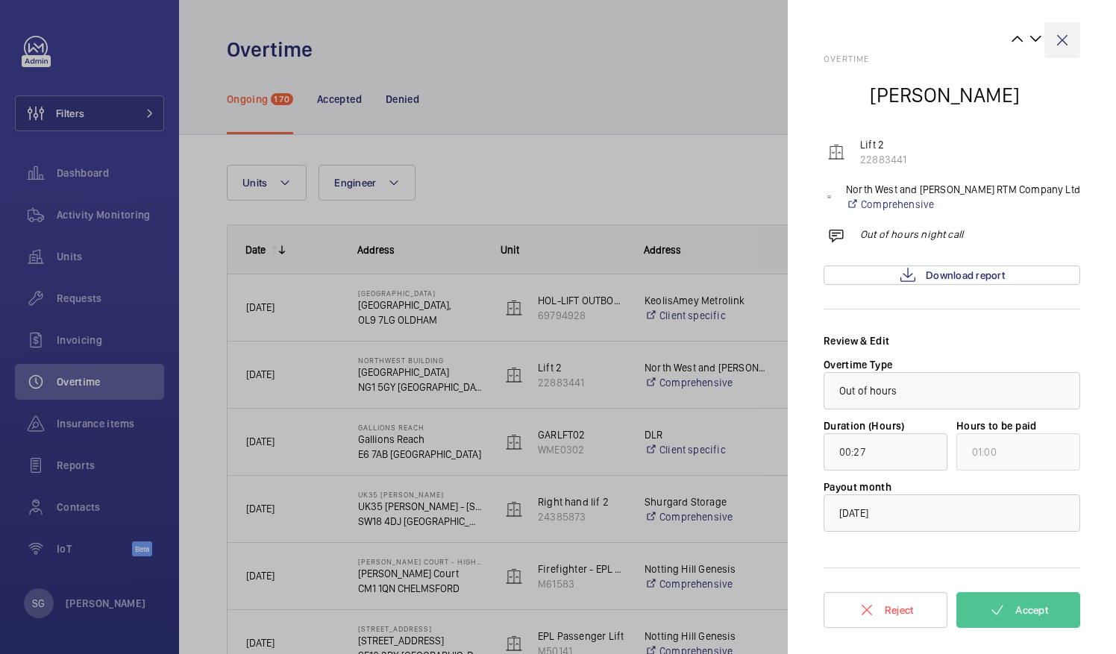
click at [1059, 45] on wm-front-icon-button at bounding box center [1062, 40] width 36 height 36
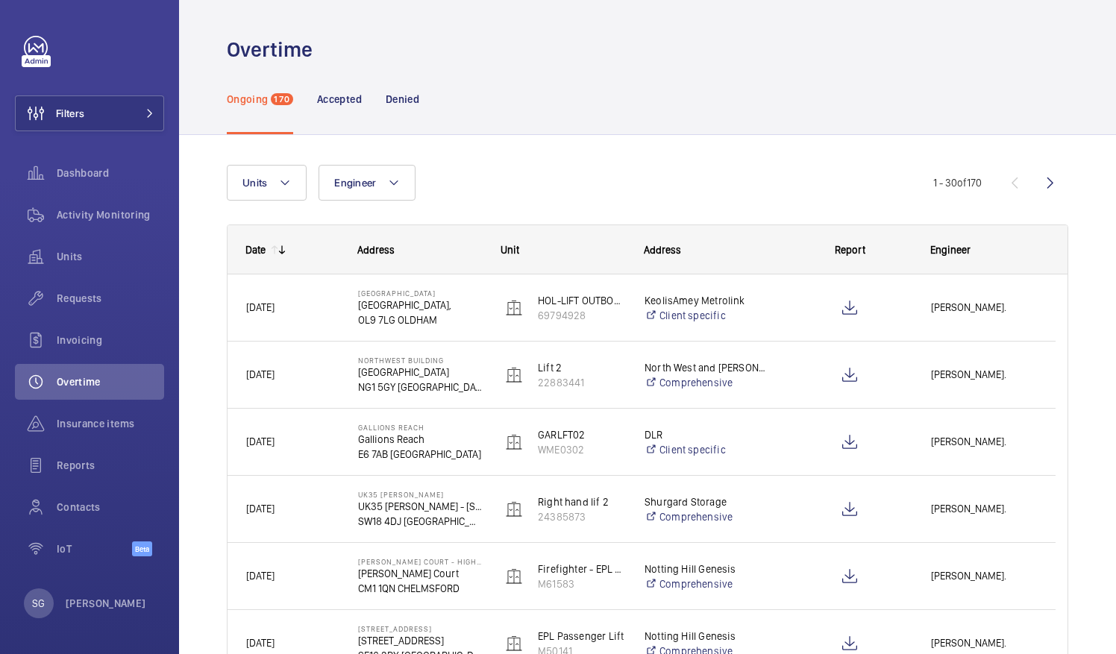
scroll to position [176, 0]
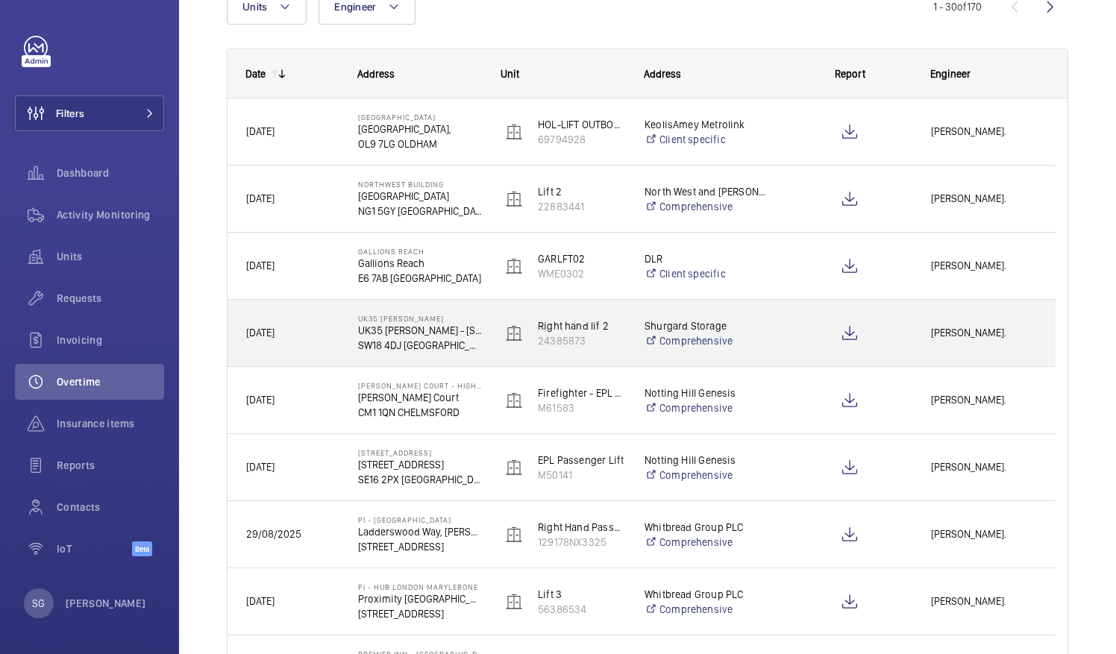
click at [297, 323] on div "[DATE]" at bounding box center [283, 333] width 110 height 47
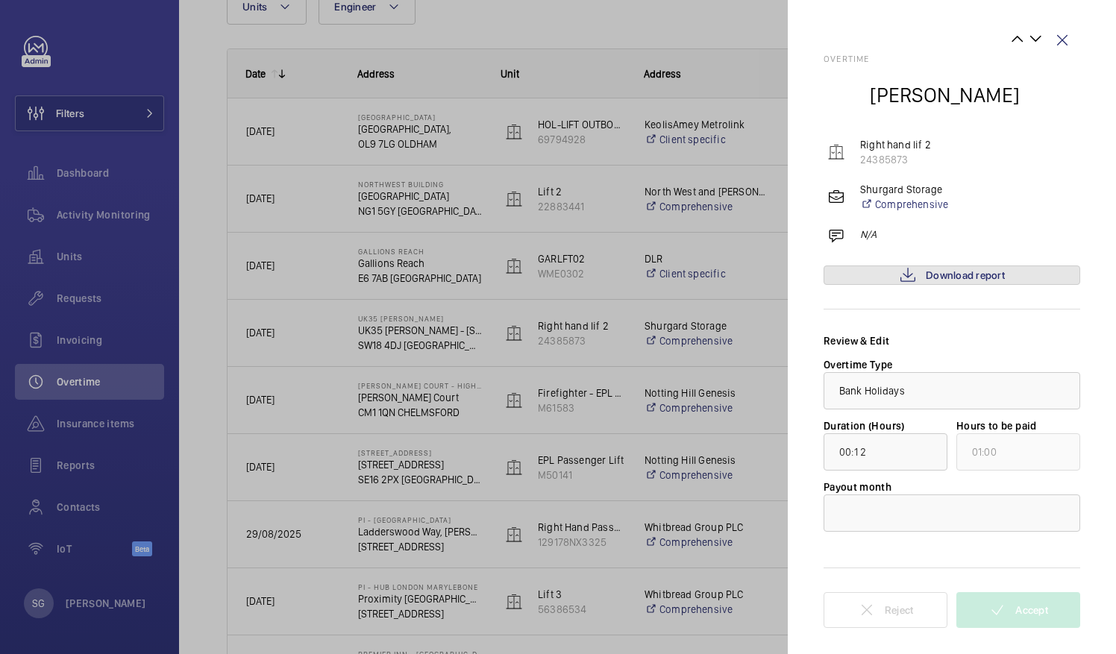
click at [956, 275] on span "Download report" at bounding box center [965, 275] width 79 height 12
click at [994, 503] on div at bounding box center [951, 513] width 255 height 36
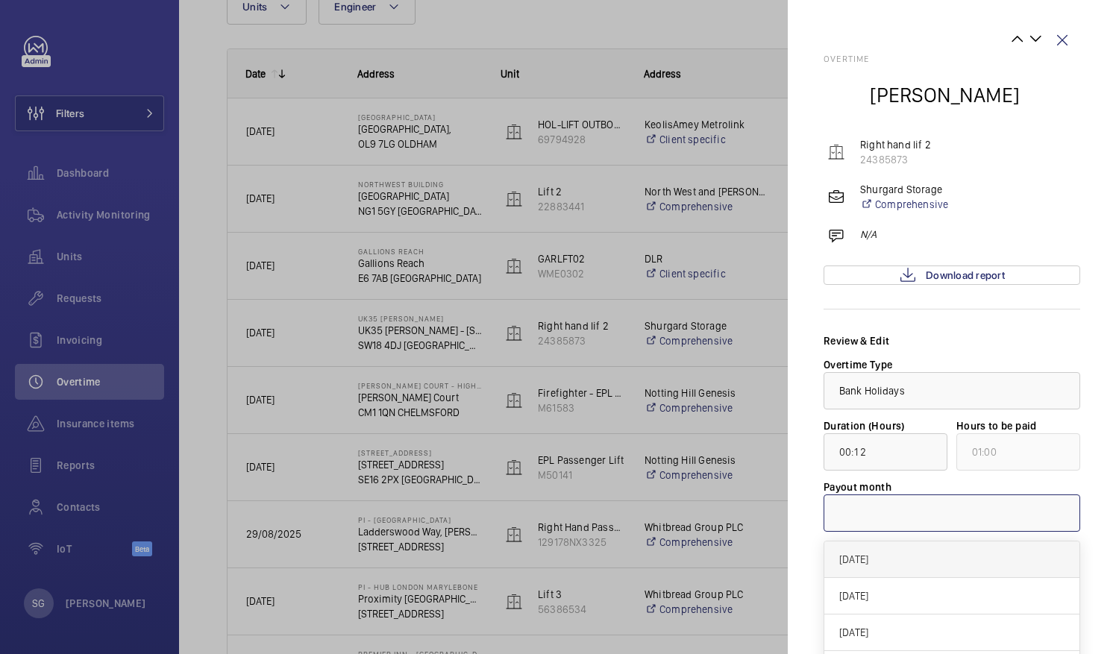
click at [897, 559] on span "[DATE]" at bounding box center [951, 559] width 225 height 15
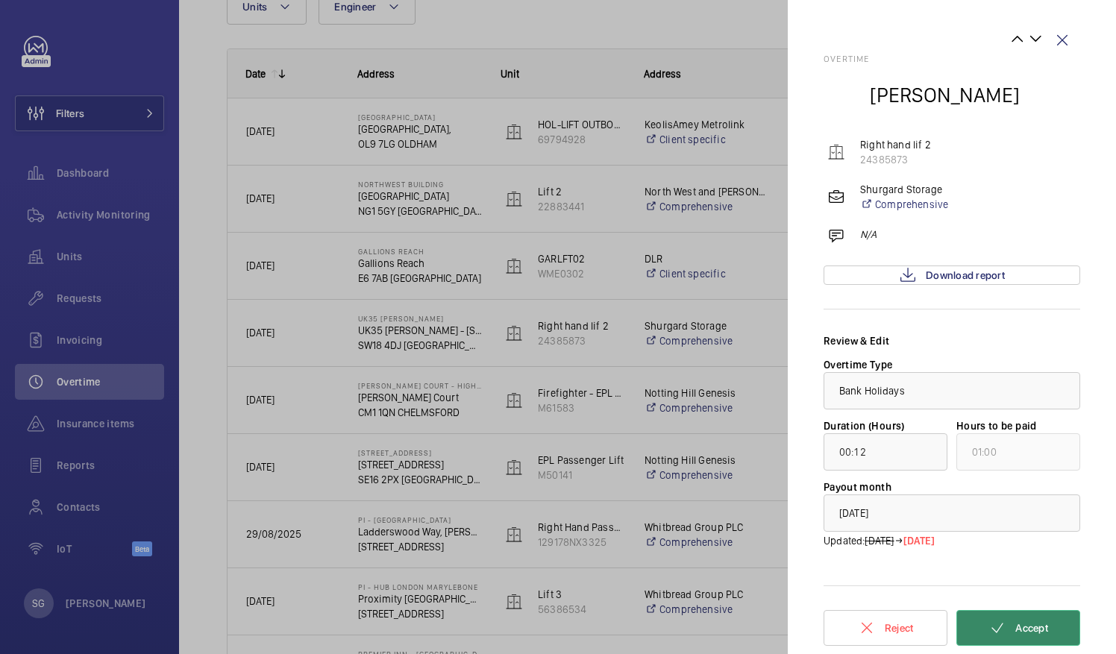
click at [1033, 633] on button "Accept" at bounding box center [1018, 628] width 124 height 36
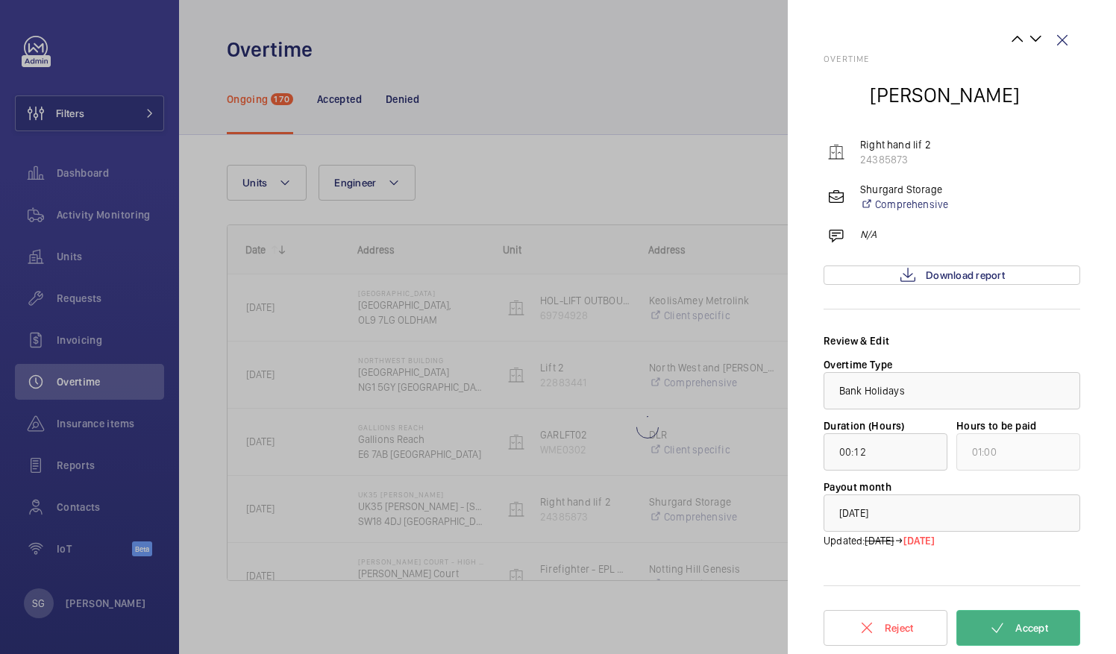
scroll to position [0, 0]
type input "00:01"
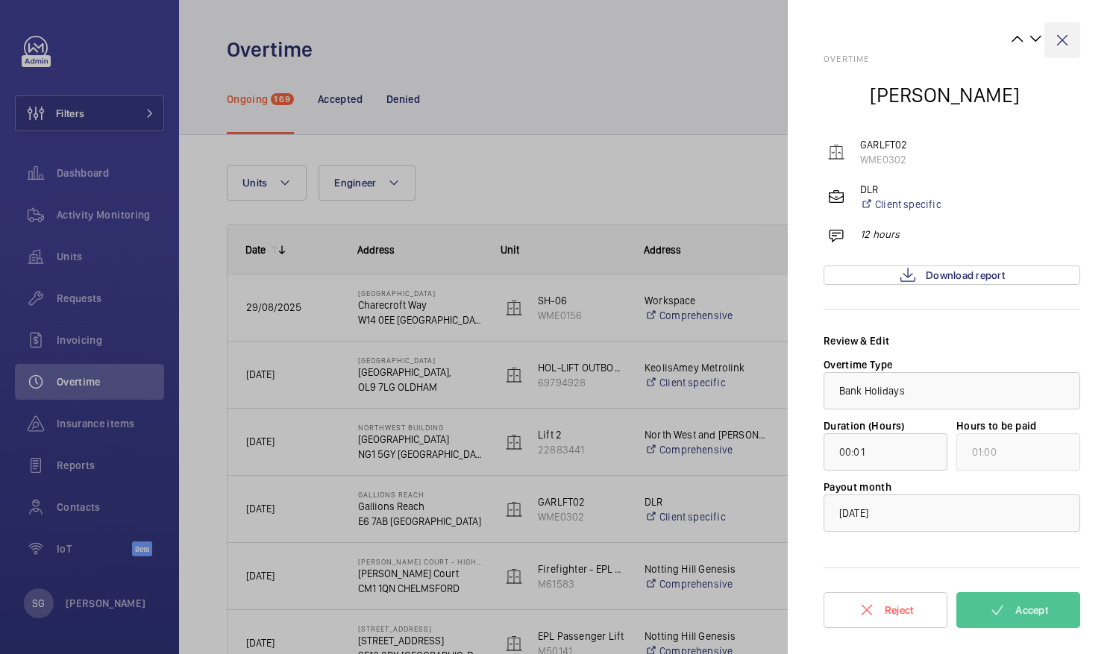
click at [1059, 36] on wm-front-icon-button at bounding box center [1062, 40] width 36 height 36
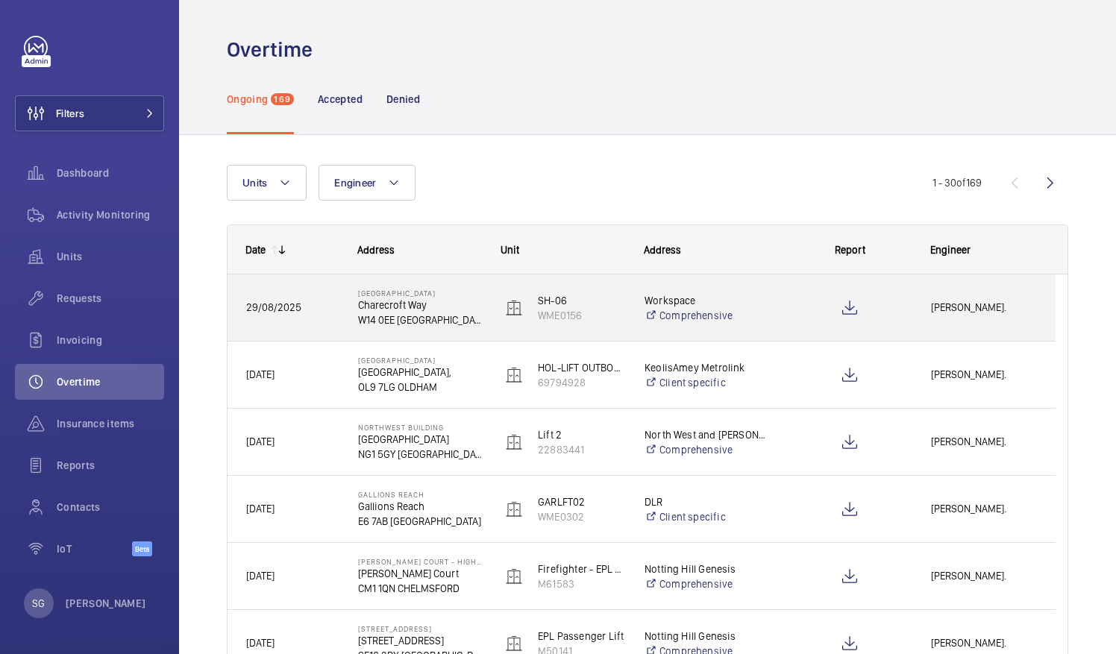
click at [310, 307] on span "29/08/2025" at bounding box center [292, 307] width 93 height 17
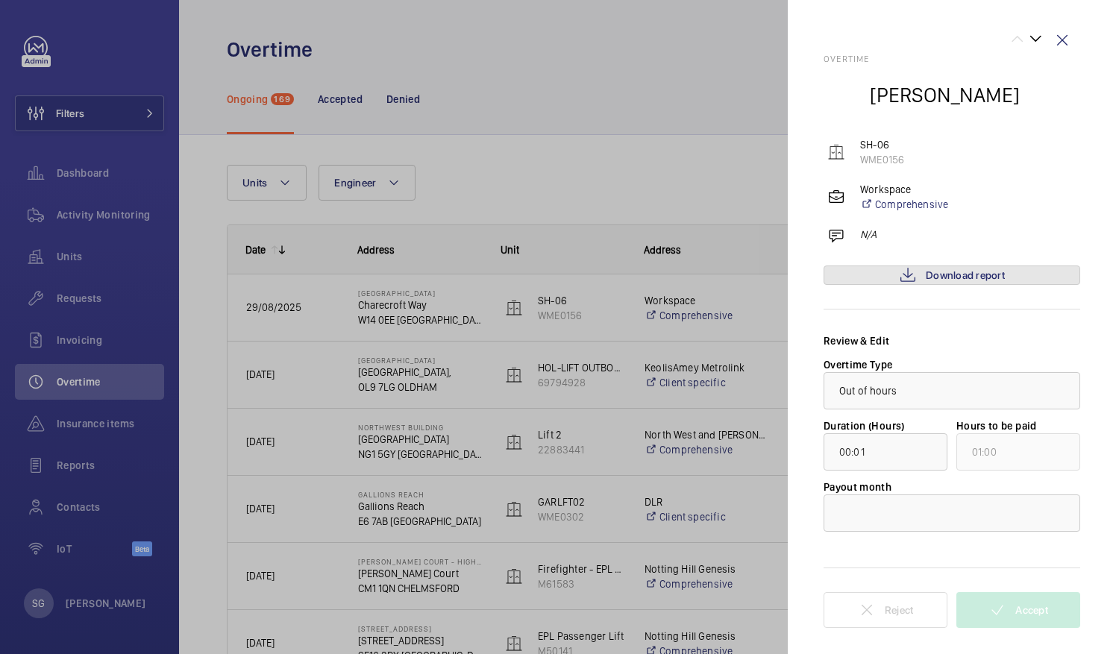
click at [998, 280] on span "Download report" at bounding box center [965, 275] width 79 height 12
click at [1002, 501] on div at bounding box center [951, 513] width 255 height 36
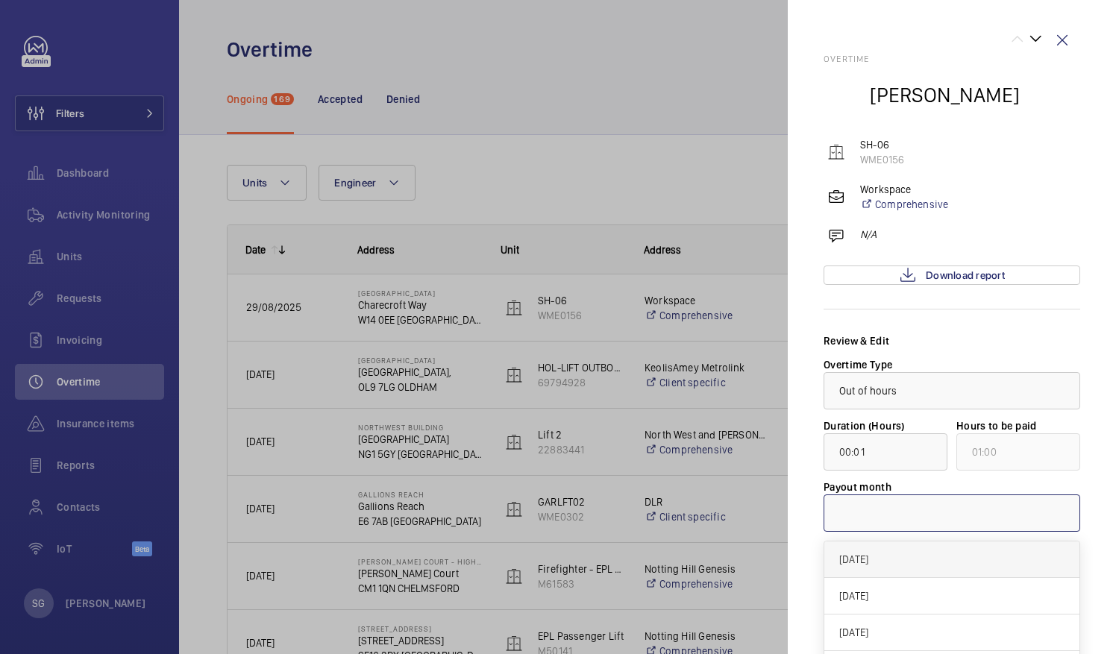
click at [942, 557] on span "[DATE]" at bounding box center [951, 559] width 225 height 15
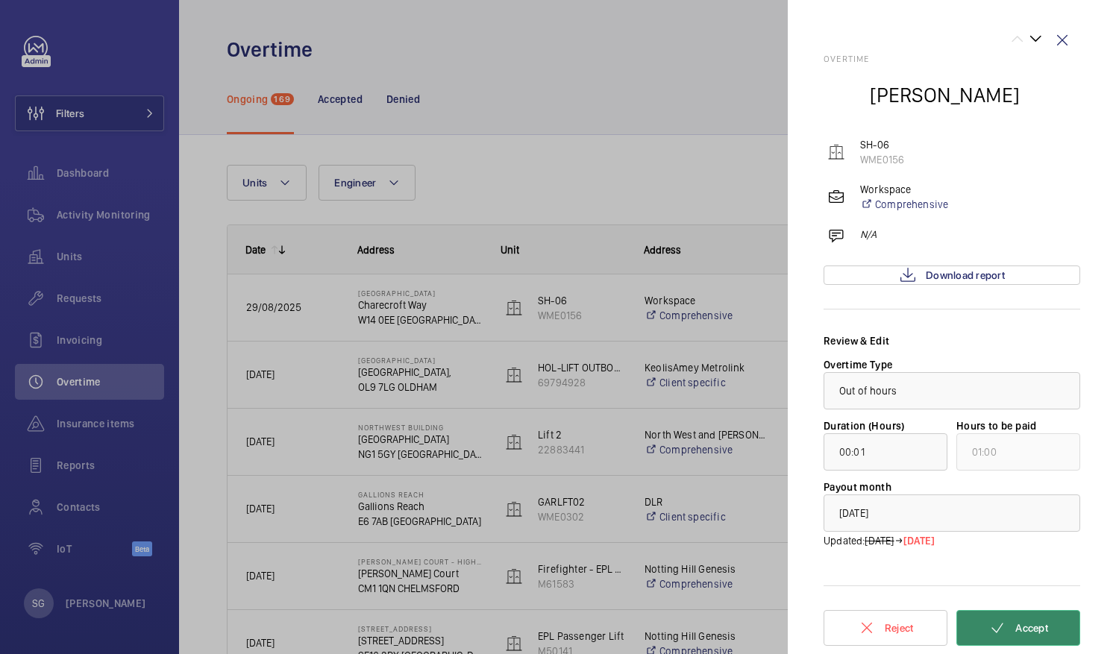
click at [1030, 633] on button "Accept" at bounding box center [1018, 628] width 124 height 36
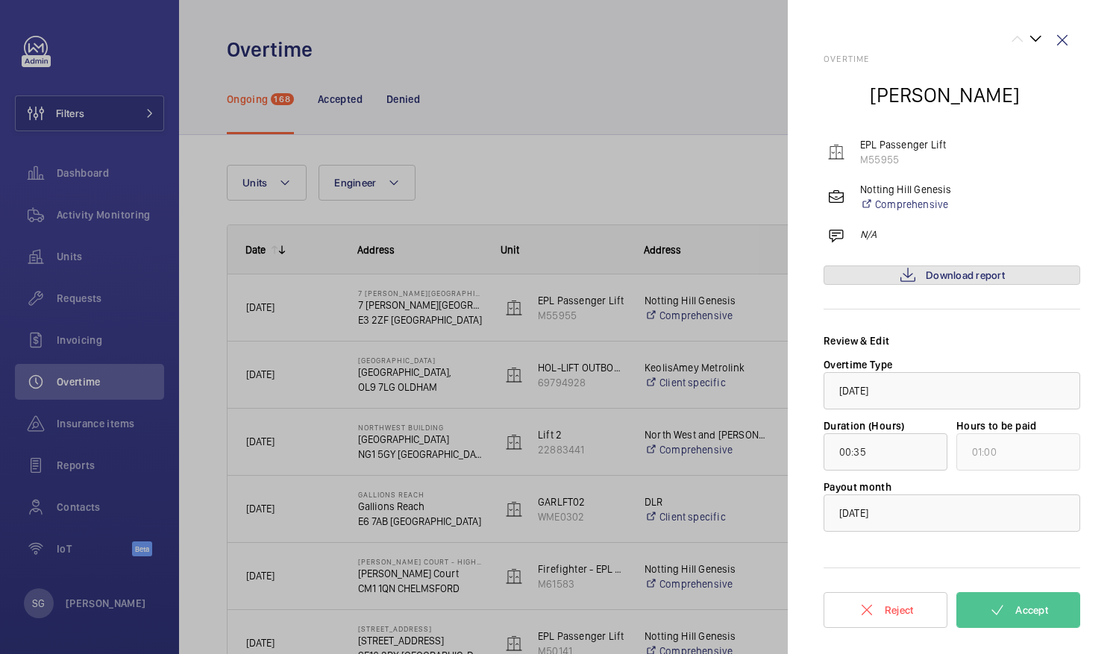
click at [953, 270] on span "Download report" at bounding box center [965, 275] width 79 height 12
click at [1024, 612] on span "Accept" at bounding box center [1031, 610] width 33 height 12
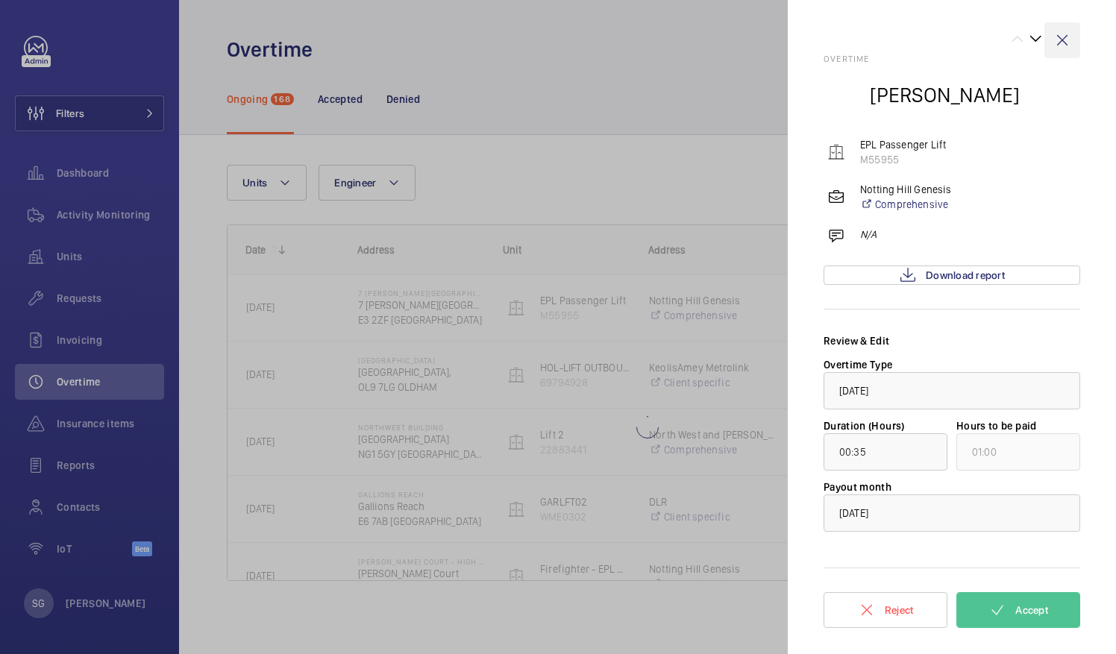
type input "01:10"
type input "02:00"
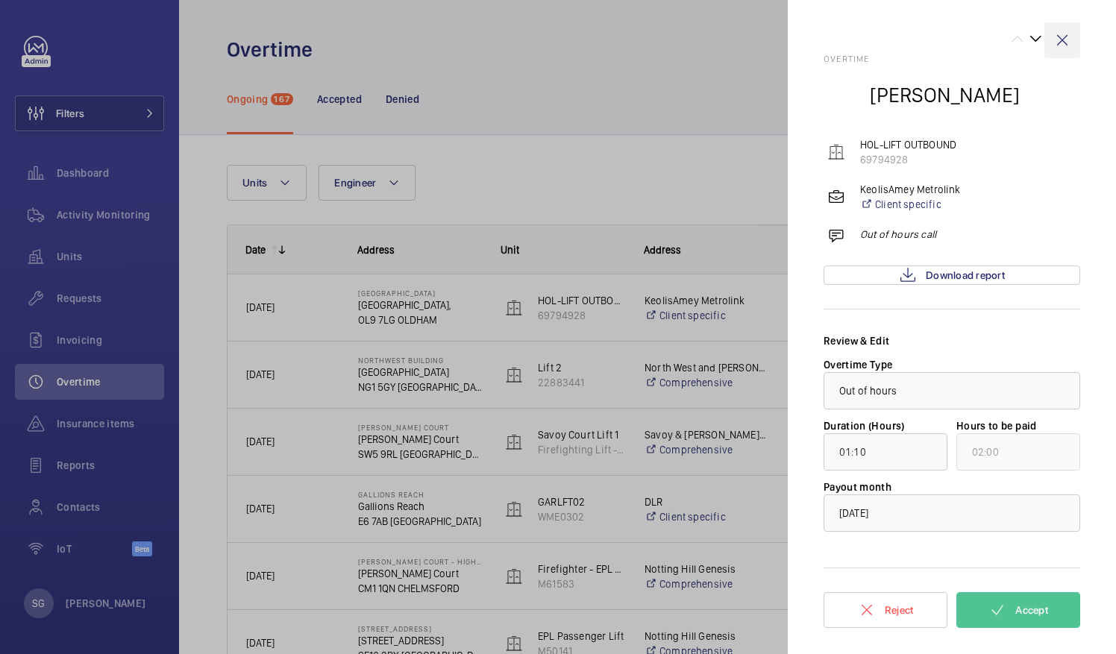
click at [1062, 44] on wm-front-icon-button at bounding box center [1062, 40] width 36 height 36
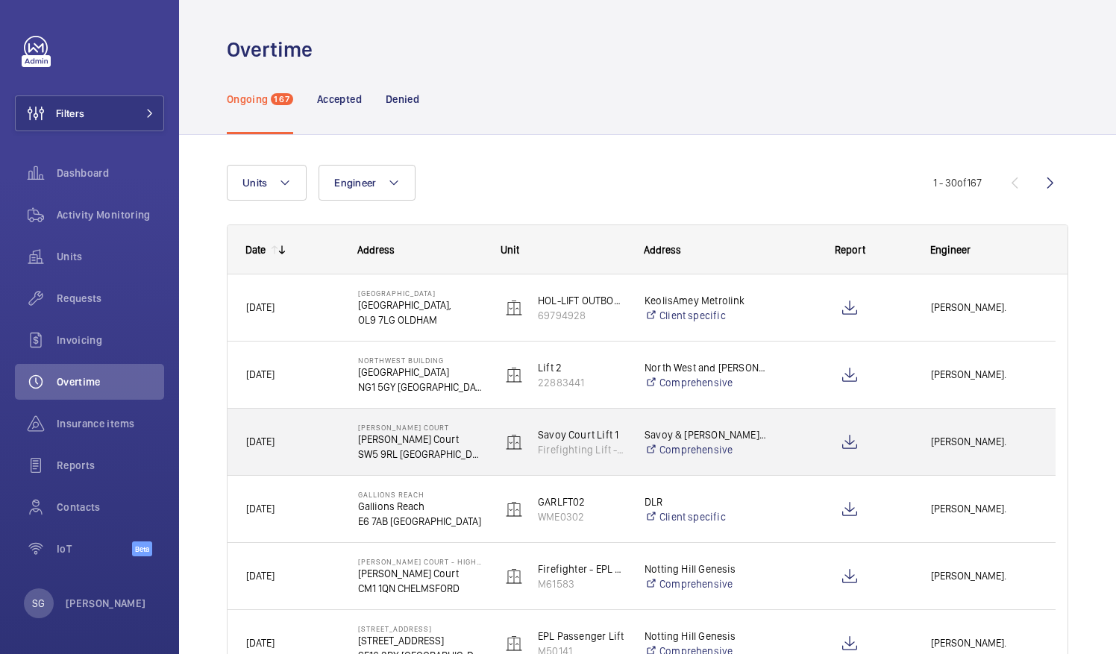
click at [963, 443] on span "[PERSON_NAME]." at bounding box center [984, 441] width 106 height 17
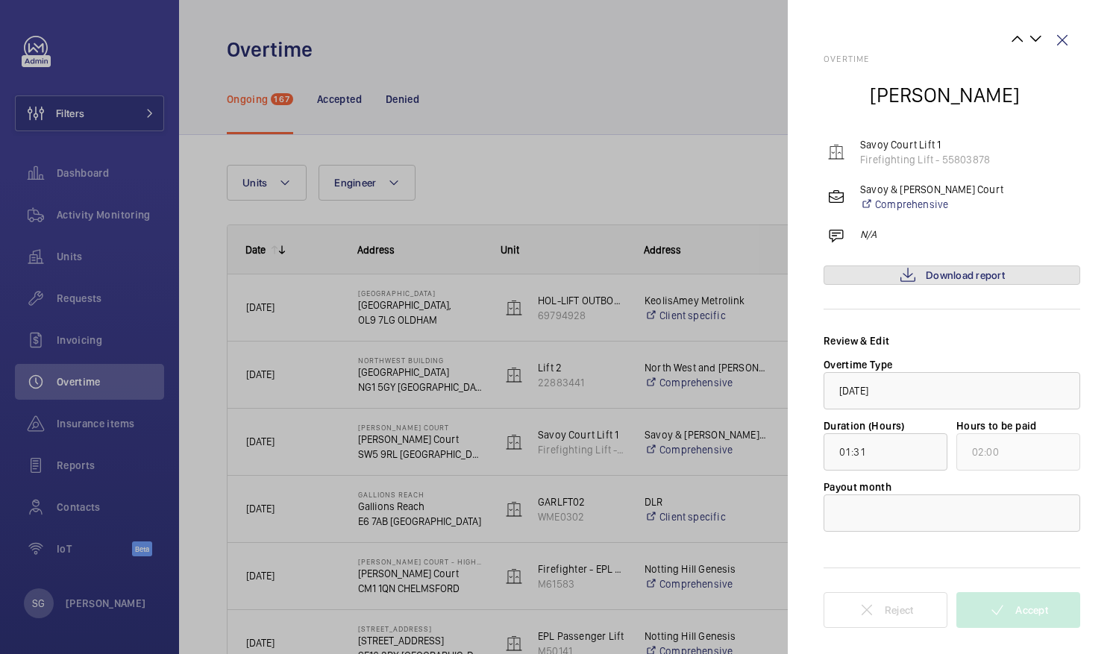
click at [970, 279] on span "Download report" at bounding box center [965, 275] width 79 height 12
click at [1061, 44] on wm-front-icon-button at bounding box center [1062, 40] width 36 height 36
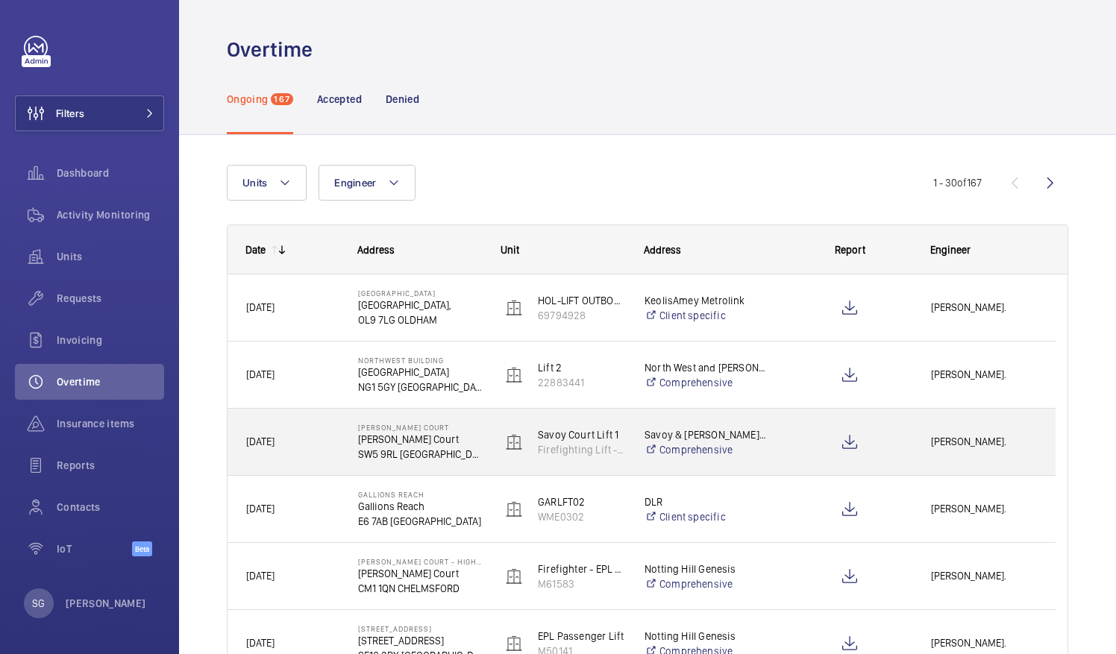
click at [308, 445] on span "[DATE]" at bounding box center [292, 441] width 93 height 17
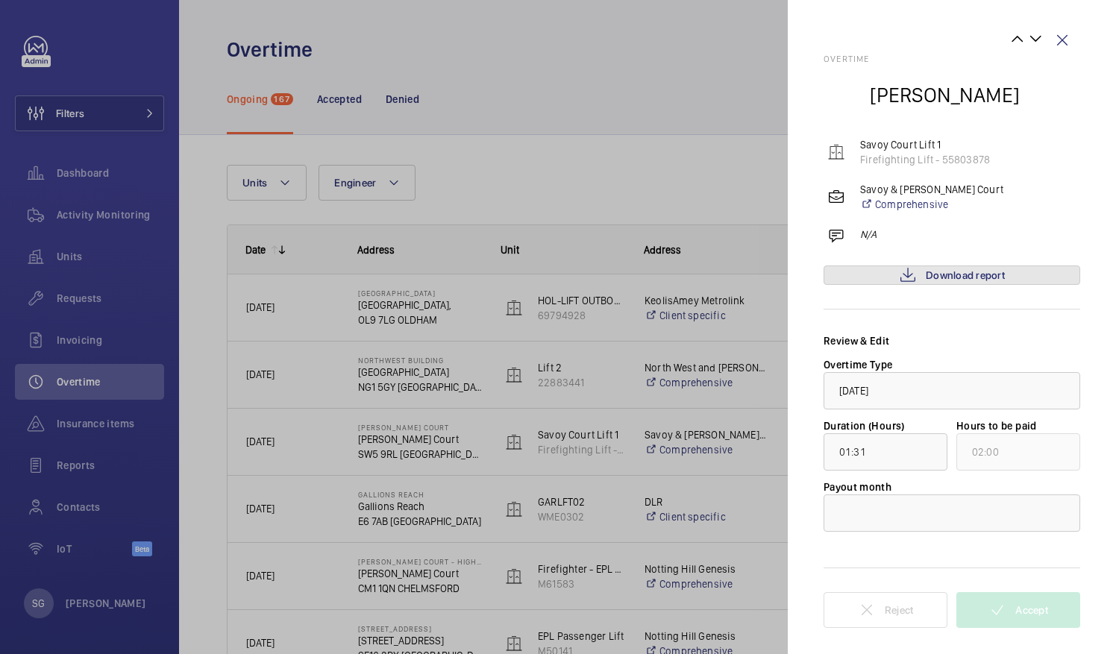
click at [994, 273] on span "Download report" at bounding box center [965, 275] width 79 height 12
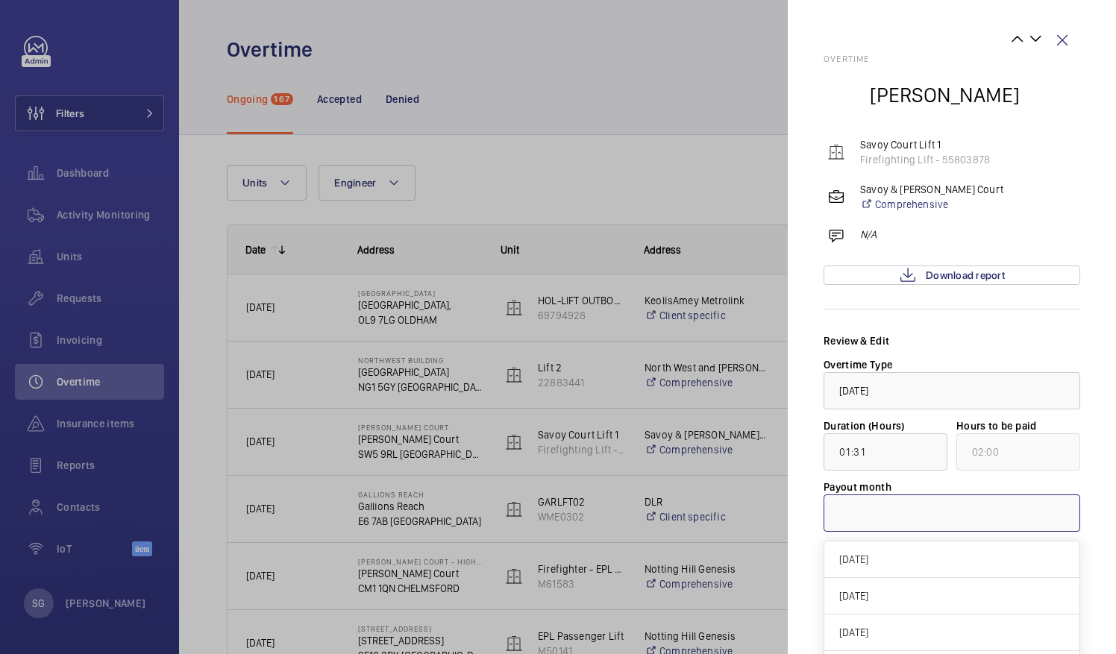
click at [889, 515] on div at bounding box center [951, 513] width 255 height 36
click at [883, 560] on span "[DATE]" at bounding box center [951, 559] width 225 height 15
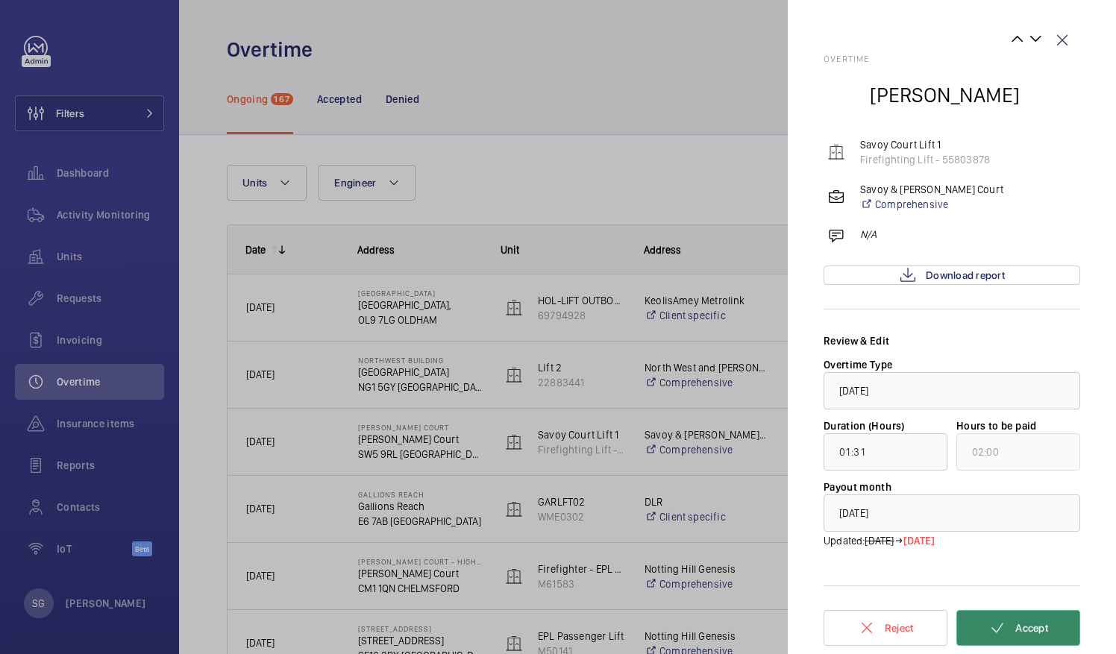
click at [1030, 622] on span "Accept" at bounding box center [1031, 628] width 33 height 12
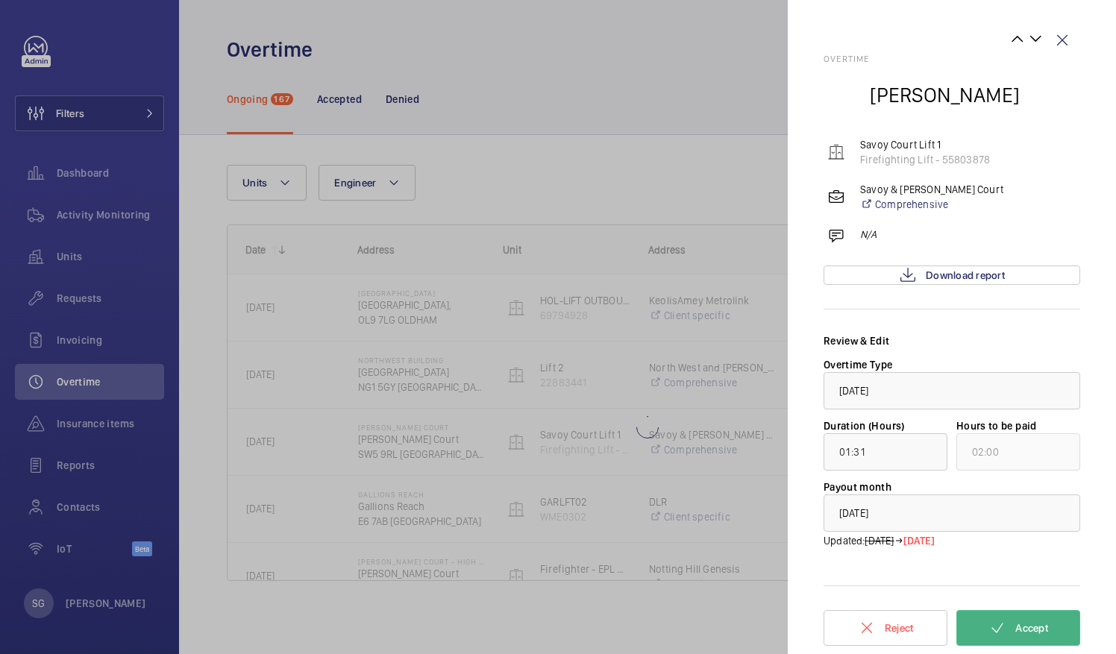
type input "00:27"
type input "01:00"
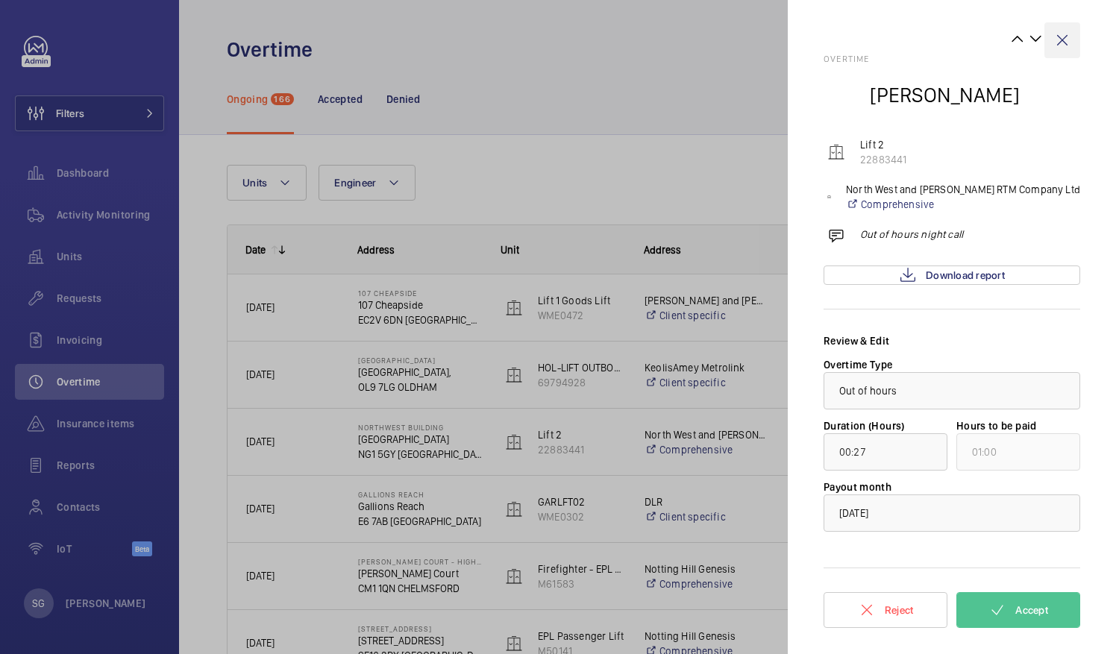
click at [1068, 38] on wm-front-icon-button at bounding box center [1062, 40] width 36 height 36
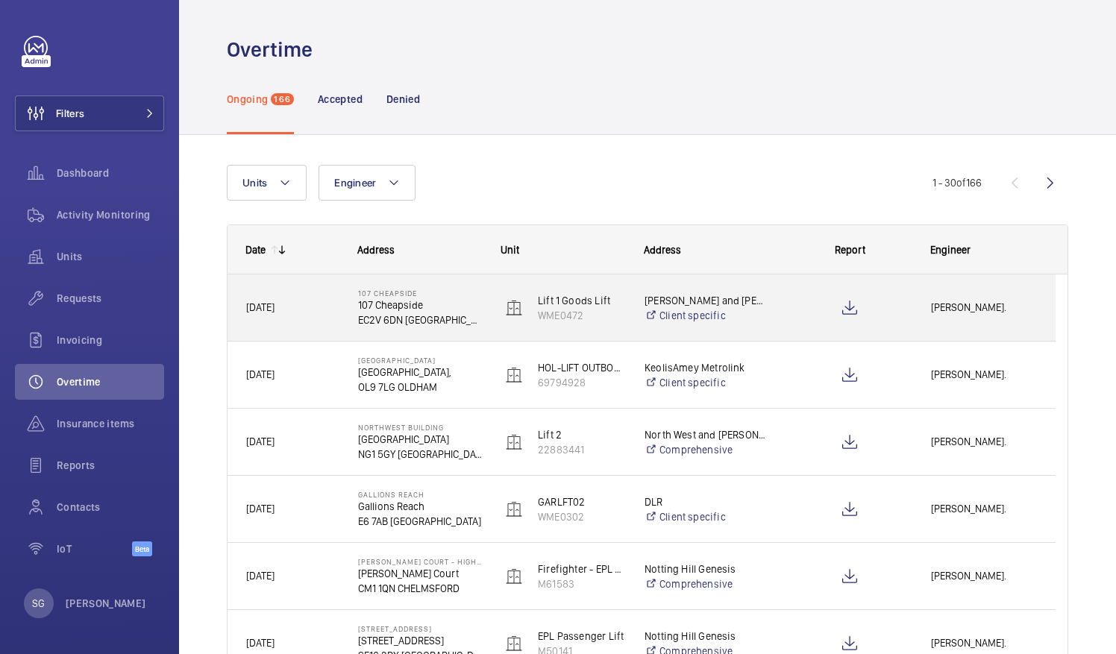
click at [933, 304] on span "[PERSON_NAME]." at bounding box center [984, 307] width 106 height 17
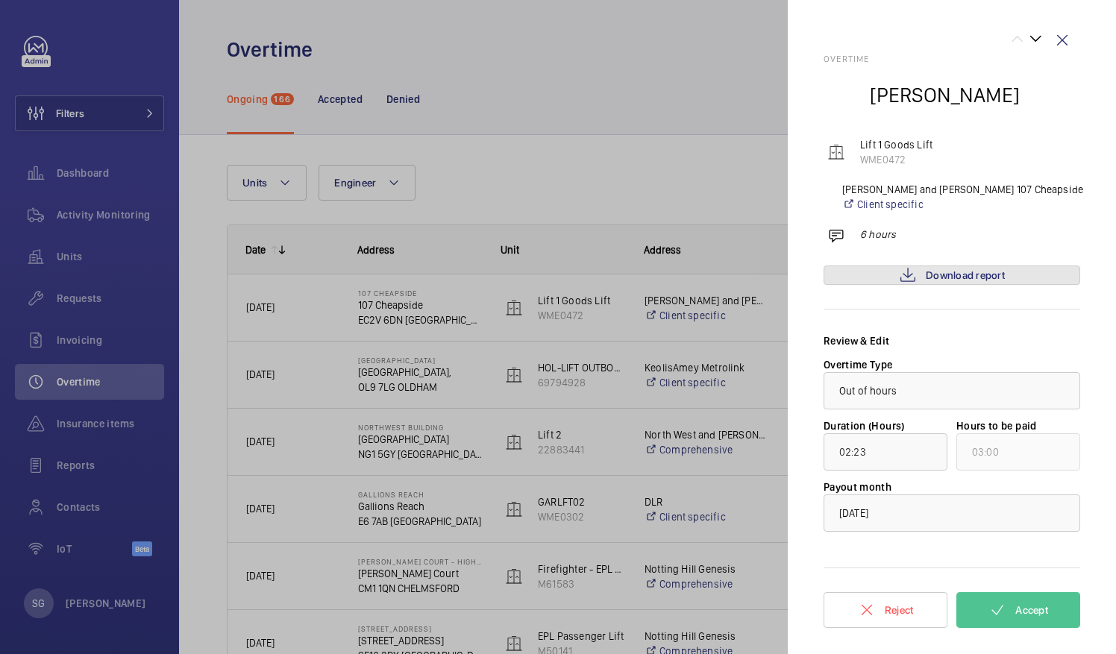
click at [967, 271] on span "Download report" at bounding box center [965, 275] width 79 height 12
click at [627, 70] on div at bounding box center [558, 327] width 1116 height 654
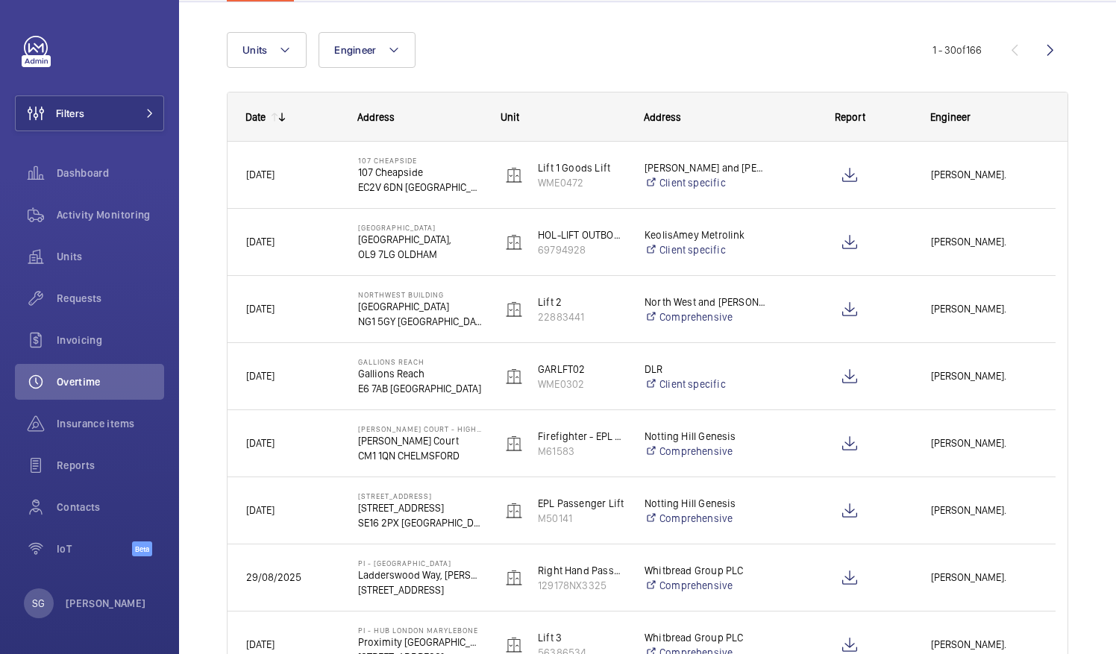
scroll to position [170, 0]
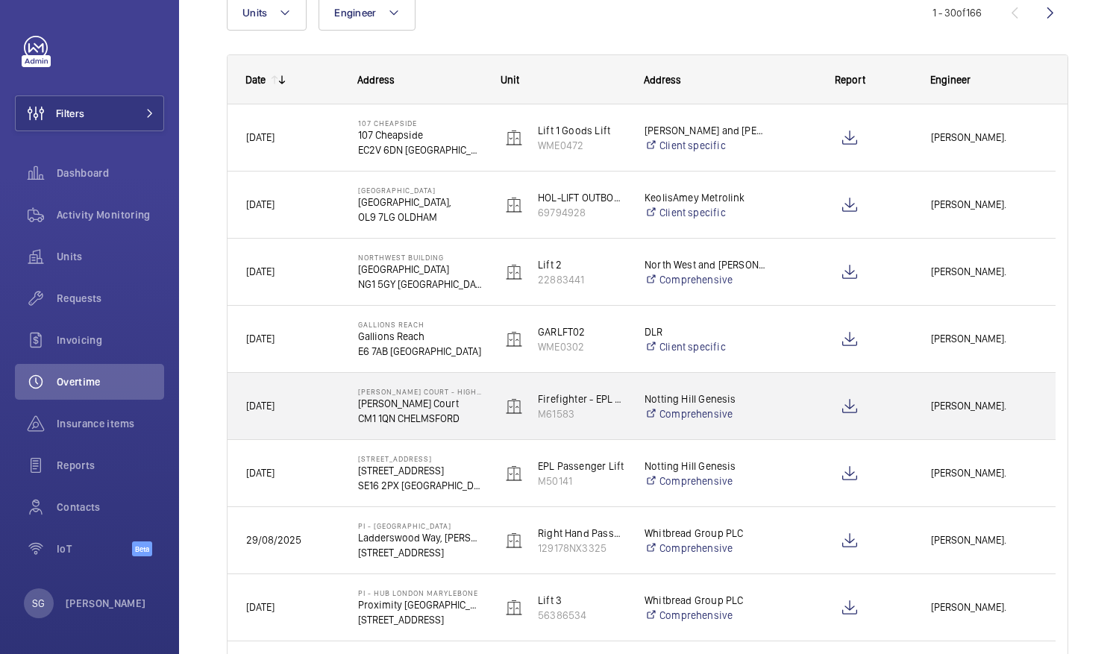
click at [937, 404] on span "[PERSON_NAME]." at bounding box center [984, 406] width 106 height 17
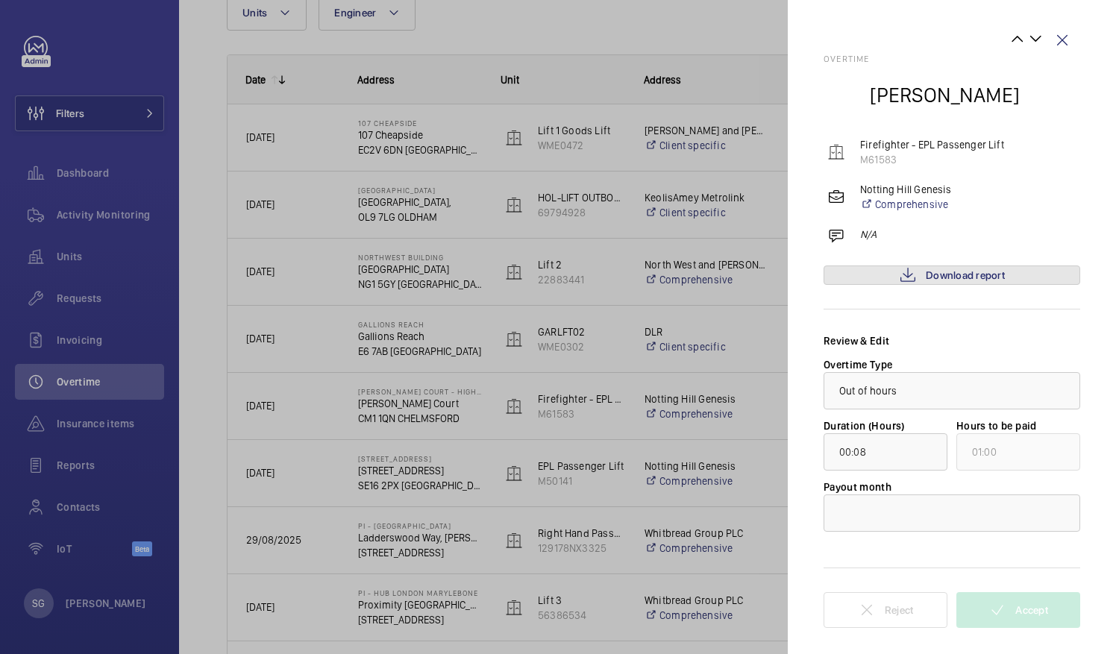
click at [953, 272] on span "Download report" at bounding box center [965, 275] width 79 height 12
click at [986, 276] on span "Download report" at bounding box center [965, 275] width 79 height 12
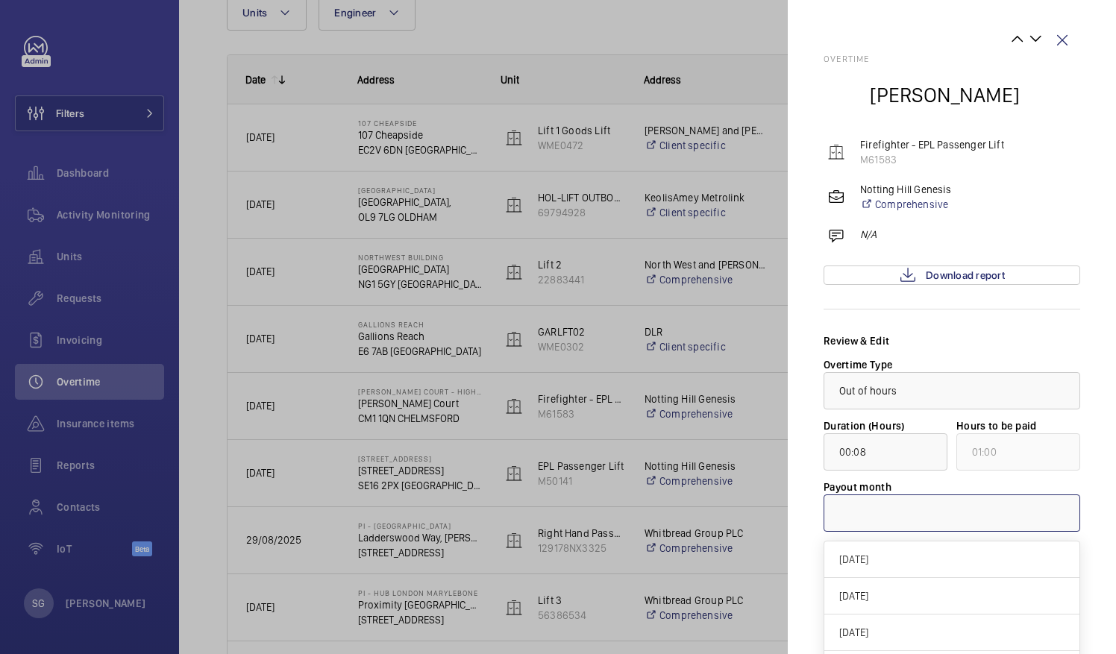
click at [1009, 510] on div at bounding box center [951, 513] width 255 height 36
click at [947, 555] on span "[DATE]" at bounding box center [951, 559] width 225 height 15
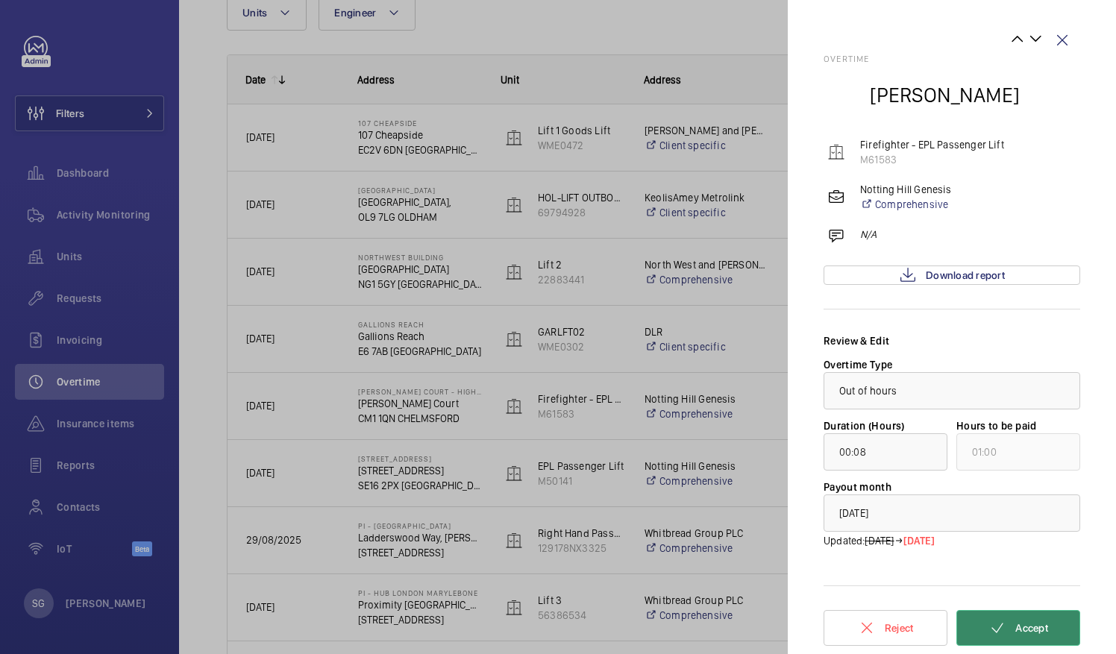
click at [1016, 630] on span "Accept" at bounding box center [1031, 628] width 33 height 12
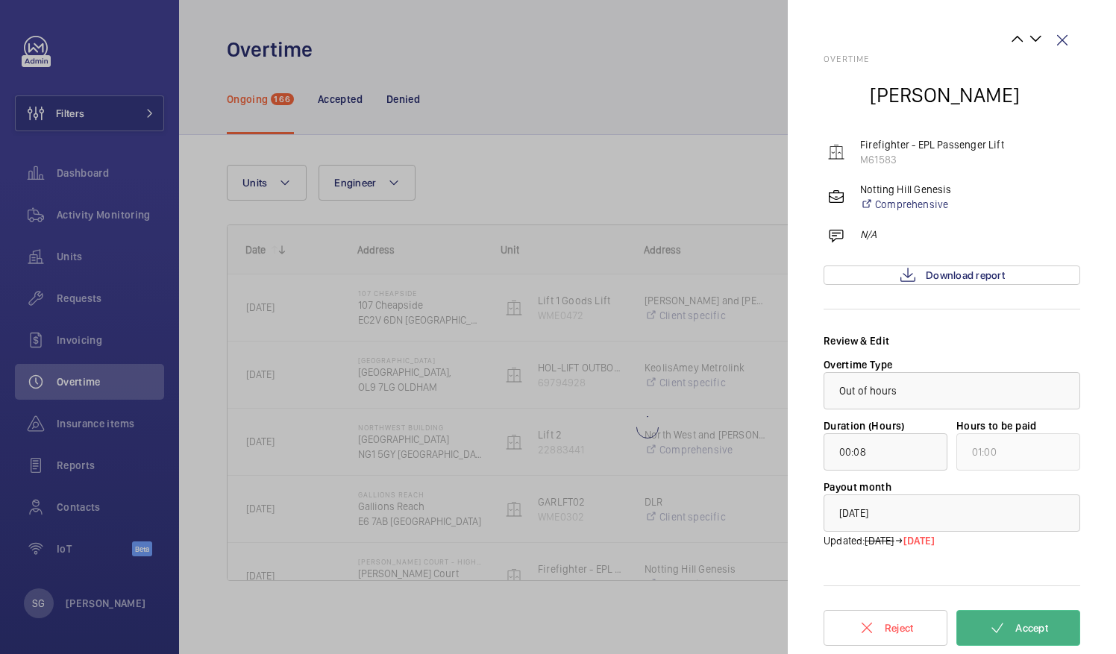
scroll to position [0, 0]
type input "00:01"
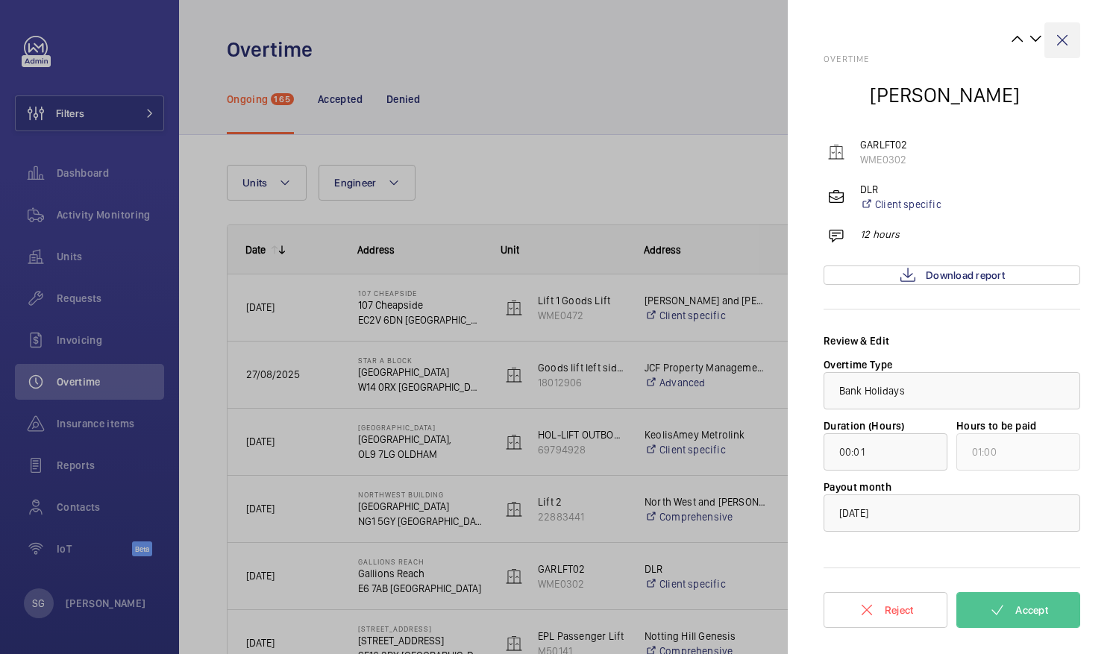
click at [1064, 40] on wm-front-icon-button at bounding box center [1062, 40] width 36 height 36
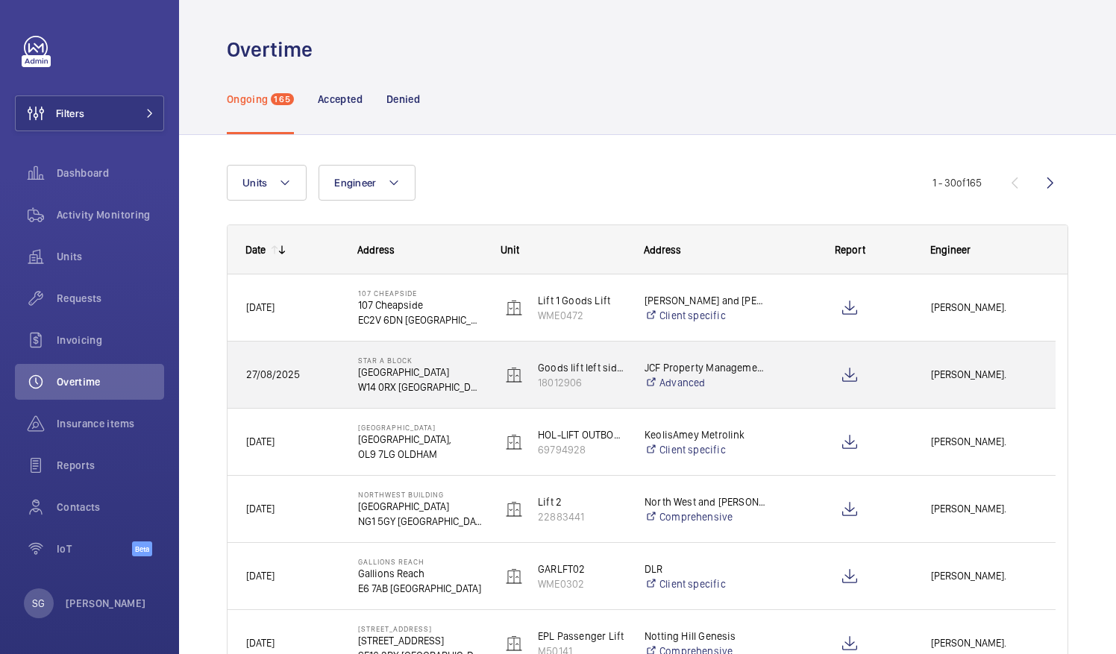
click at [273, 370] on span "27/08/2025" at bounding box center [273, 375] width 54 height 12
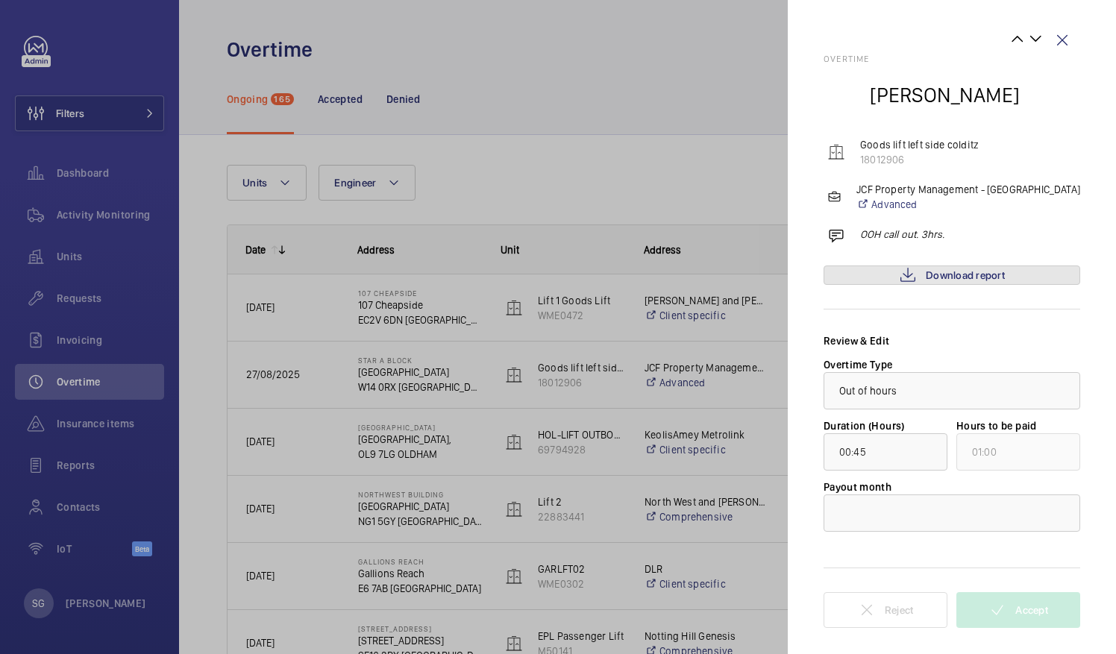
click at [1044, 273] on link "Download report" at bounding box center [952, 275] width 257 height 19
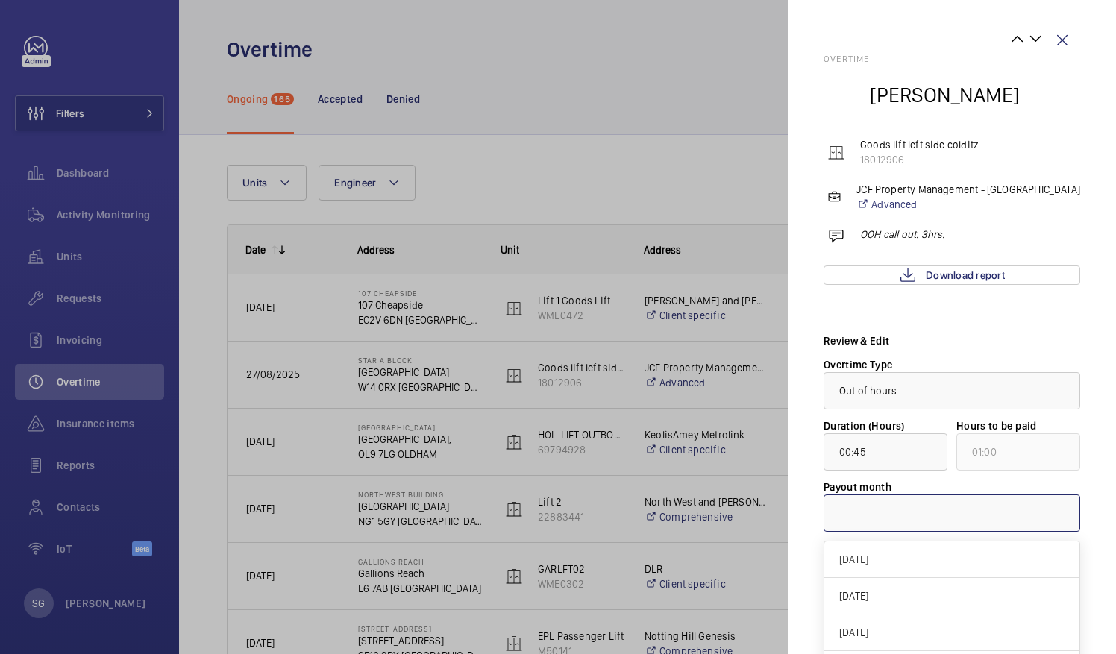
click at [955, 513] on div at bounding box center [951, 513] width 255 height 36
click at [902, 560] on span "[DATE]" at bounding box center [951, 559] width 225 height 15
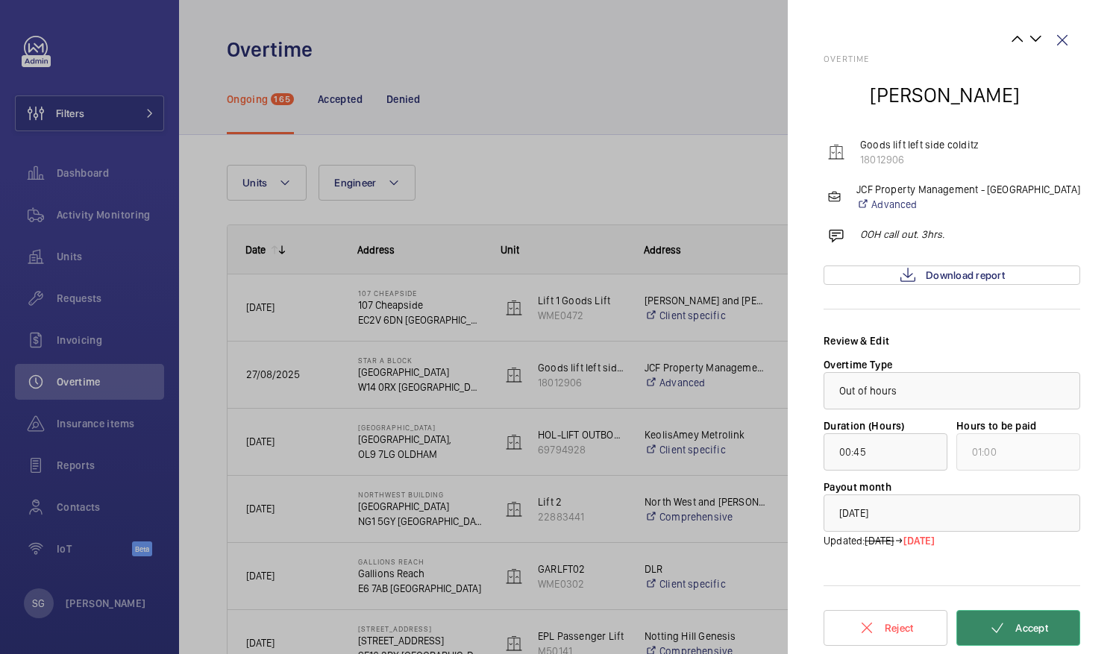
click at [1027, 623] on span "Accept" at bounding box center [1031, 628] width 33 height 12
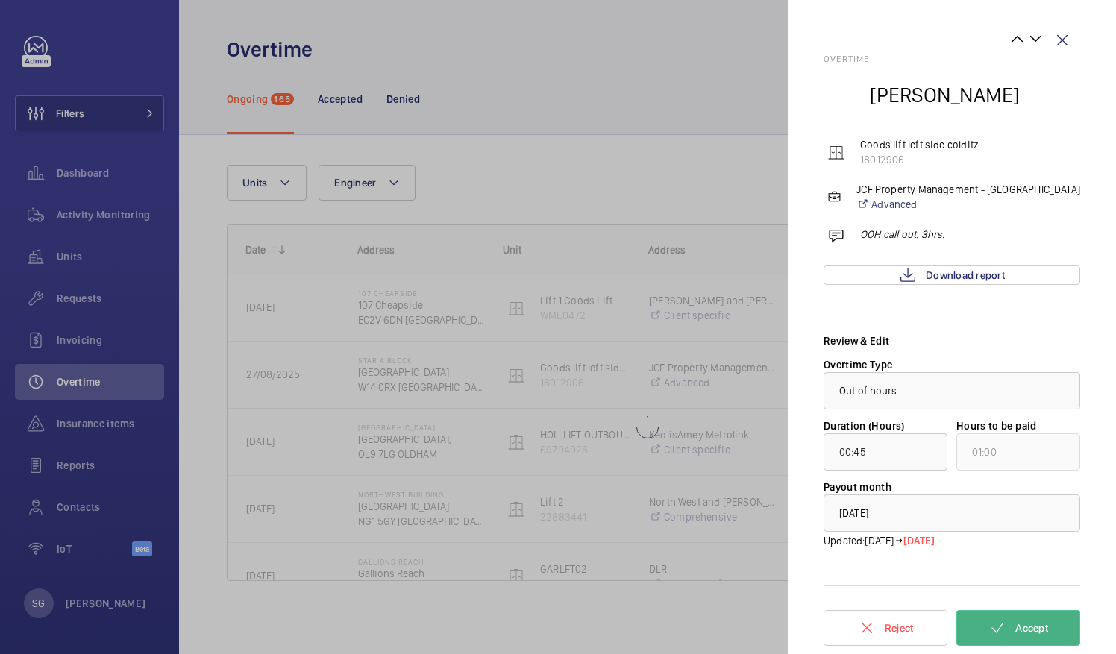
type input "01:10"
type input "02:00"
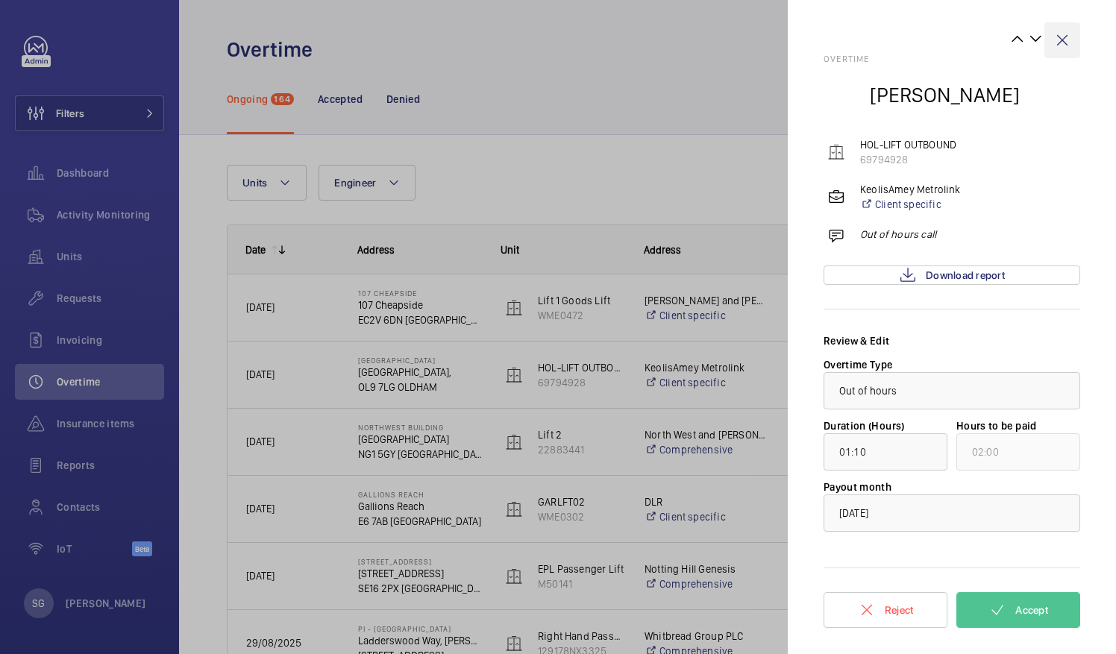
click at [1070, 34] on wm-front-icon-button at bounding box center [1062, 40] width 36 height 36
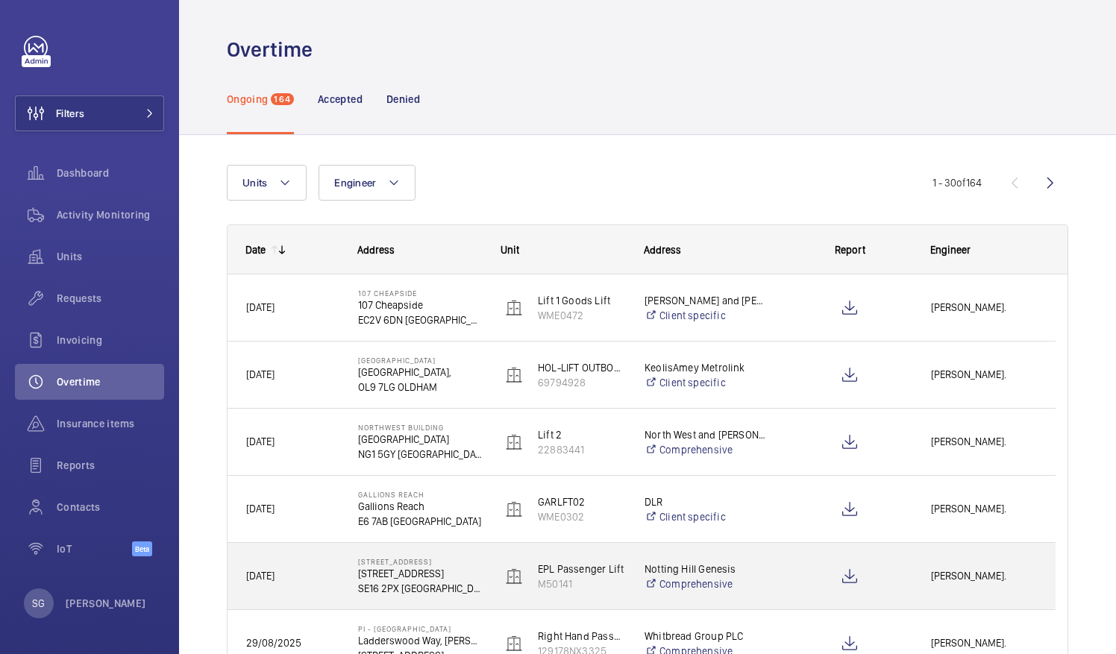
click at [916, 575] on div "[PERSON_NAME]." at bounding box center [984, 576] width 142 height 47
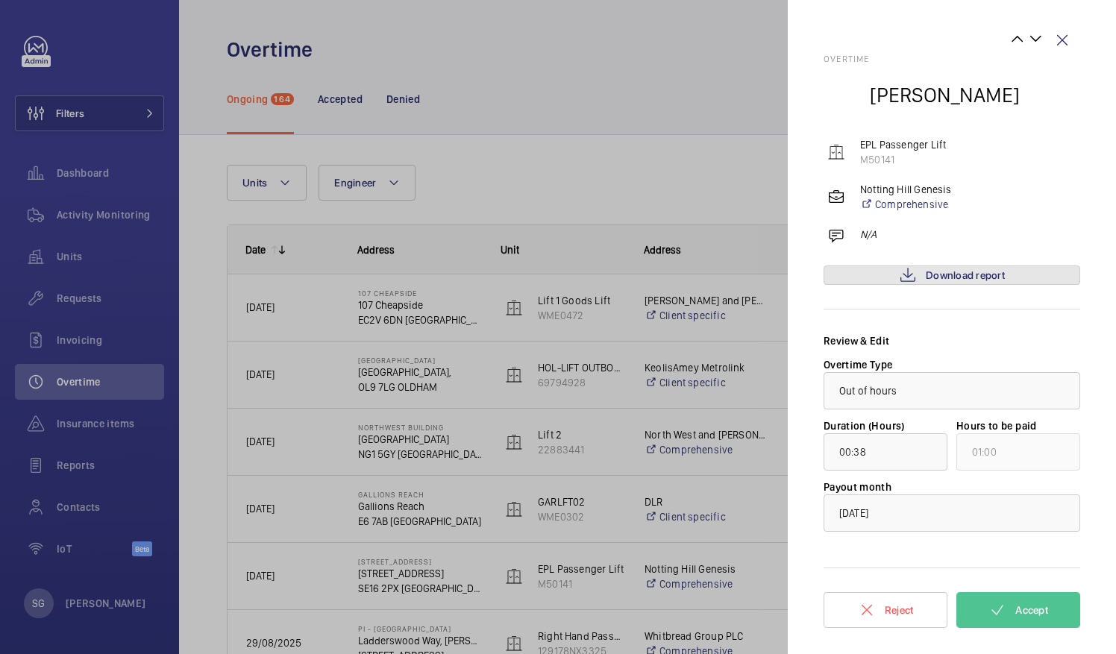
click at [991, 272] on span "Download report" at bounding box center [965, 275] width 79 height 12
click at [1007, 612] on button "Accept" at bounding box center [1018, 610] width 124 height 36
click at [900, 283] on mat-icon at bounding box center [908, 275] width 18 height 18
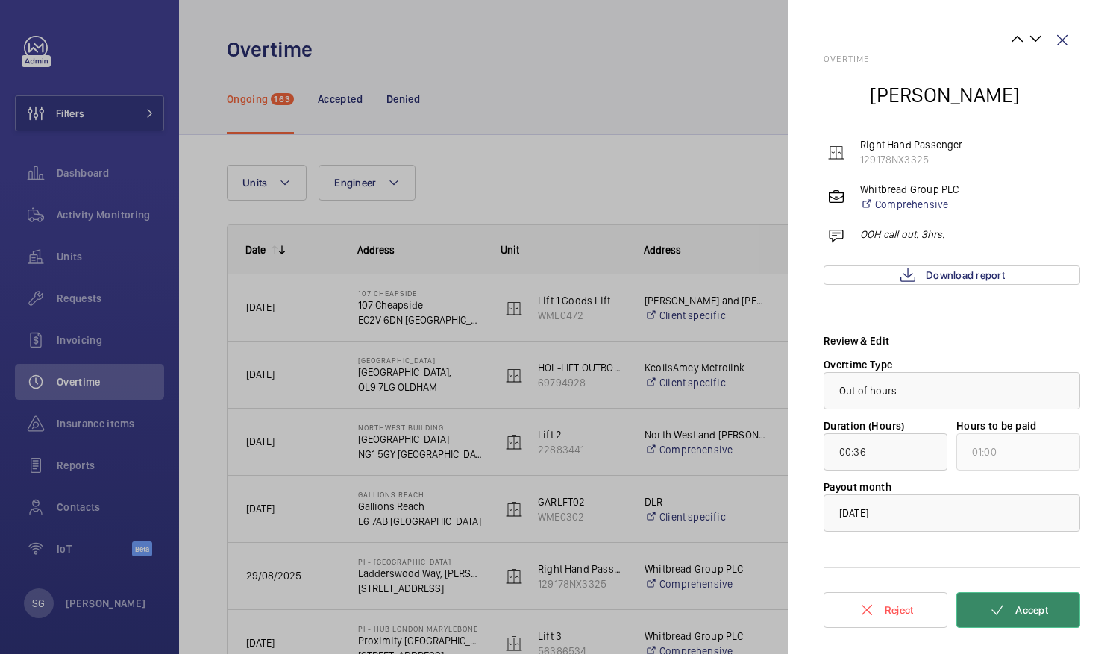
click at [1031, 601] on button "Accept" at bounding box center [1018, 610] width 124 height 36
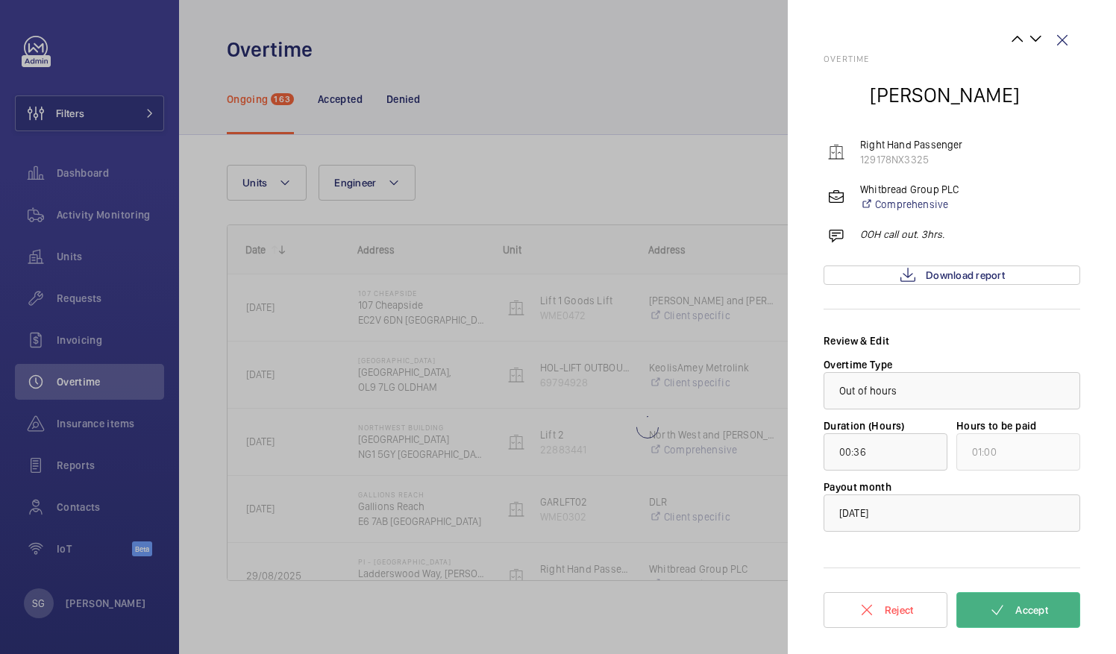
type input "00:01"
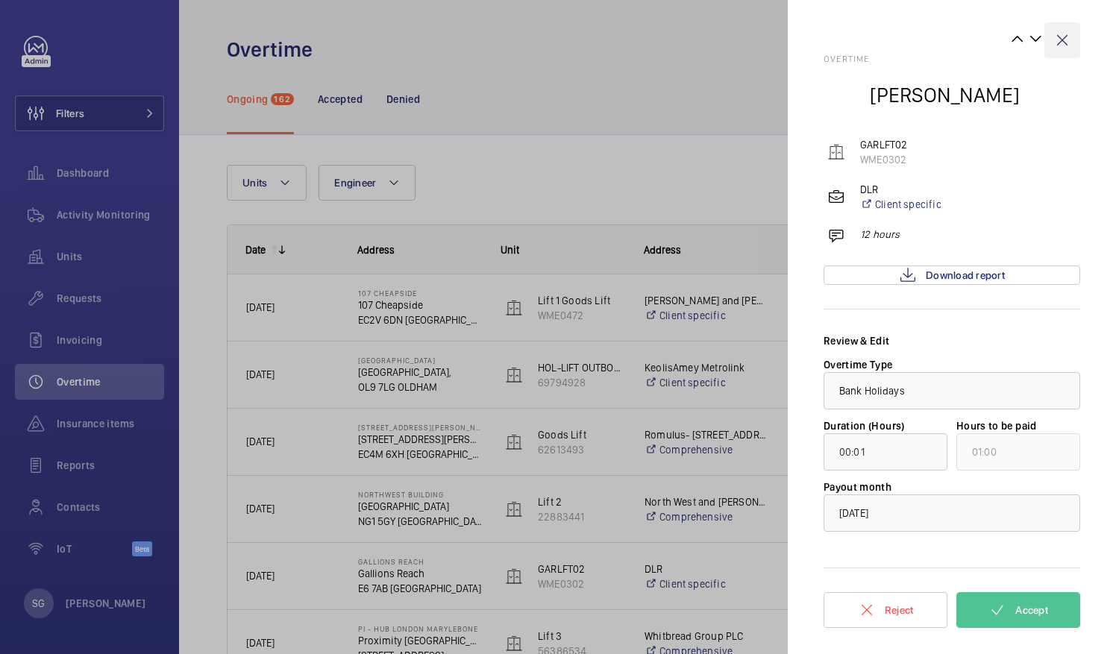
click at [1074, 36] on wm-front-icon-button at bounding box center [1062, 40] width 36 height 36
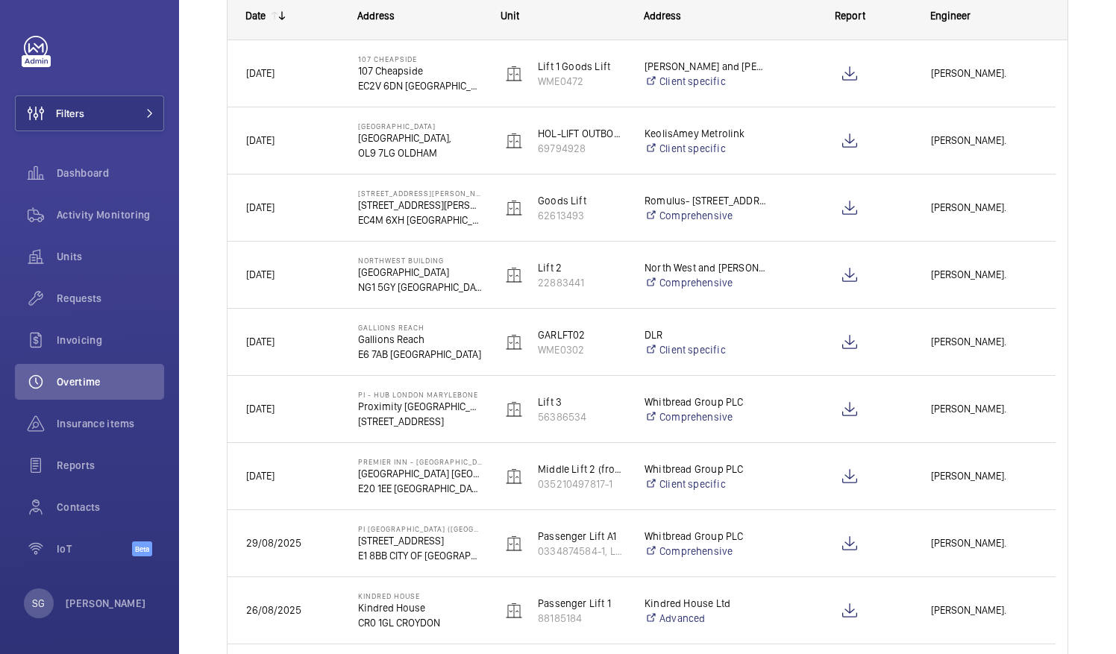
scroll to position [239, 0]
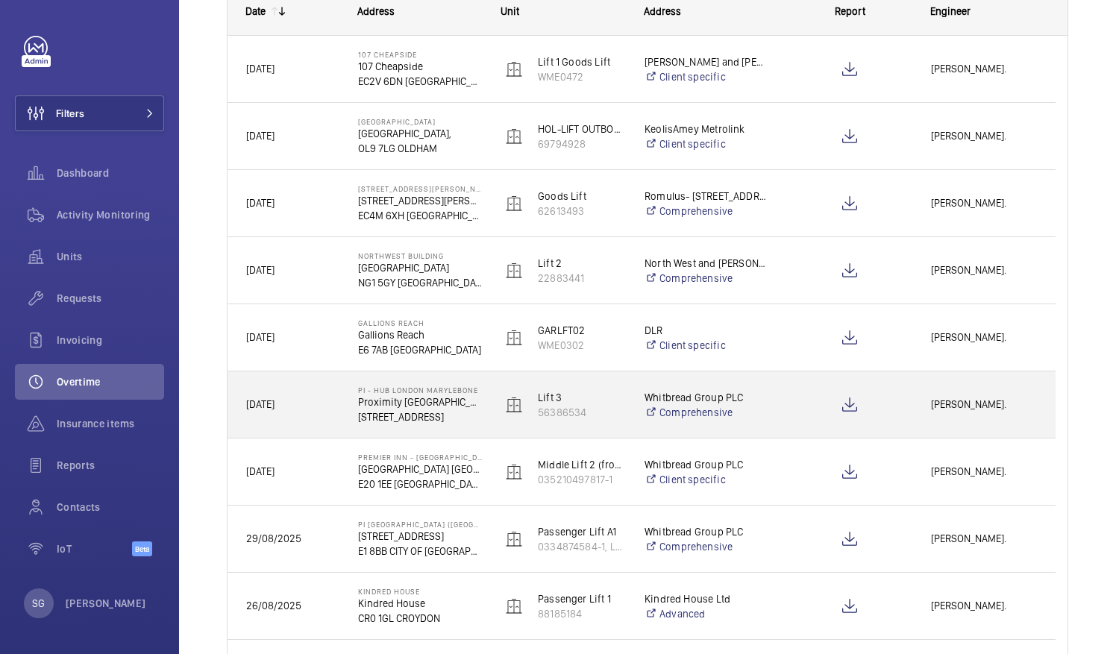
click at [899, 400] on div "Press SPACE to select this row." at bounding box center [850, 404] width 124 height 37
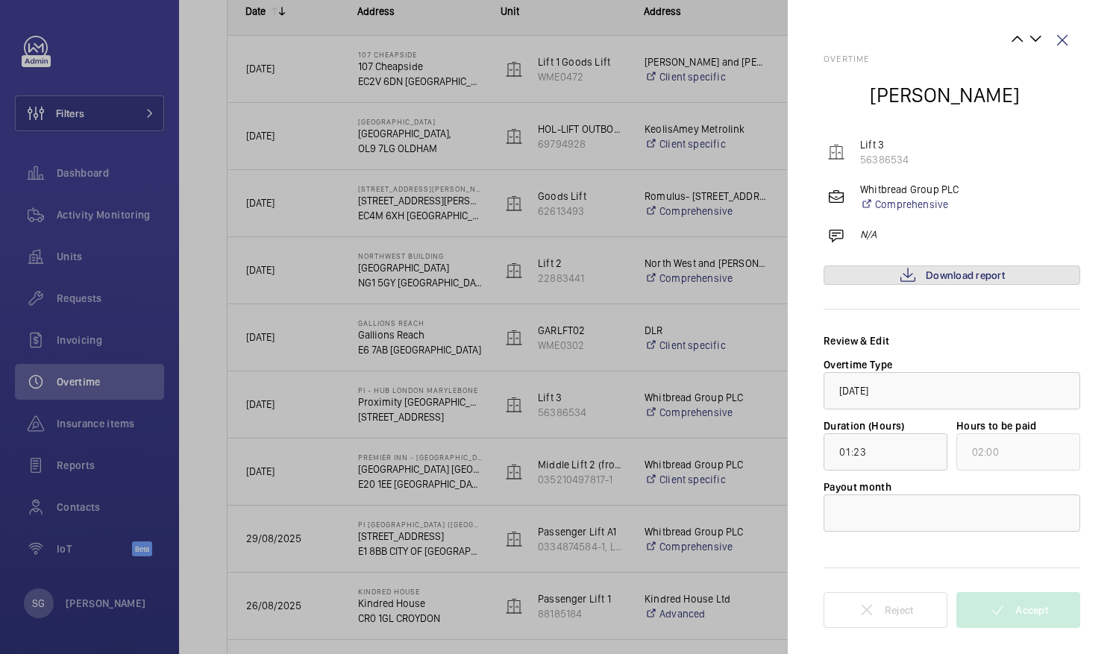
click at [937, 278] on span "Download report" at bounding box center [965, 275] width 79 height 12
click at [985, 278] on span "Download report" at bounding box center [965, 275] width 79 height 12
click at [1016, 509] on div at bounding box center [951, 513] width 255 height 36
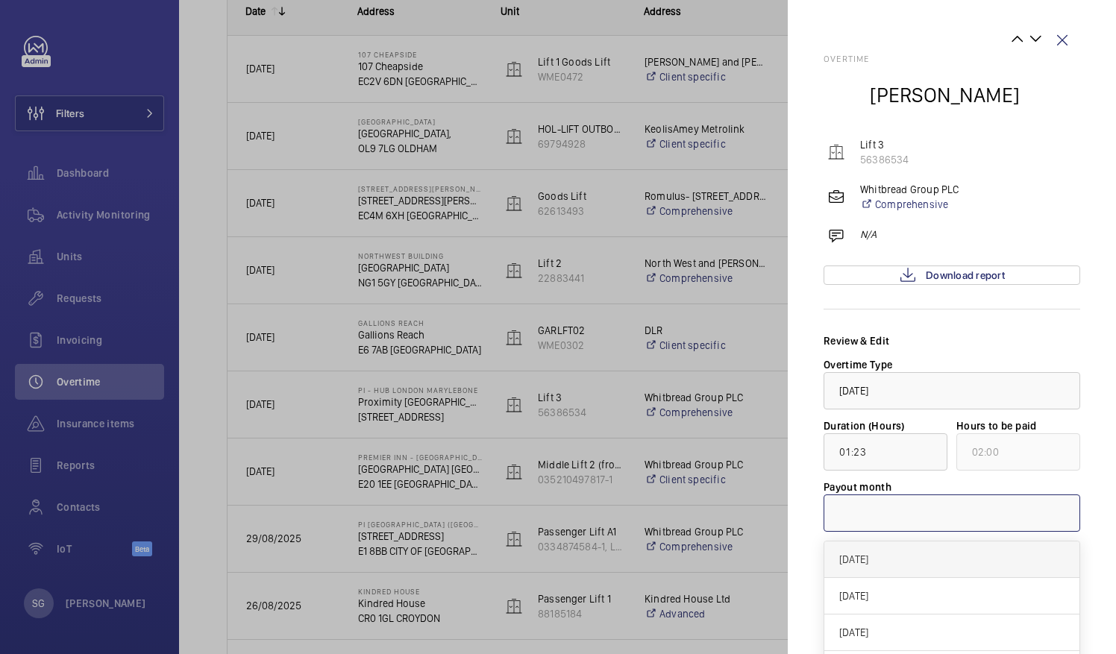
click at [925, 552] on span "[DATE]" at bounding box center [951, 559] width 225 height 15
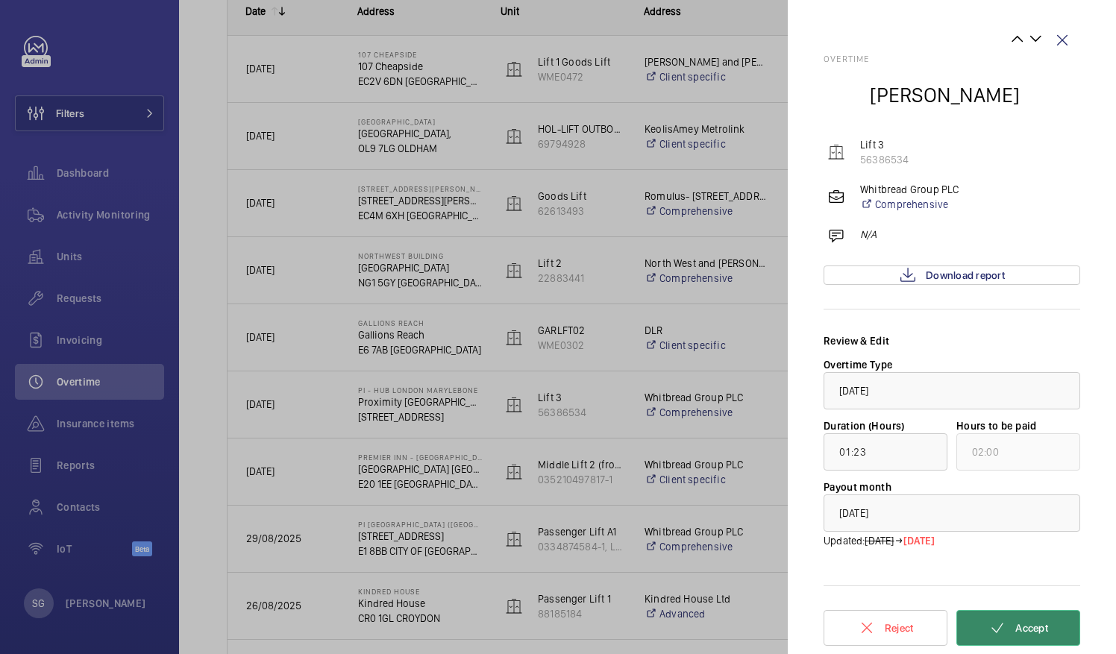
click at [1044, 627] on span "Accept" at bounding box center [1031, 628] width 33 height 12
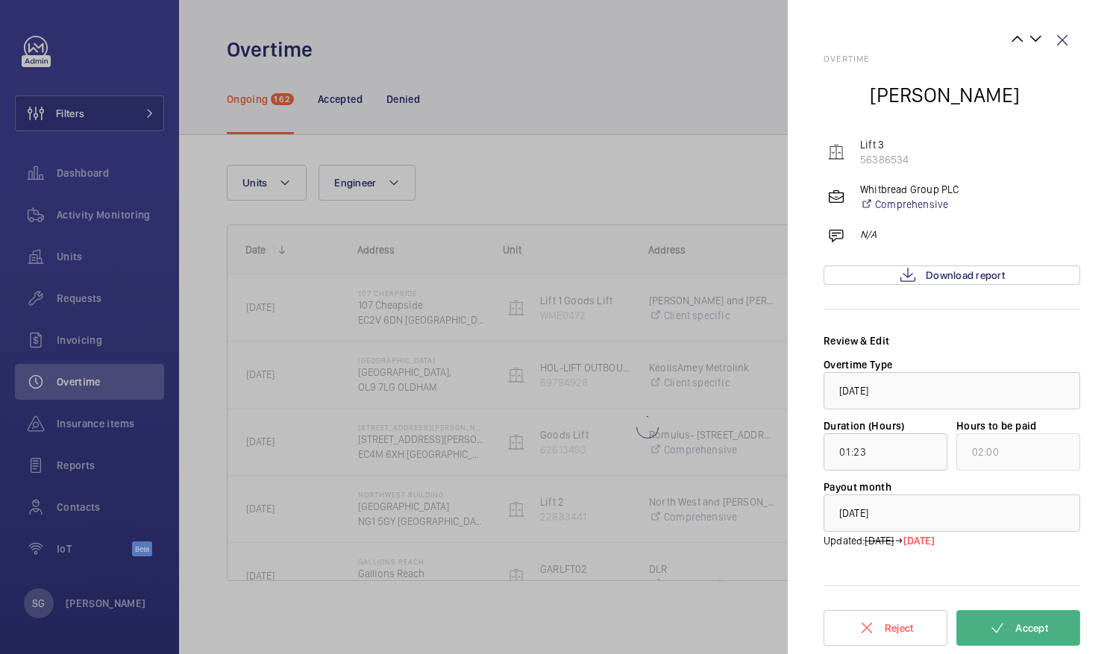
scroll to position [0, 0]
type input "00:17"
type input "01:00"
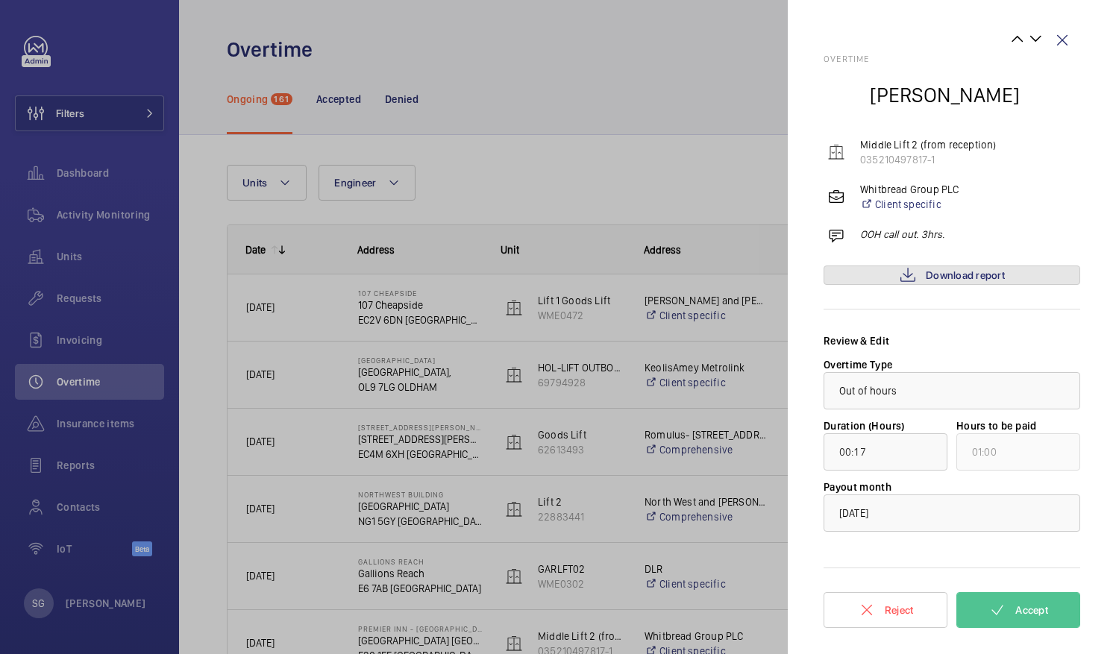
click at [992, 273] on span "Download report" at bounding box center [965, 275] width 79 height 12
click at [1033, 611] on span "Accept" at bounding box center [1031, 610] width 33 height 12
click at [980, 275] on span "Download report" at bounding box center [965, 275] width 79 height 12
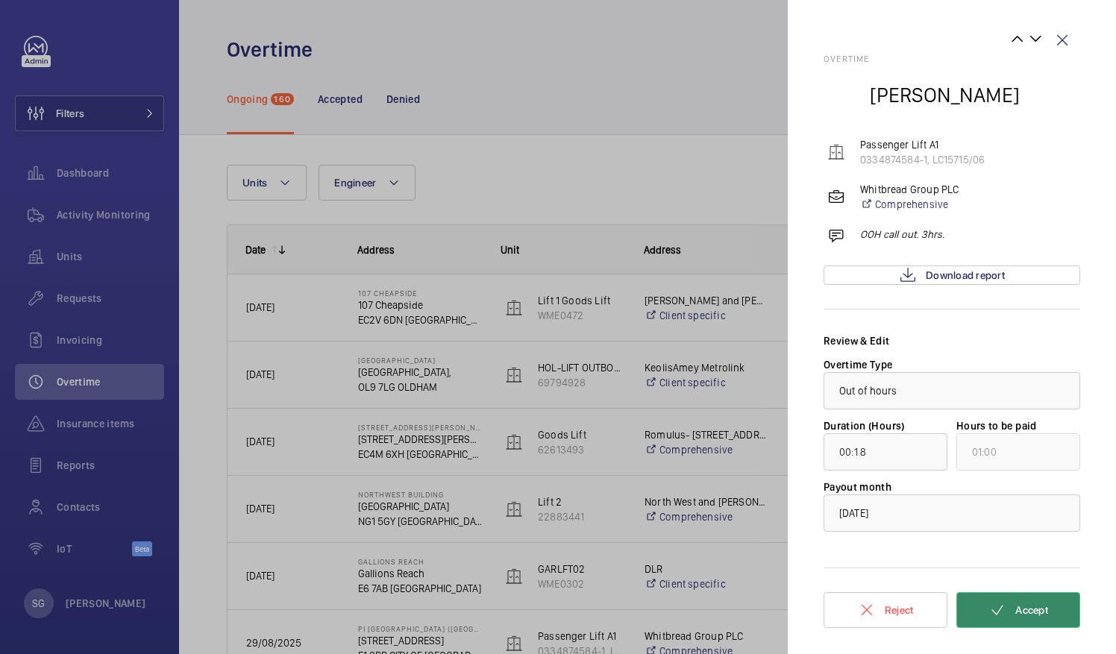
click at [1018, 606] on span "Accept" at bounding box center [1031, 610] width 33 height 12
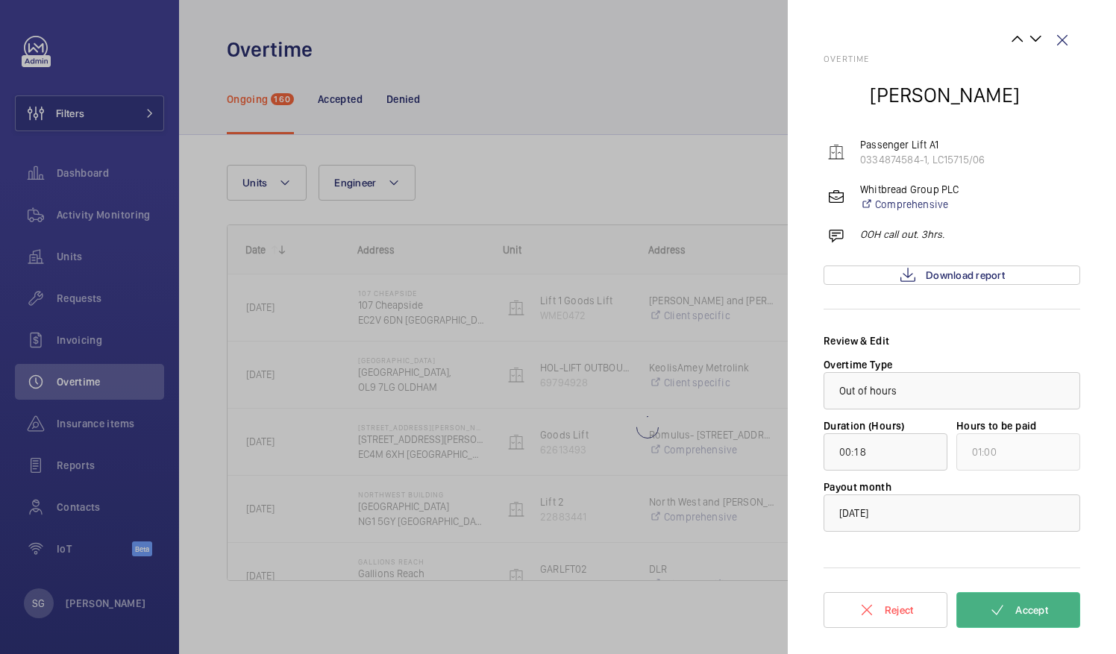
type input "00:37"
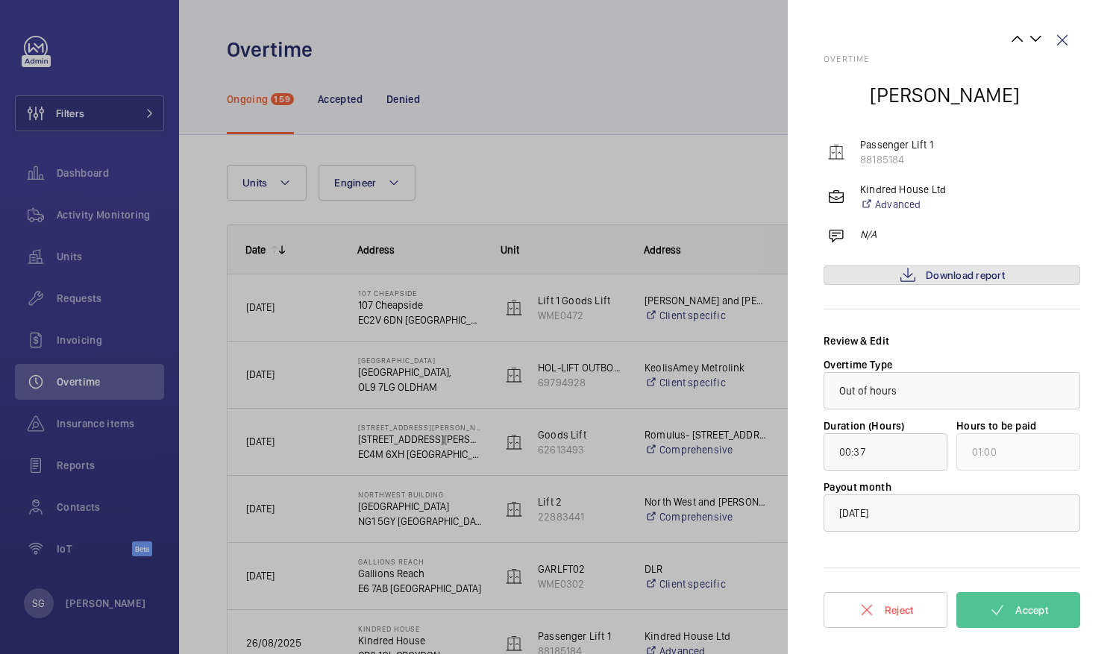
click at [992, 277] on span "Download report" at bounding box center [965, 275] width 79 height 12
click at [1015, 275] on link "Download report" at bounding box center [952, 275] width 257 height 19
click at [1056, 42] on wm-front-icon-button at bounding box center [1062, 40] width 36 height 36
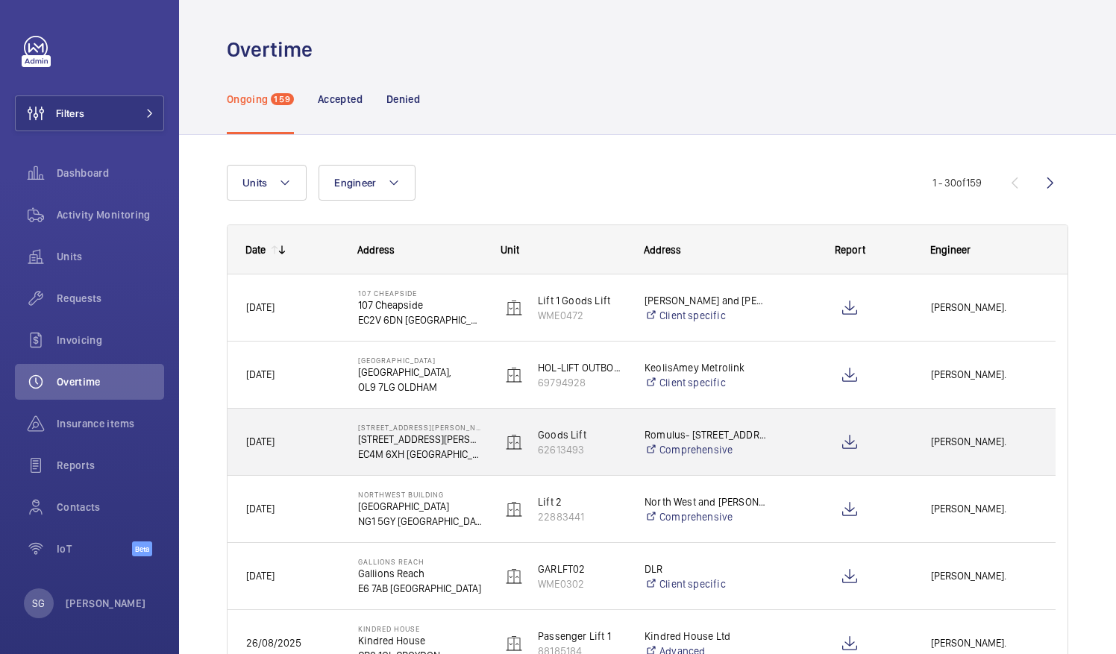
click at [463, 440] on p "[STREET_ADDRESS][PERSON_NAME]" at bounding box center [420, 439] width 124 height 15
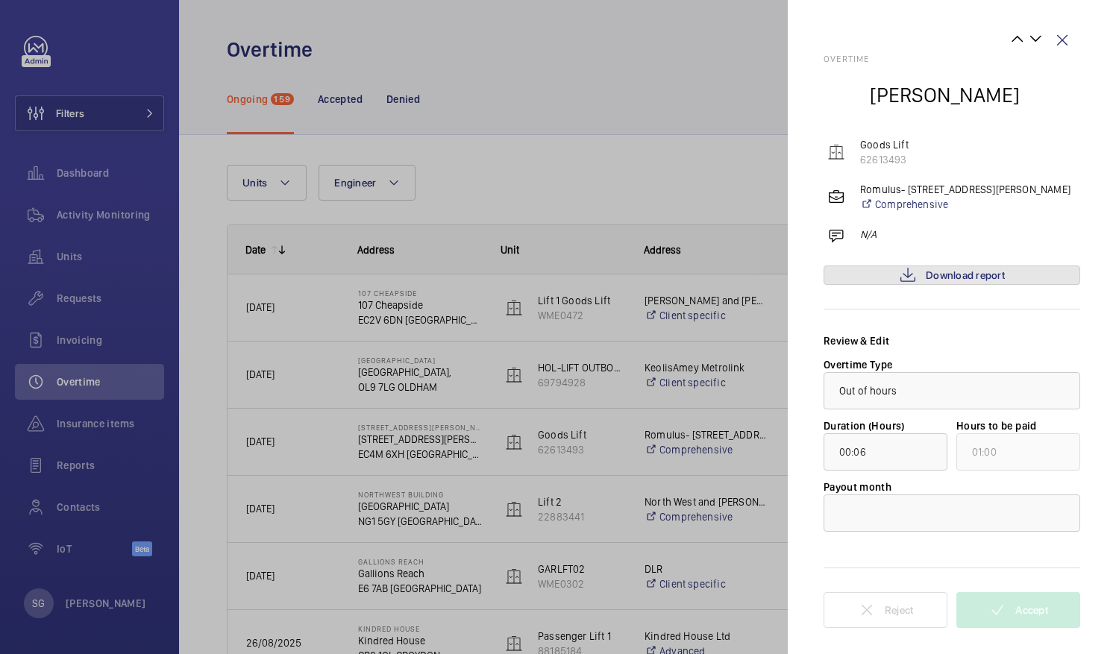
click at [977, 282] on link "Download report" at bounding box center [952, 275] width 257 height 19
click at [962, 521] on div at bounding box center [951, 513] width 255 height 36
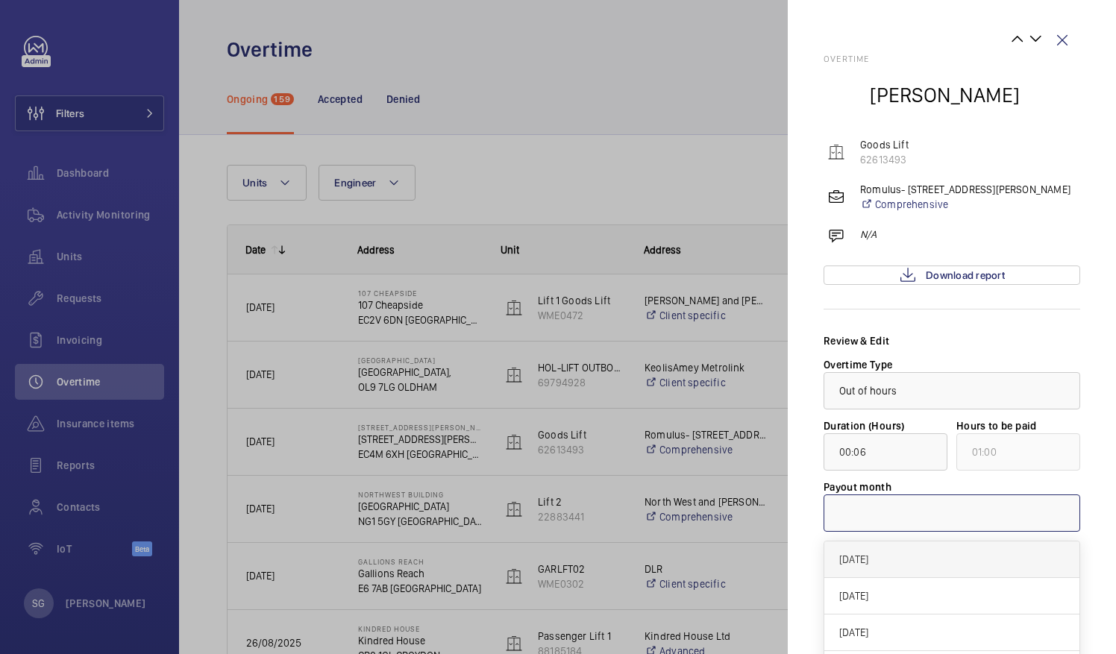
click at [891, 554] on span "[DATE]" at bounding box center [951, 559] width 225 height 15
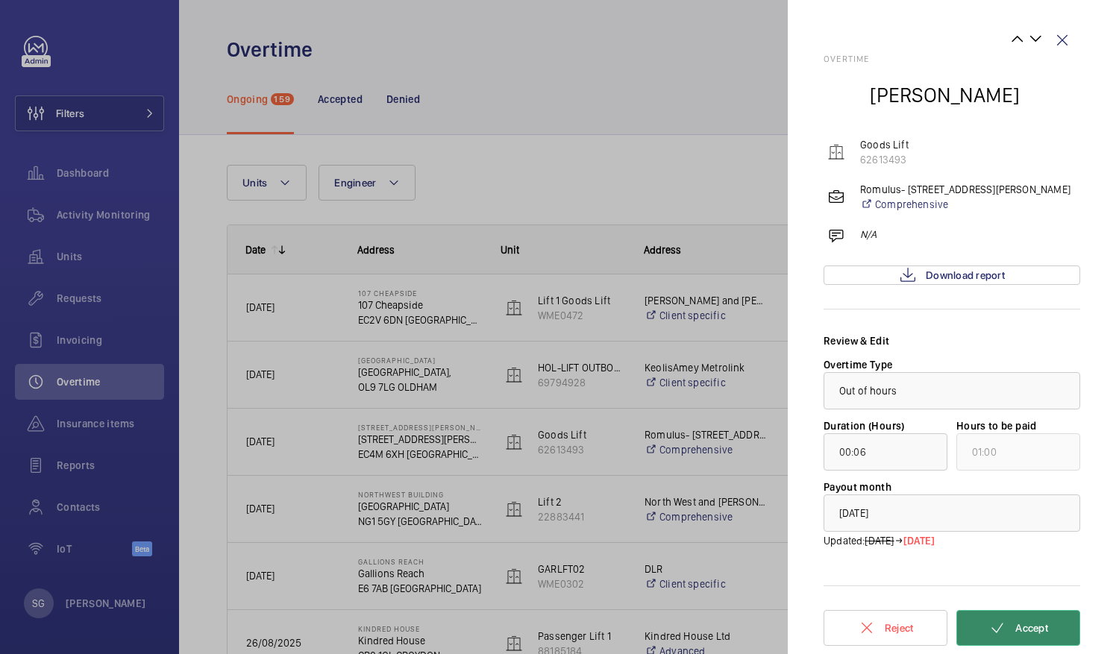
click at [1041, 634] on button "Accept" at bounding box center [1018, 628] width 124 height 36
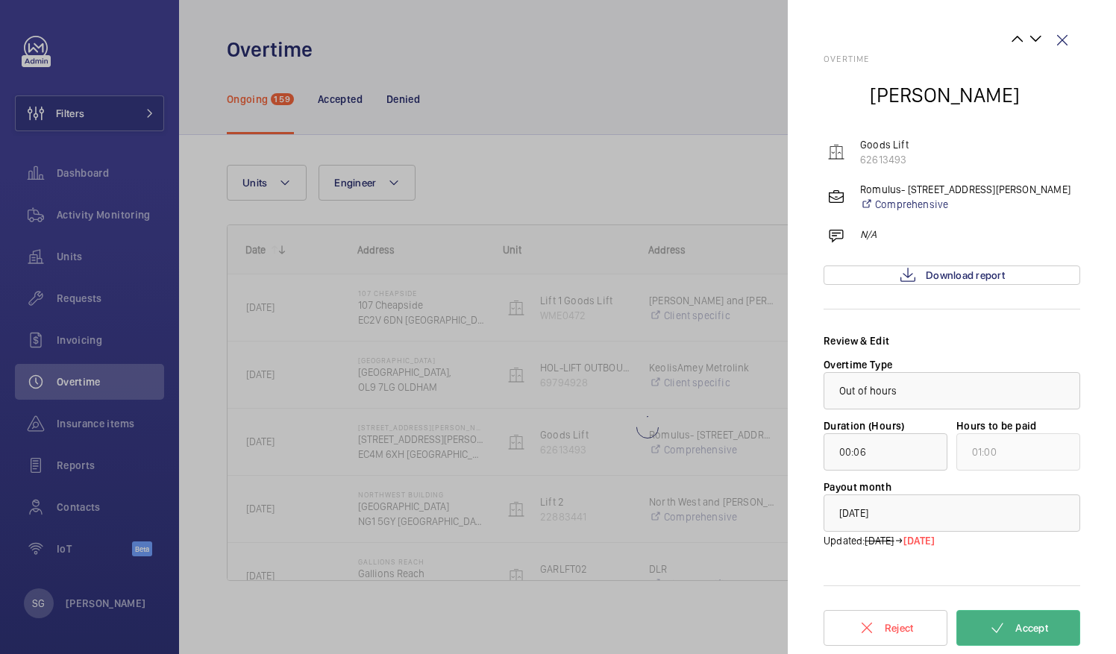
type input "01:10"
type input "02:00"
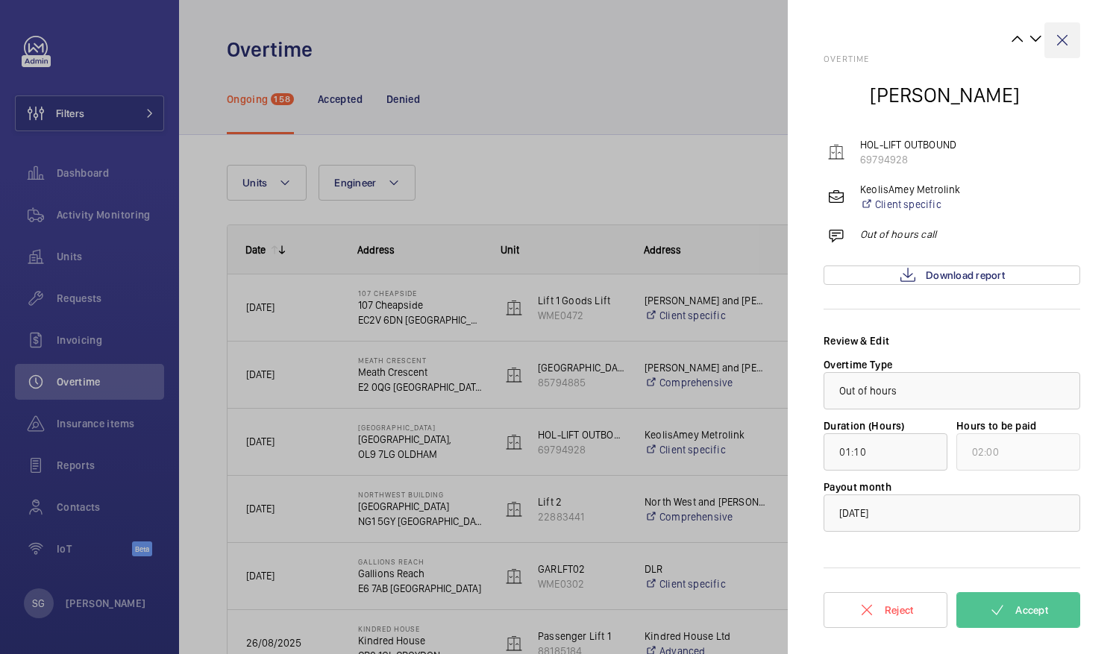
click at [1062, 40] on wm-front-icon-button at bounding box center [1062, 40] width 36 height 36
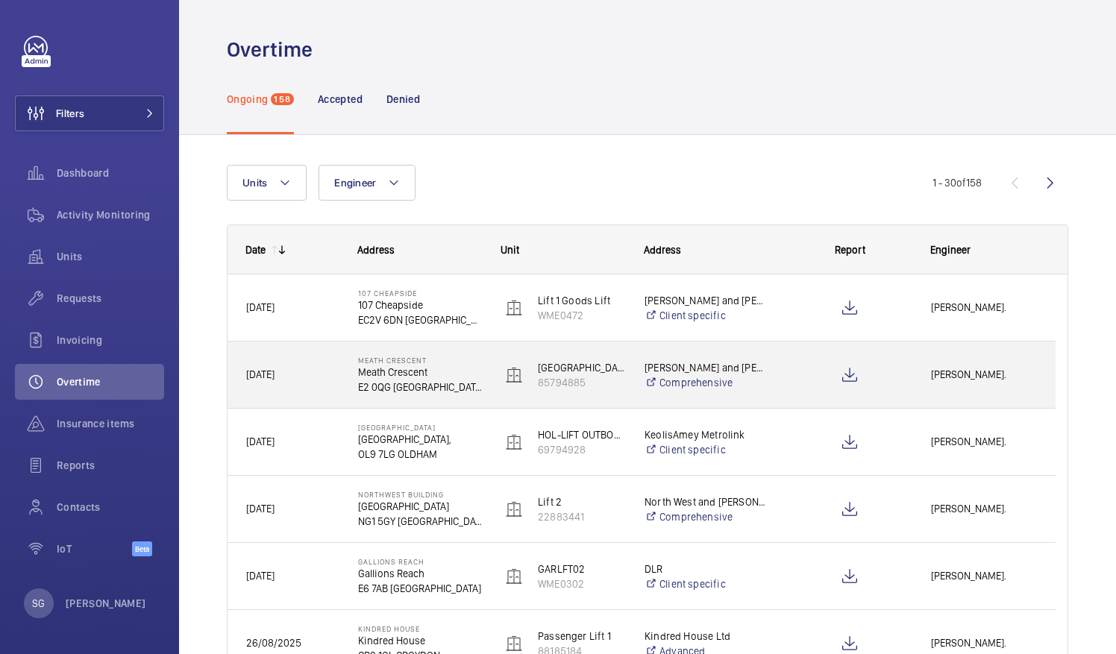
click at [921, 381] on div "[PERSON_NAME]." at bounding box center [984, 374] width 142 height 47
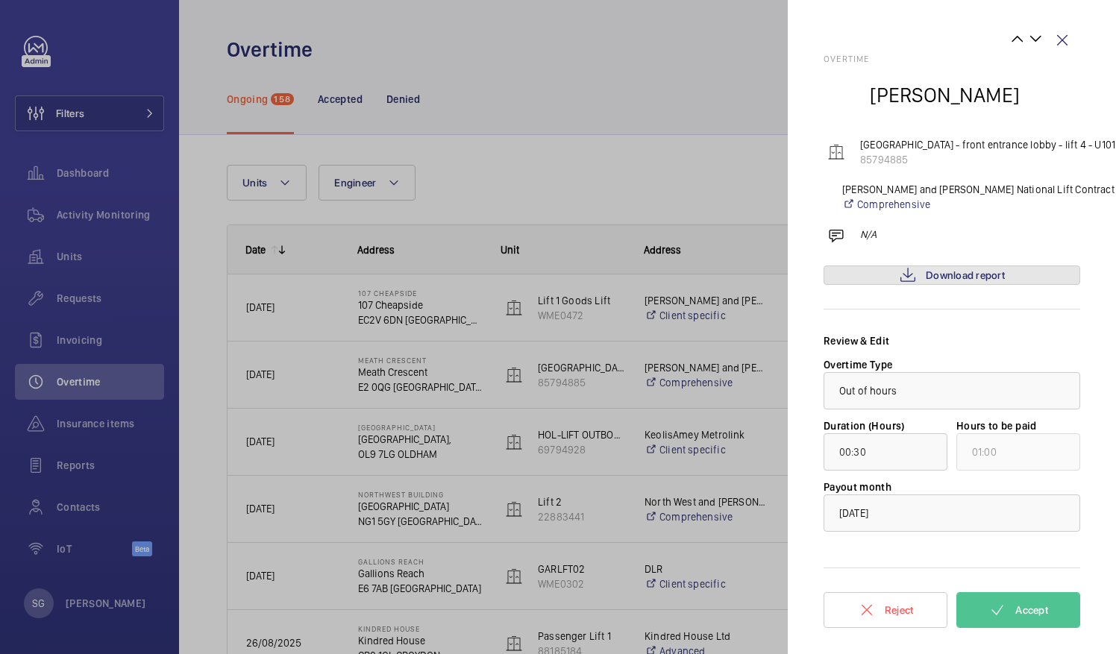
click at [927, 273] on span "Download report" at bounding box center [965, 275] width 79 height 12
click at [1033, 604] on span "Accept" at bounding box center [1031, 610] width 33 height 12
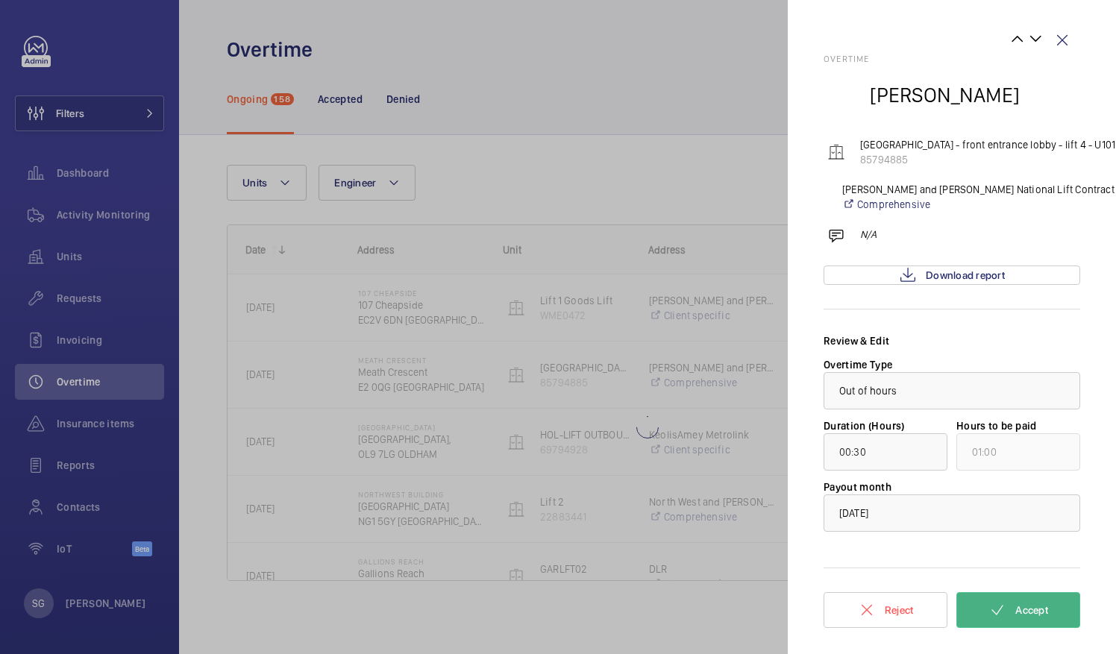
type input "01:10"
type input "02:00"
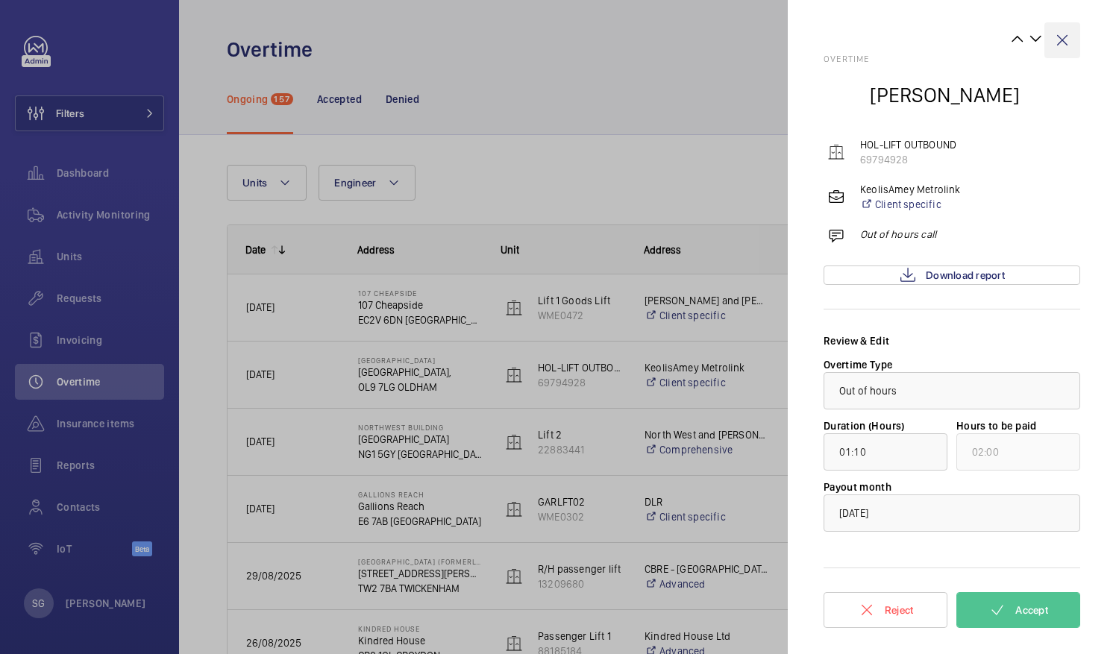
click at [1068, 37] on wm-front-icon-button at bounding box center [1062, 40] width 36 height 36
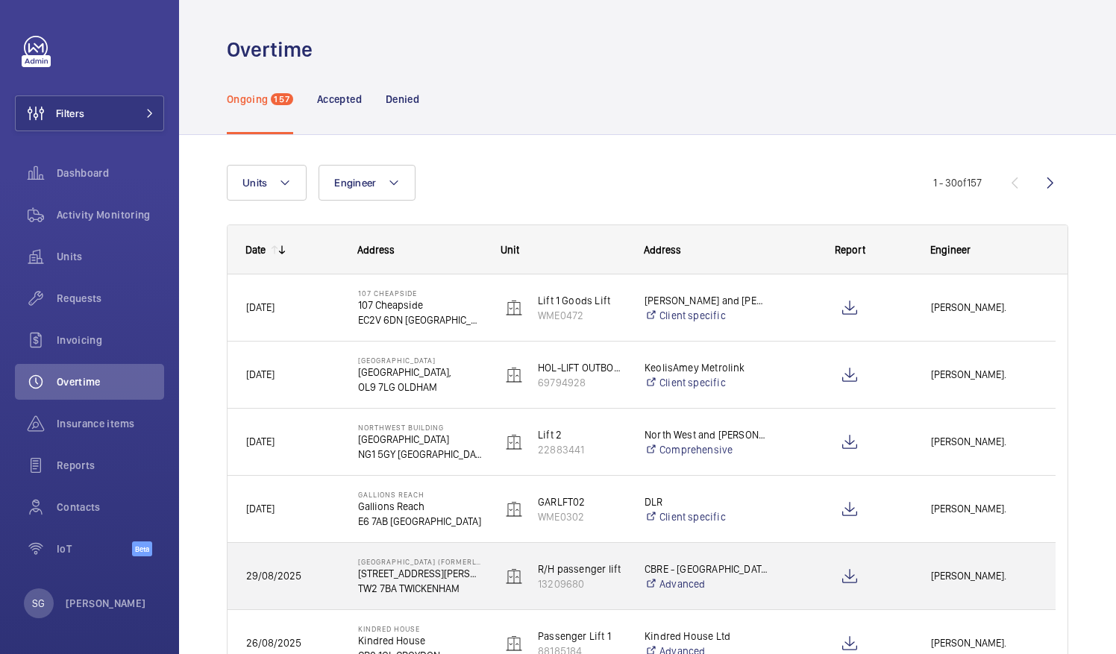
click at [960, 587] on div "[PERSON_NAME]." at bounding box center [984, 576] width 142 height 47
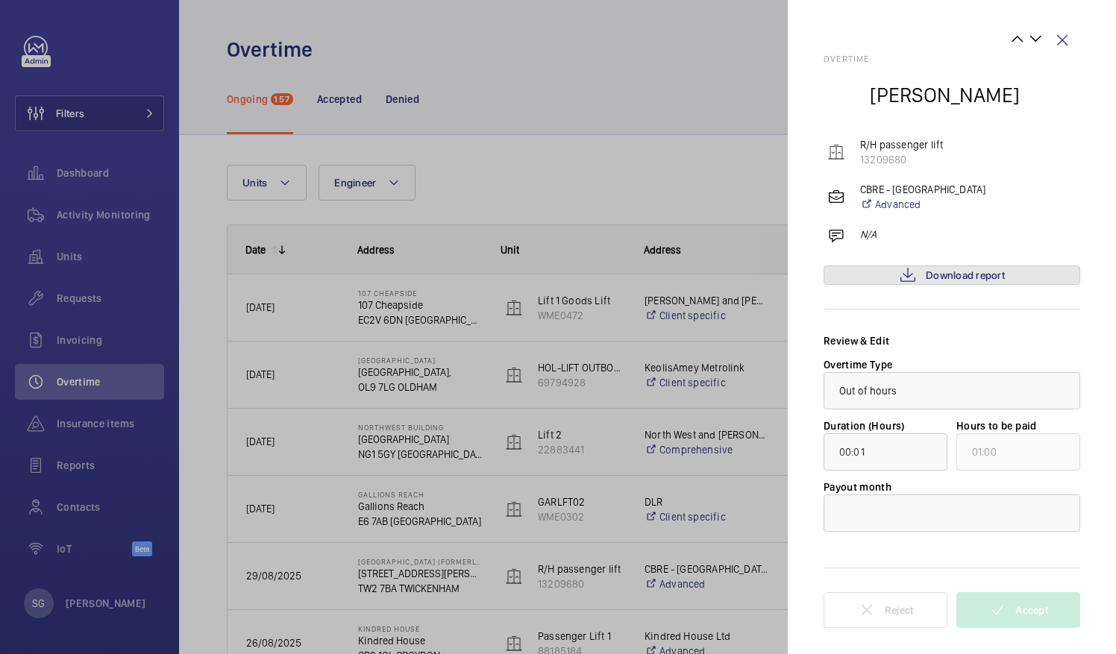
click at [983, 272] on span "Download report" at bounding box center [965, 275] width 79 height 12
click at [976, 501] on div at bounding box center [951, 513] width 255 height 36
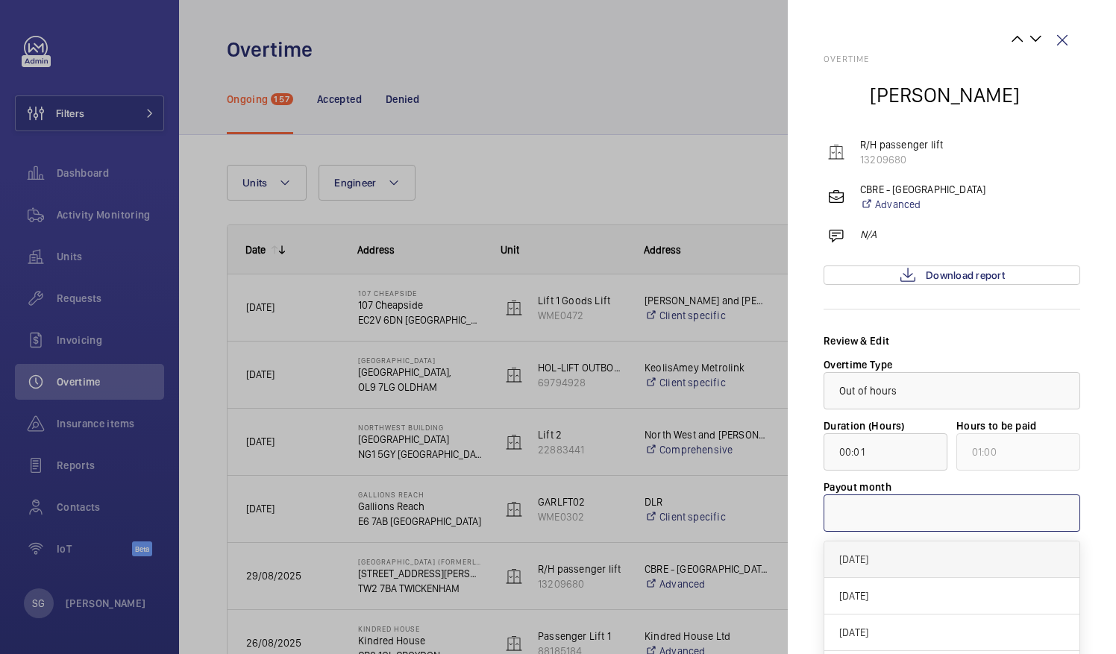
click at [882, 555] on span "[DATE]" at bounding box center [951, 559] width 225 height 15
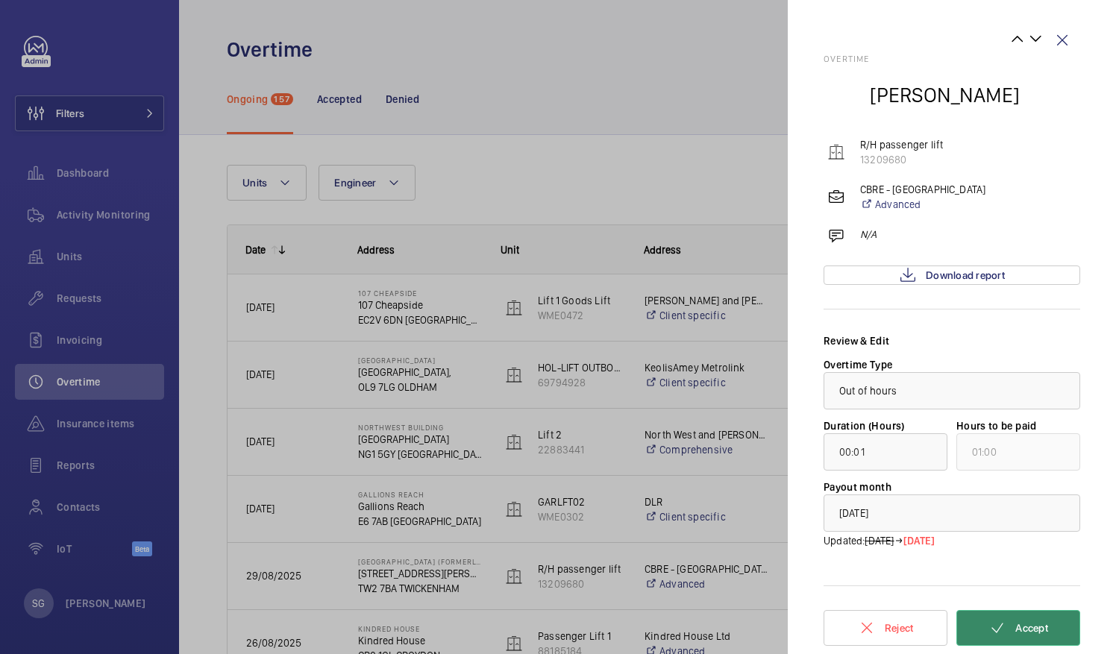
click at [1009, 624] on button "Accept" at bounding box center [1018, 628] width 124 height 36
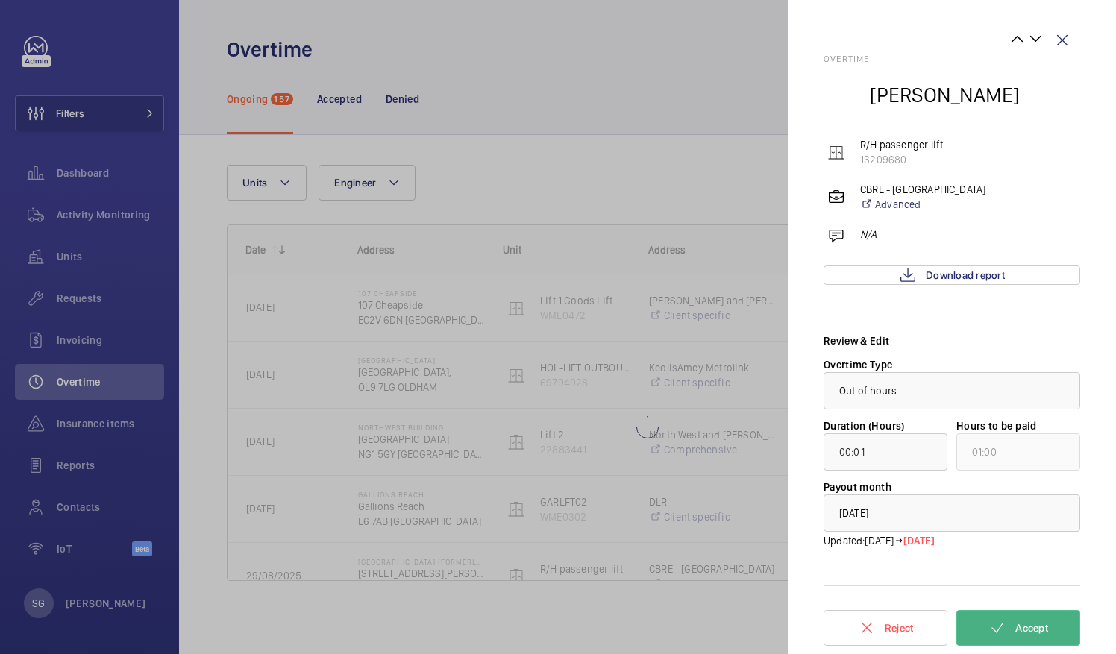
type input "00:37"
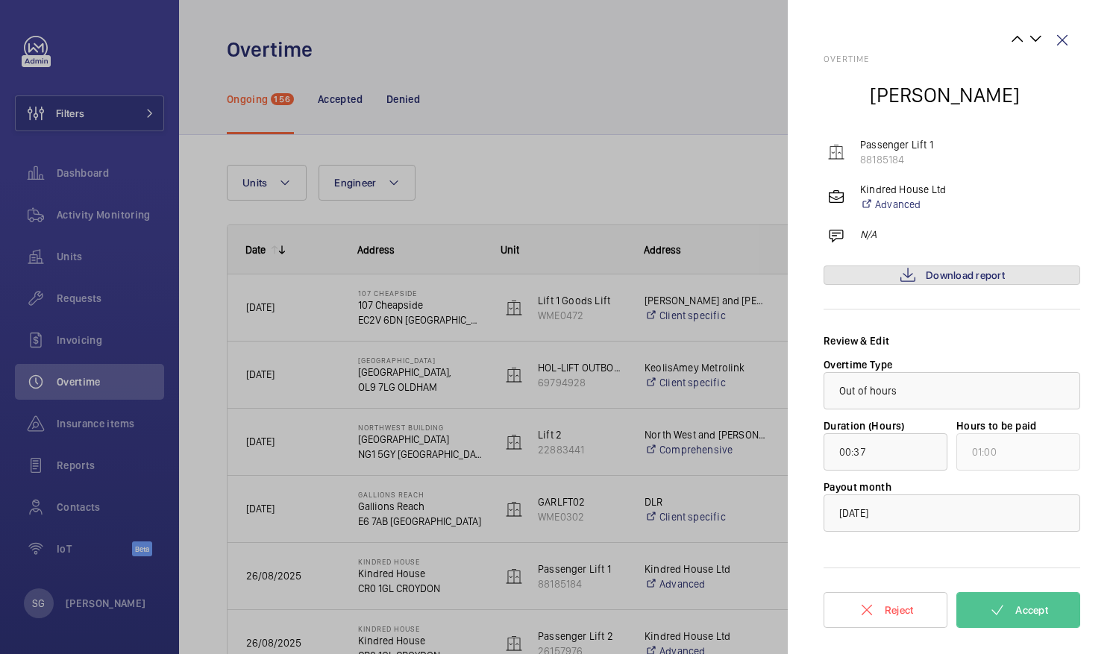
click at [989, 269] on span "Download report" at bounding box center [965, 275] width 79 height 12
click at [1065, 36] on wm-front-icon-button at bounding box center [1062, 40] width 36 height 36
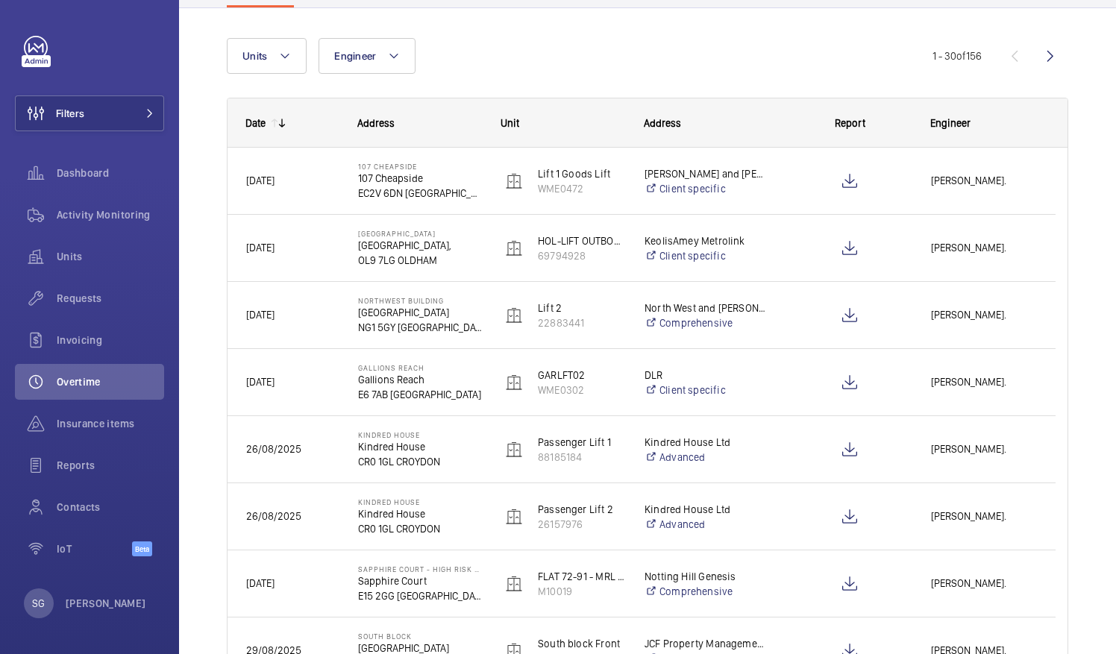
scroll to position [161, 0]
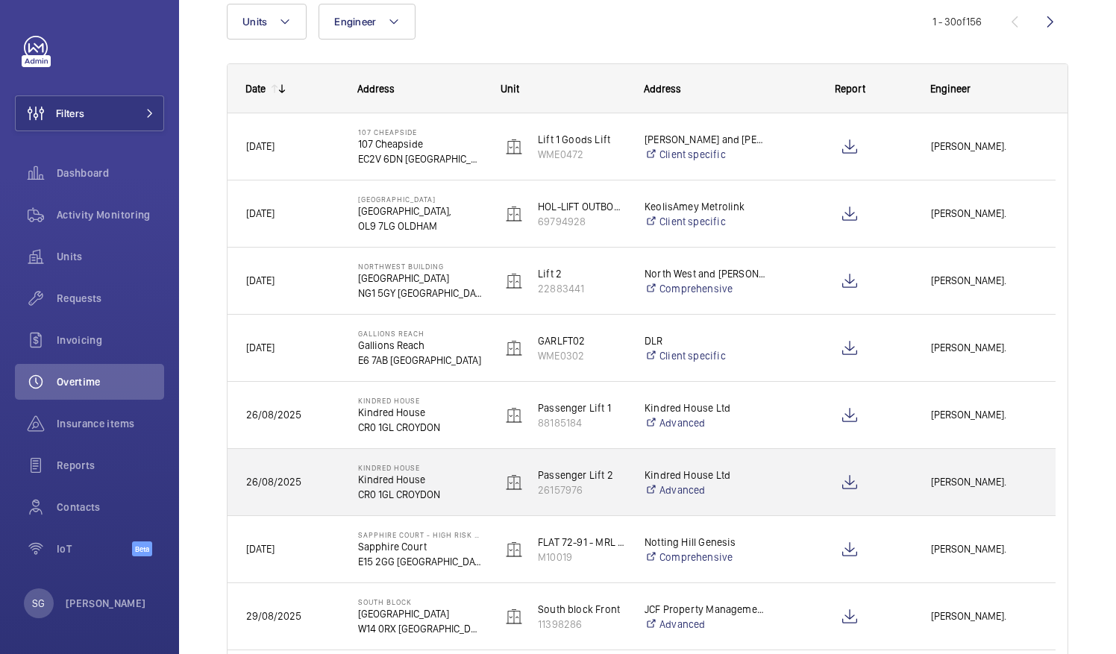
click at [359, 487] on p "CR0 1GL CROYDON" at bounding box center [420, 494] width 124 height 15
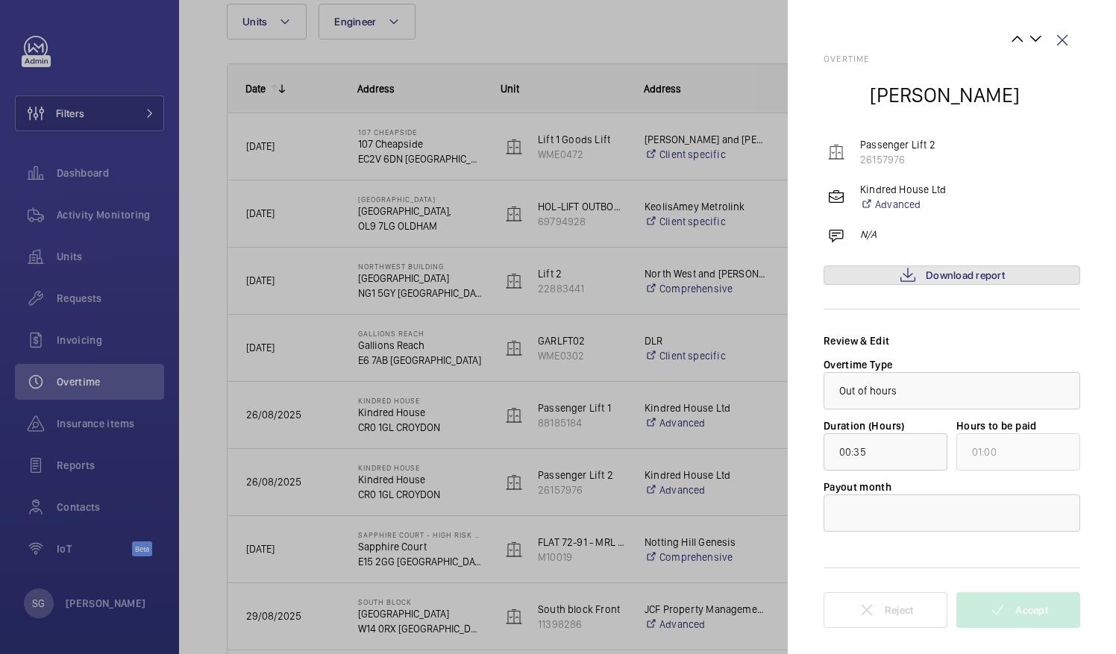
click at [1038, 278] on link "Download report" at bounding box center [952, 275] width 257 height 19
click at [1064, 36] on wm-front-icon-button at bounding box center [1062, 40] width 36 height 36
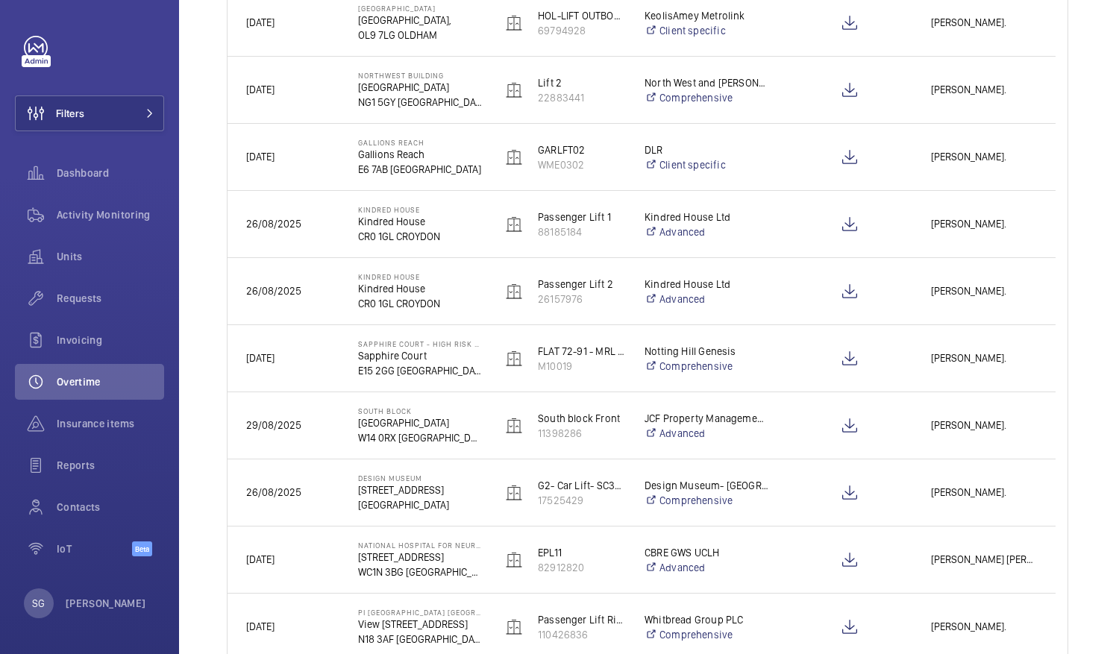
scroll to position [358, 0]
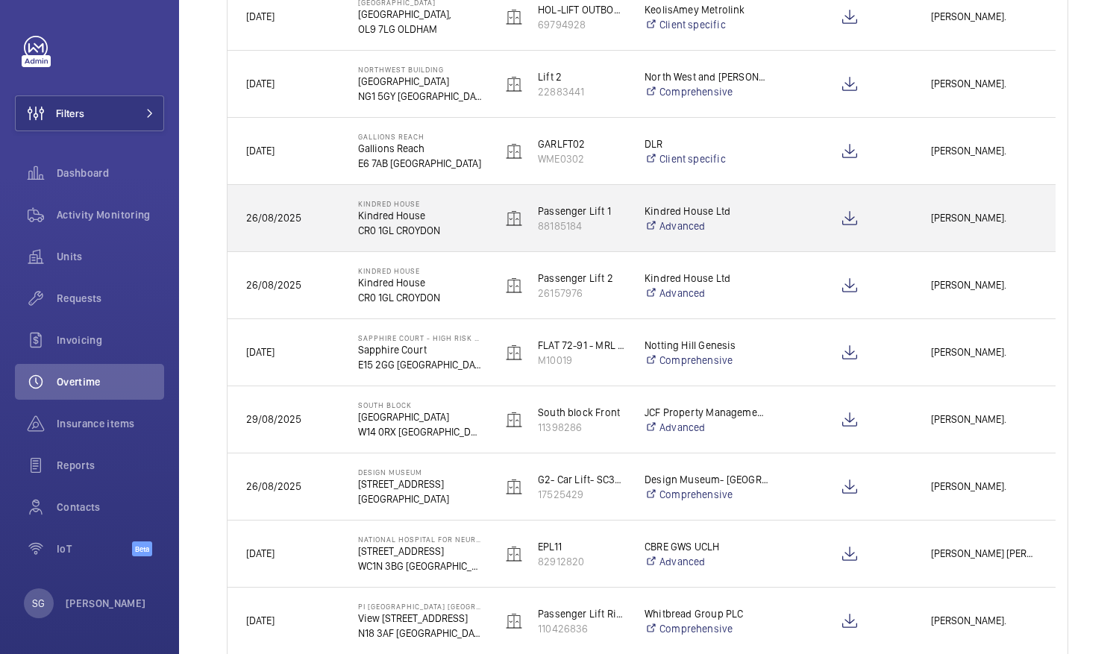
click at [448, 218] on p "Kindred House" at bounding box center [420, 215] width 124 height 15
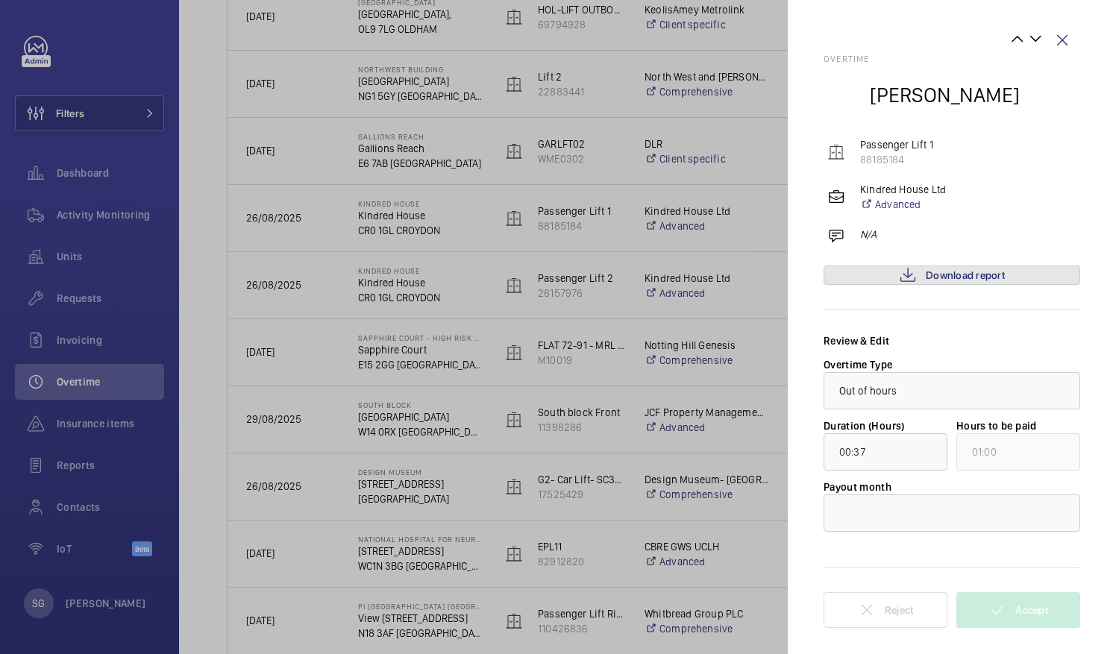
click at [995, 272] on span "Download report" at bounding box center [965, 275] width 79 height 12
